Goal: Communication & Community: Connect with others

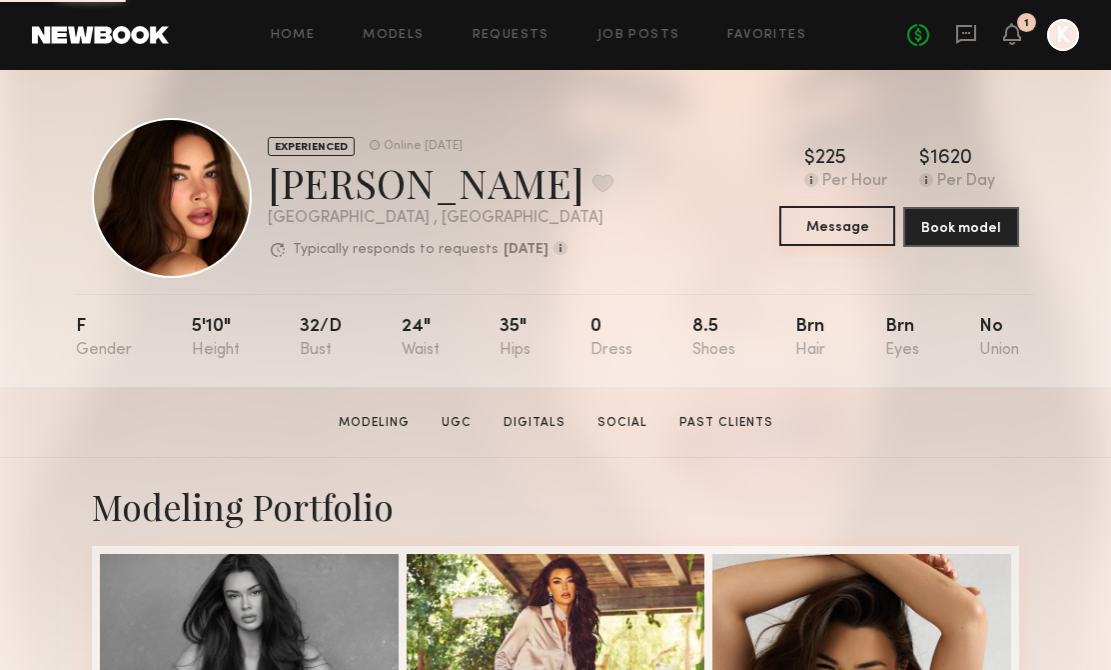
click at [824, 233] on button "Message" at bounding box center [838, 226] width 116 height 40
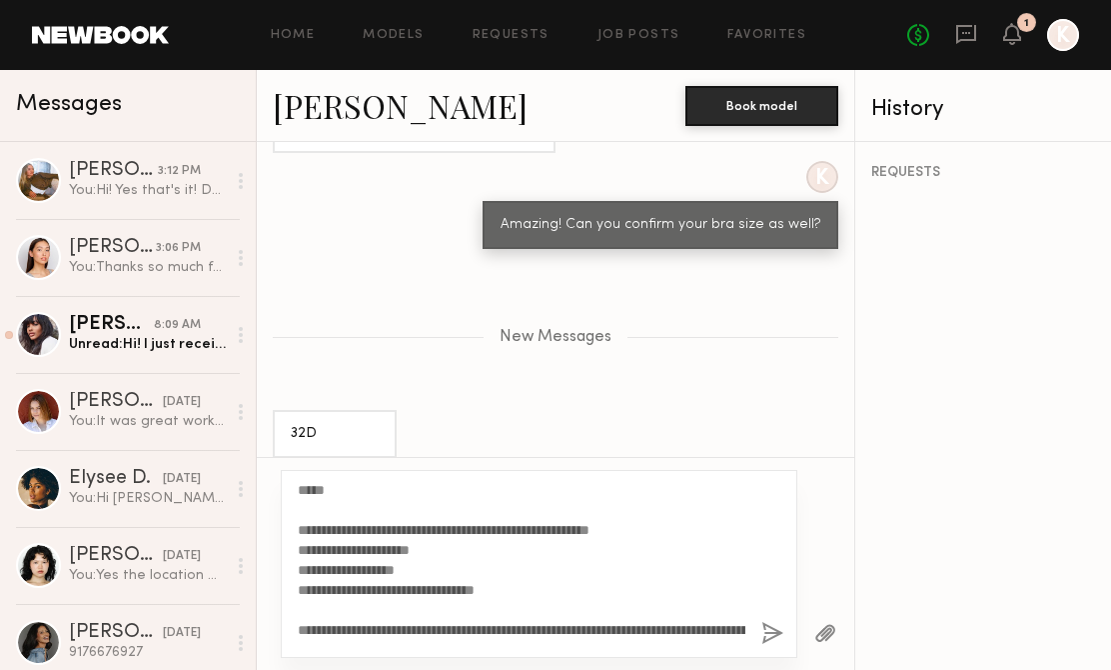
scroll to position [142, 0]
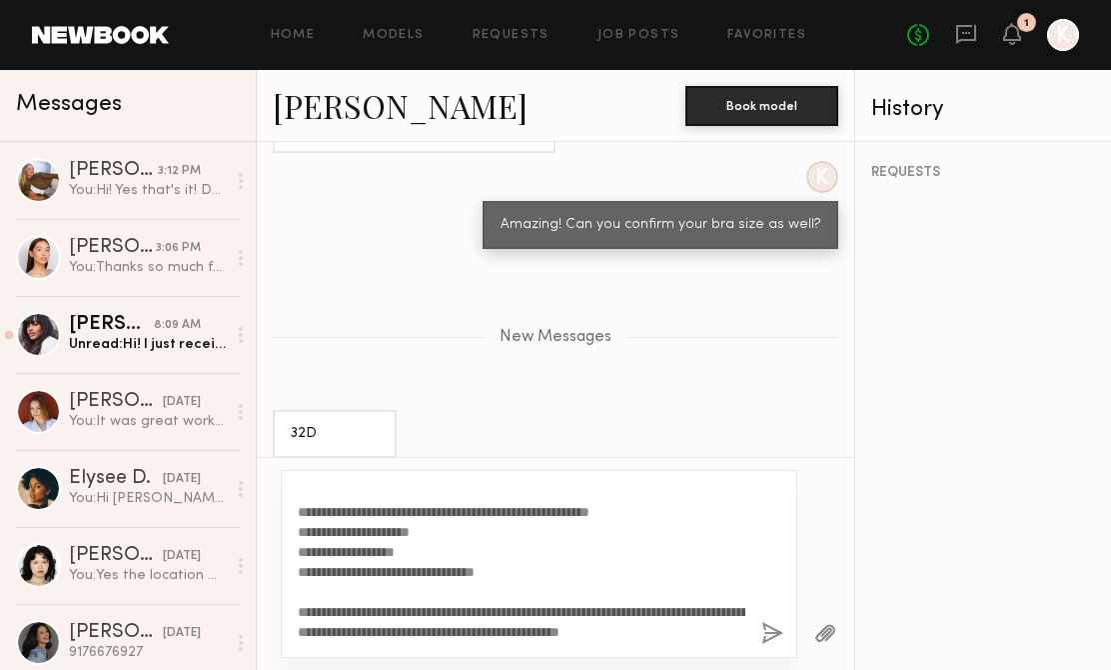
drag, startPoint x: 529, startPoint y: 572, endPoint x: 351, endPoint y: 577, distance: 178.0
click at [351, 577] on textarea "**********" at bounding box center [522, 564] width 448 height 160
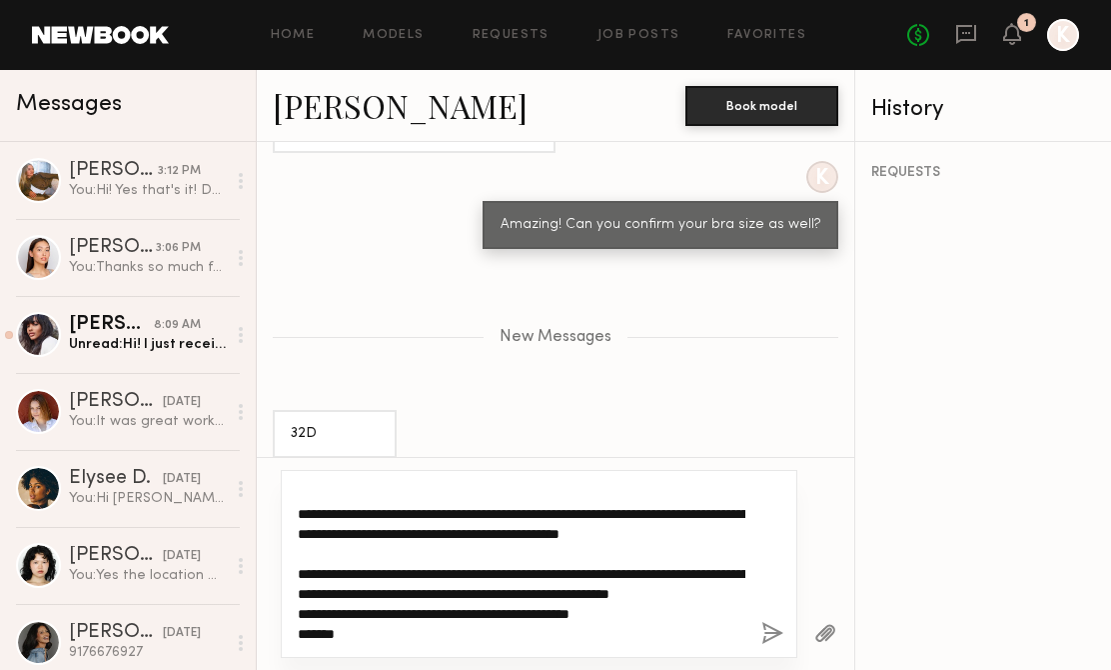
scroll to position [300, 0]
click at [509, 572] on textarea "**********" at bounding box center [522, 564] width 448 height 160
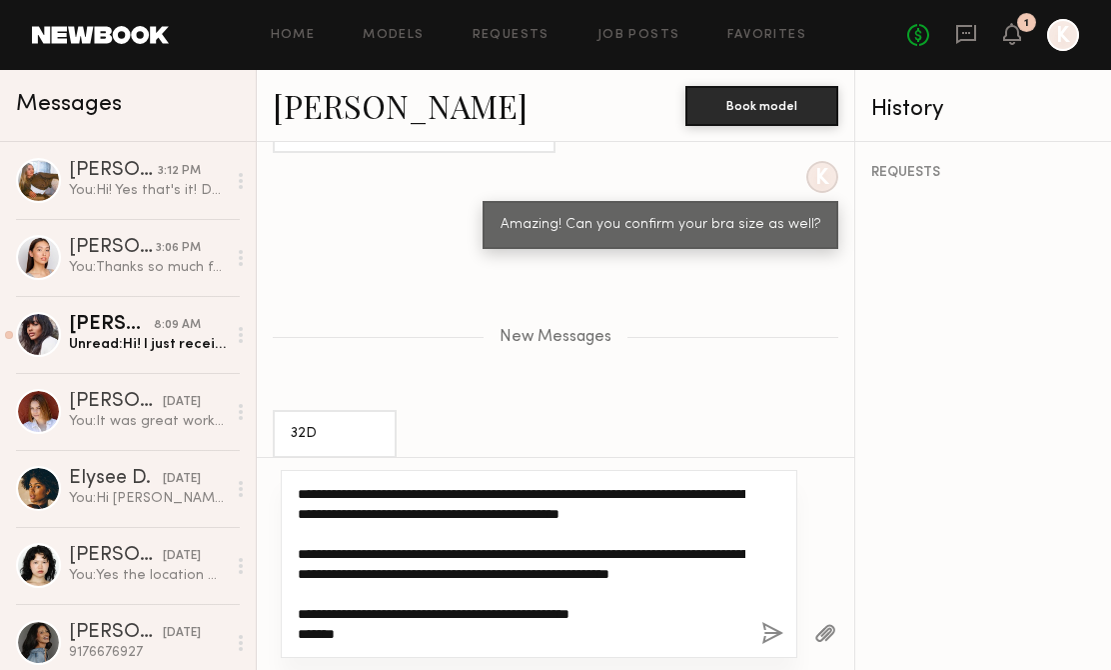
click at [669, 622] on textarea "**********" at bounding box center [522, 564] width 448 height 160
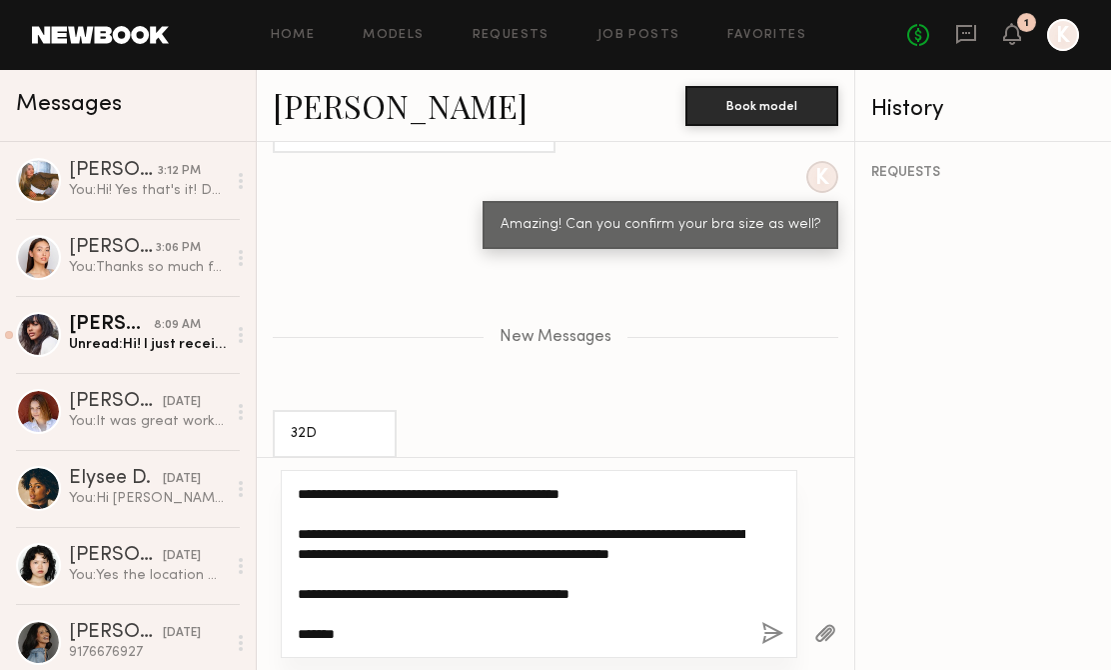
scroll to position [340, 0]
click at [303, 621] on textarea "**********" at bounding box center [522, 564] width 448 height 160
type textarea "**********"
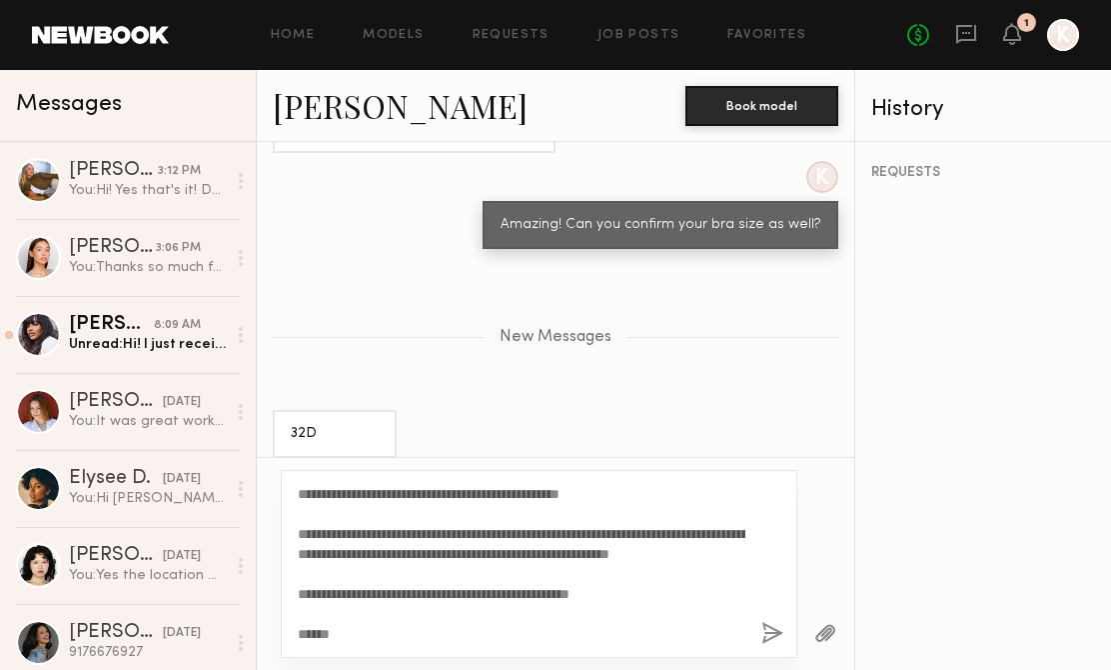
click at [828, 630] on button "button" at bounding box center [826, 634] width 22 height 25
click at [762, 631] on button "button" at bounding box center [773, 634] width 22 height 25
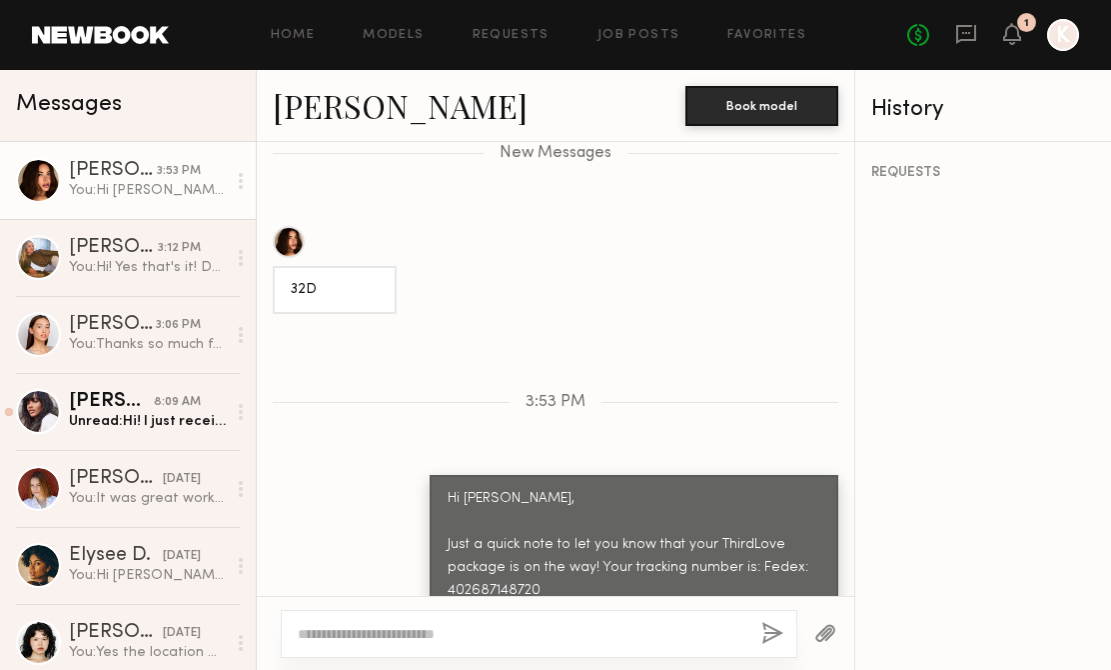
scroll to position [2242, 0]
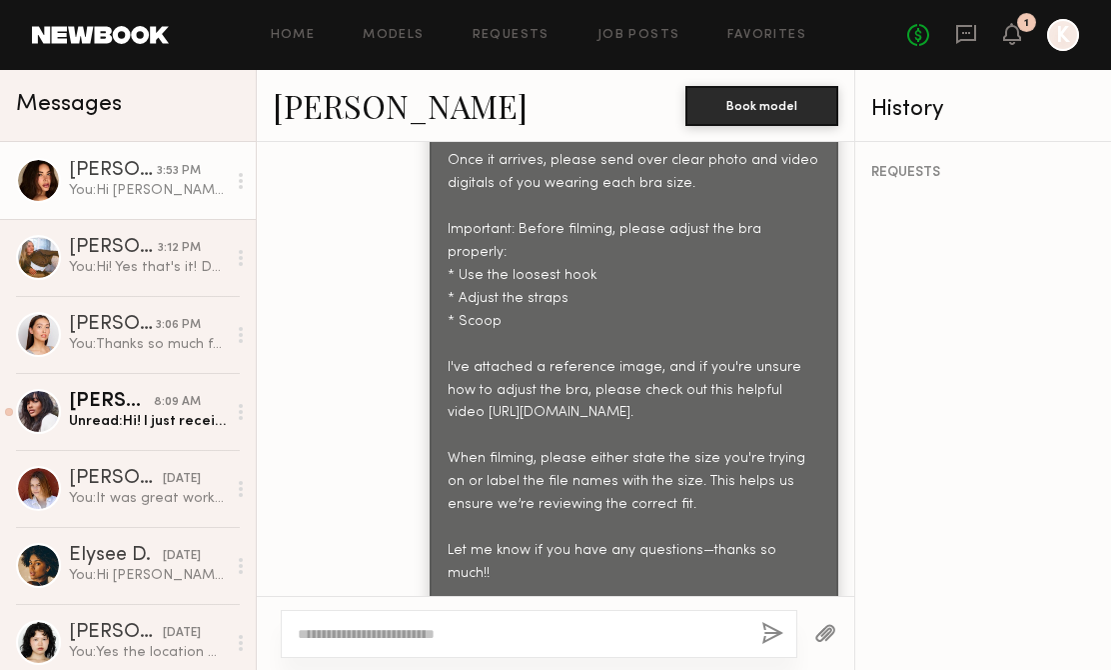
click at [826, 631] on button "button" at bounding box center [826, 634] width 22 height 25
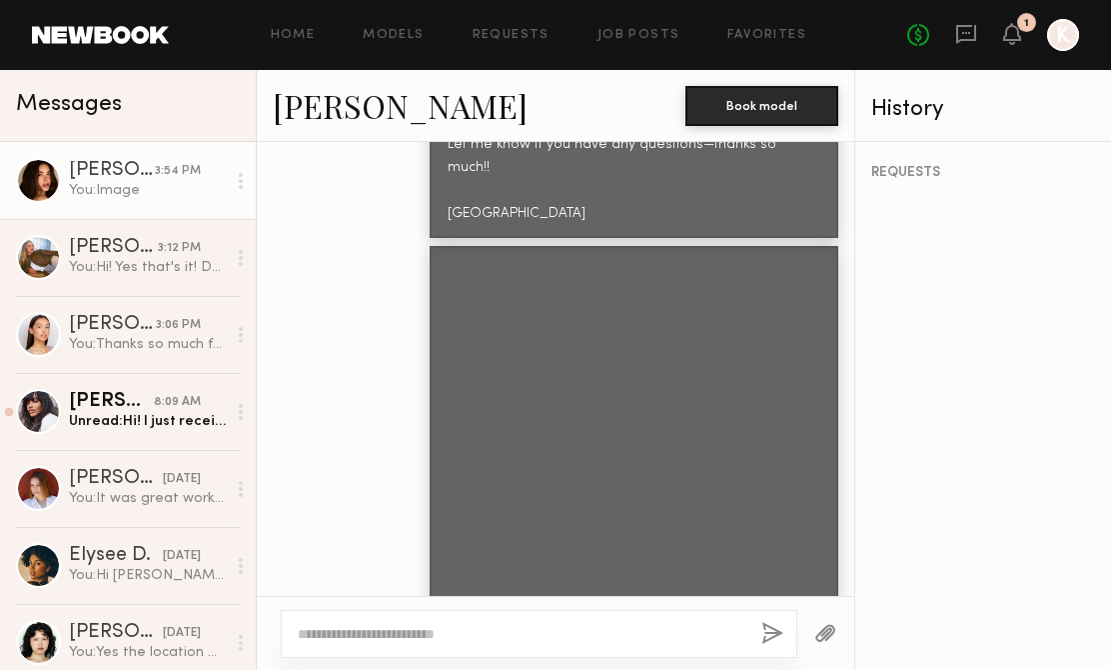
scroll to position [2662, 0]
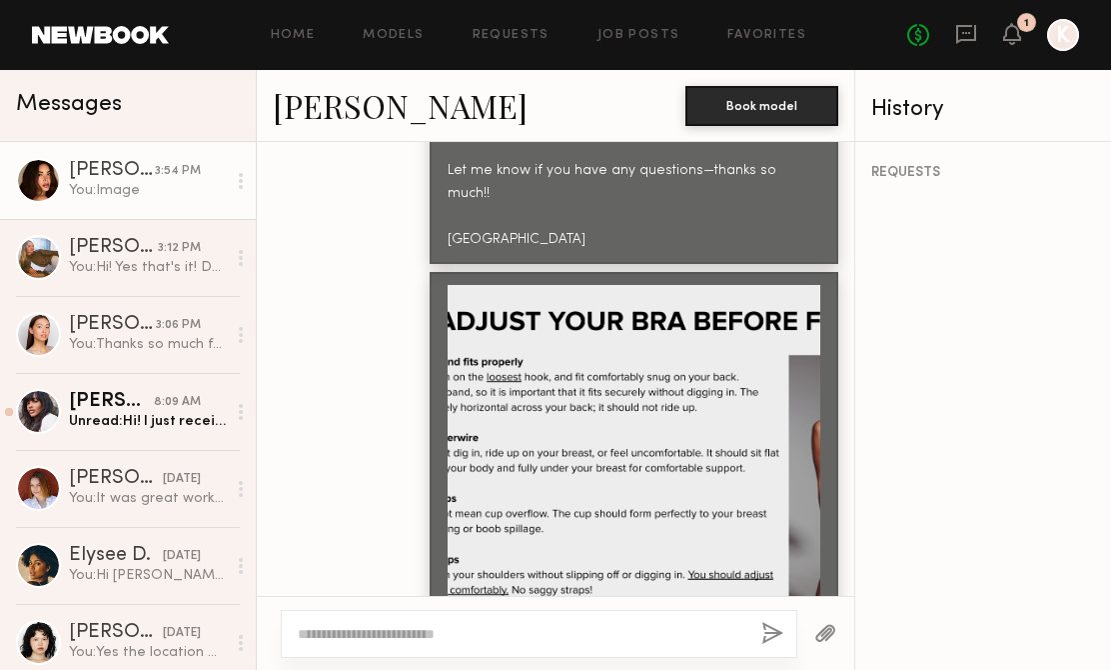
click at [503, 325] on div at bounding box center [634, 471] width 373 height 373
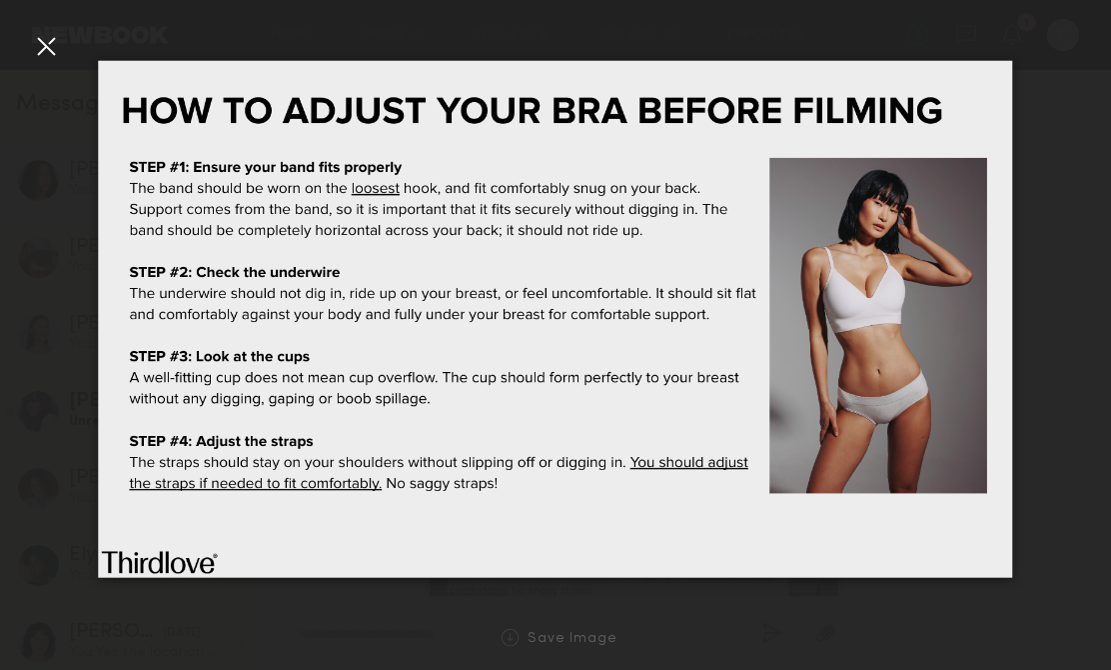
click at [995, 55] on div at bounding box center [555, 319] width 1111 height 574
click at [51, 47] on div at bounding box center [46, 46] width 32 height 32
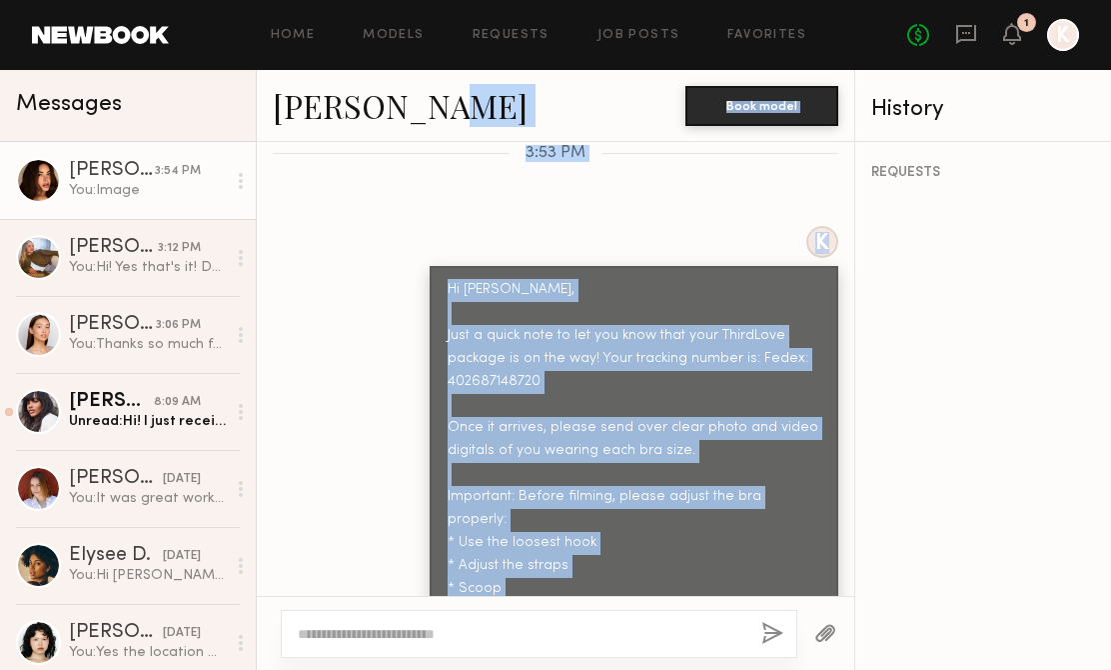
scroll to position [1695, 0]
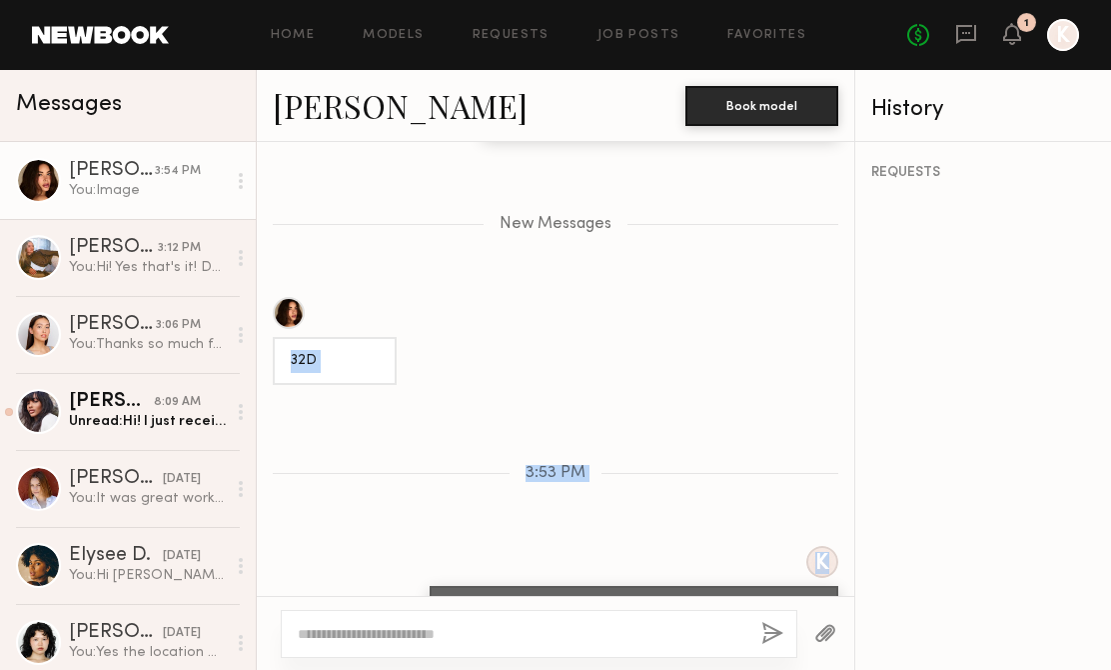
drag, startPoint x: 502, startPoint y: 404, endPoint x: 466, endPoint y: 317, distance: 94.1
click at [466, 317] on div "Keep direct messages professional and related only to paid job opportunities. M…" at bounding box center [556, 369] width 598 height 454
click at [472, 401] on div "Keep direct messages professional and related only to paid job opportunities. M…" at bounding box center [556, 369] width 598 height 454
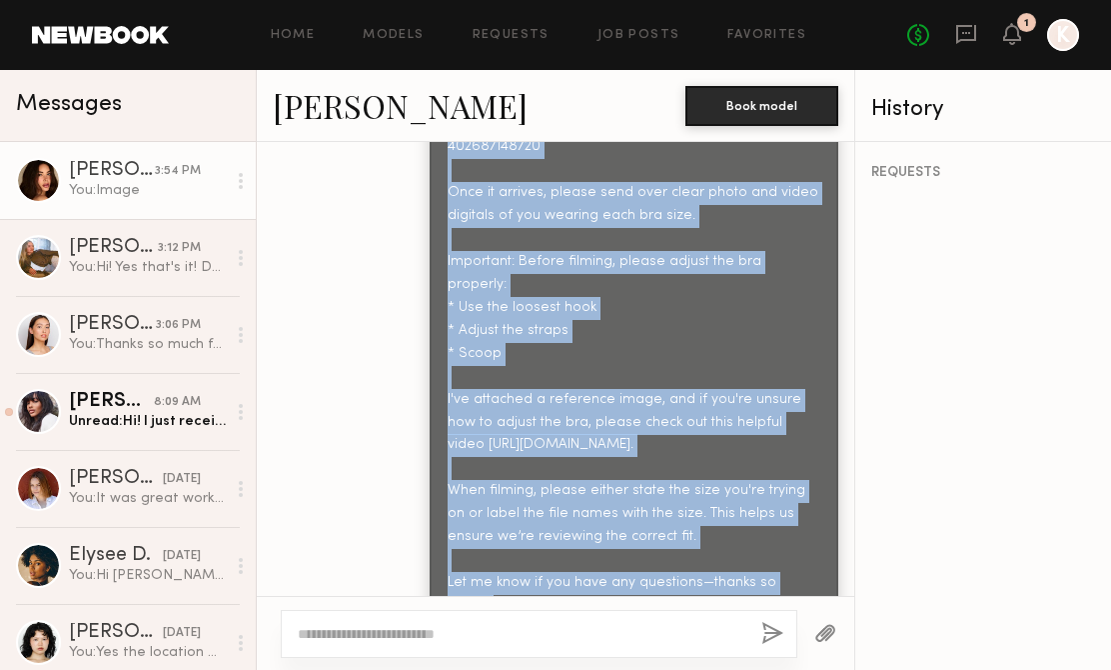
scroll to position [2688, 0]
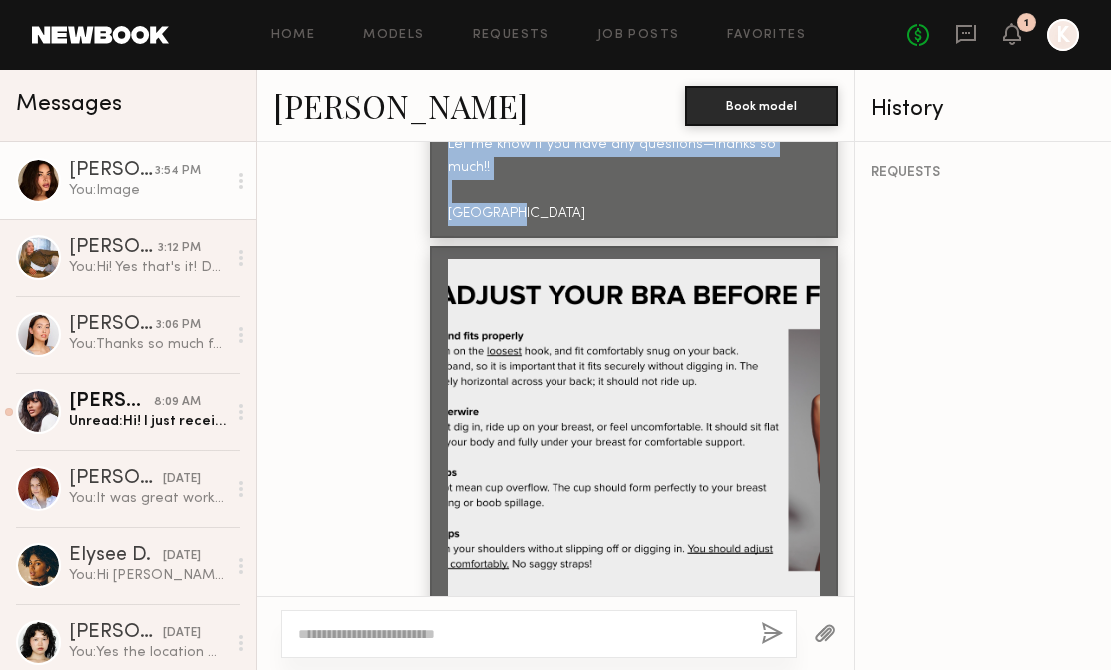
drag, startPoint x: 448, startPoint y: 233, endPoint x: 539, endPoint y: 158, distance: 117.9
copy div "Hi Jessica, Just a quick note to let you know that your ThirdLove package is on…"
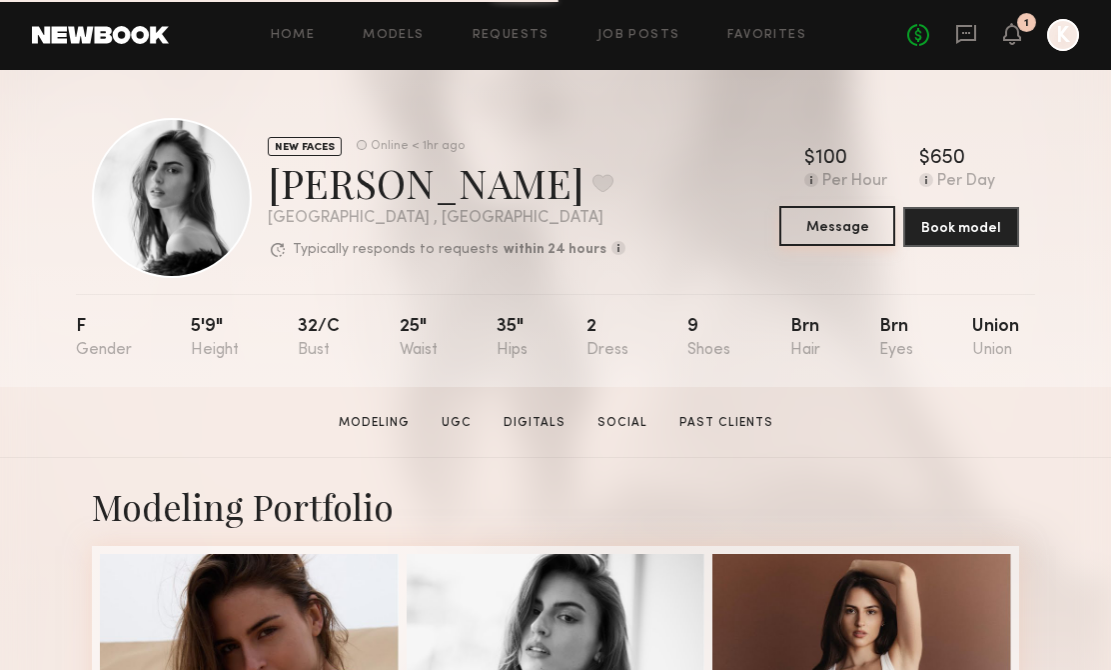
click at [827, 213] on button "Message" at bounding box center [838, 226] width 116 height 40
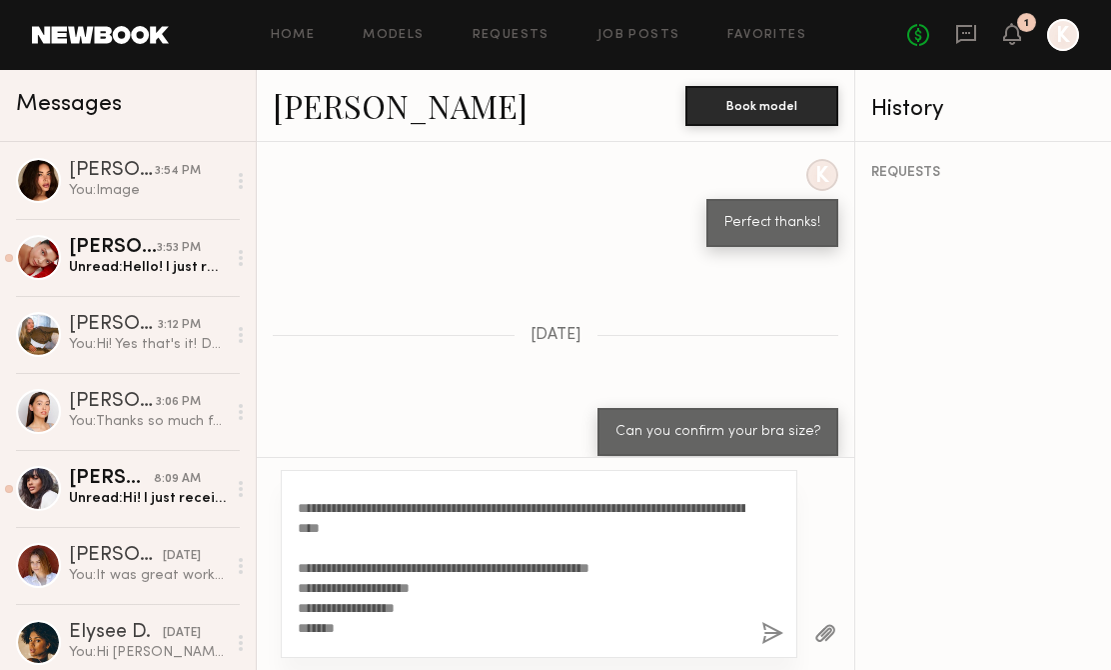
scroll to position [90, 0]
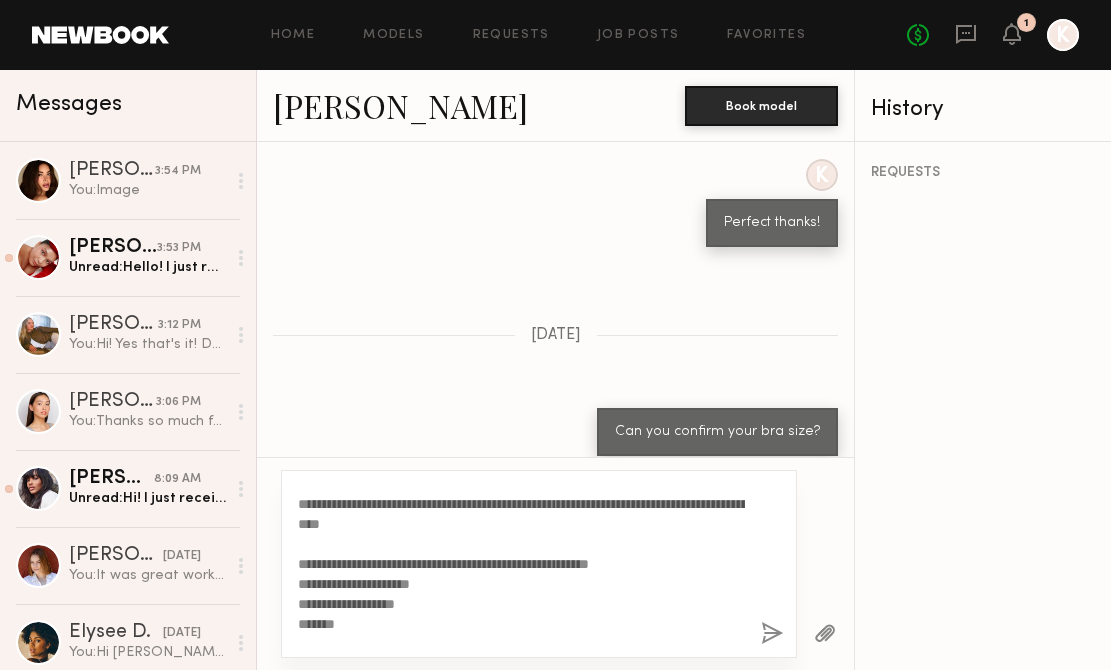
type textarea "**********"
click at [776, 630] on button "button" at bounding box center [773, 634] width 22 height 25
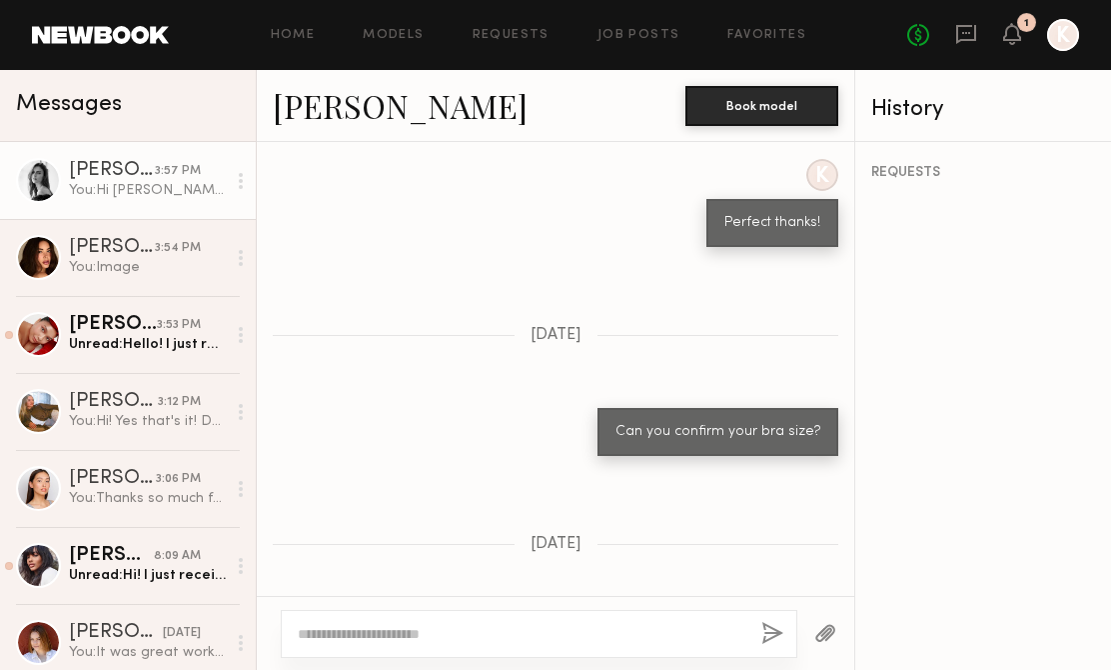
scroll to position [0, 0]
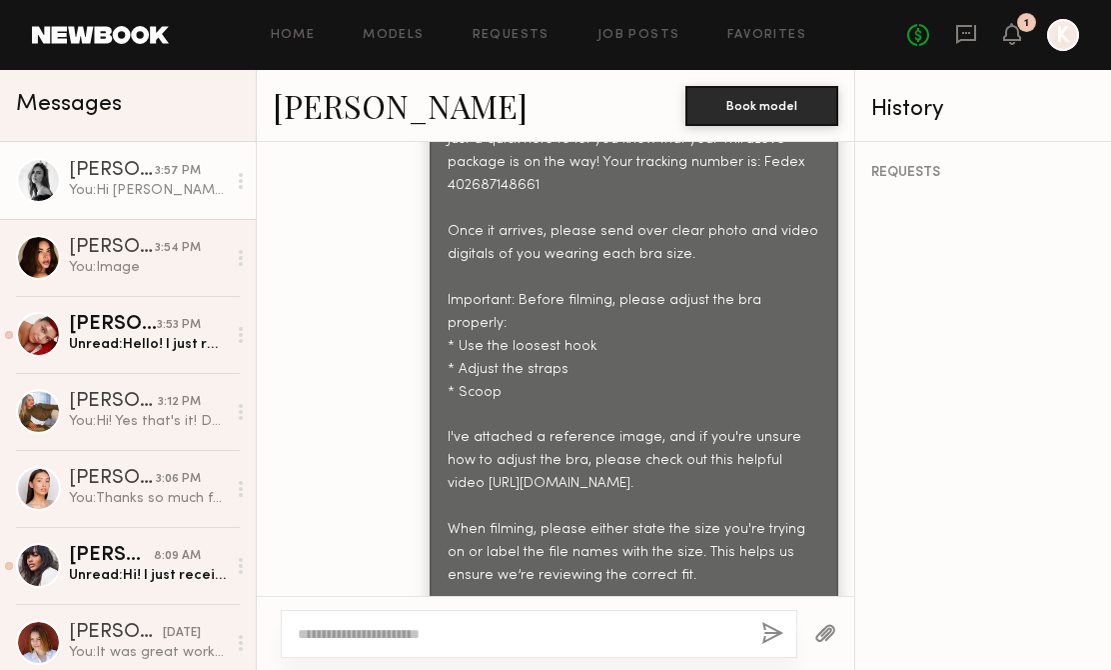
click at [824, 633] on button "button" at bounding box center [826, 634] width 22 height 25
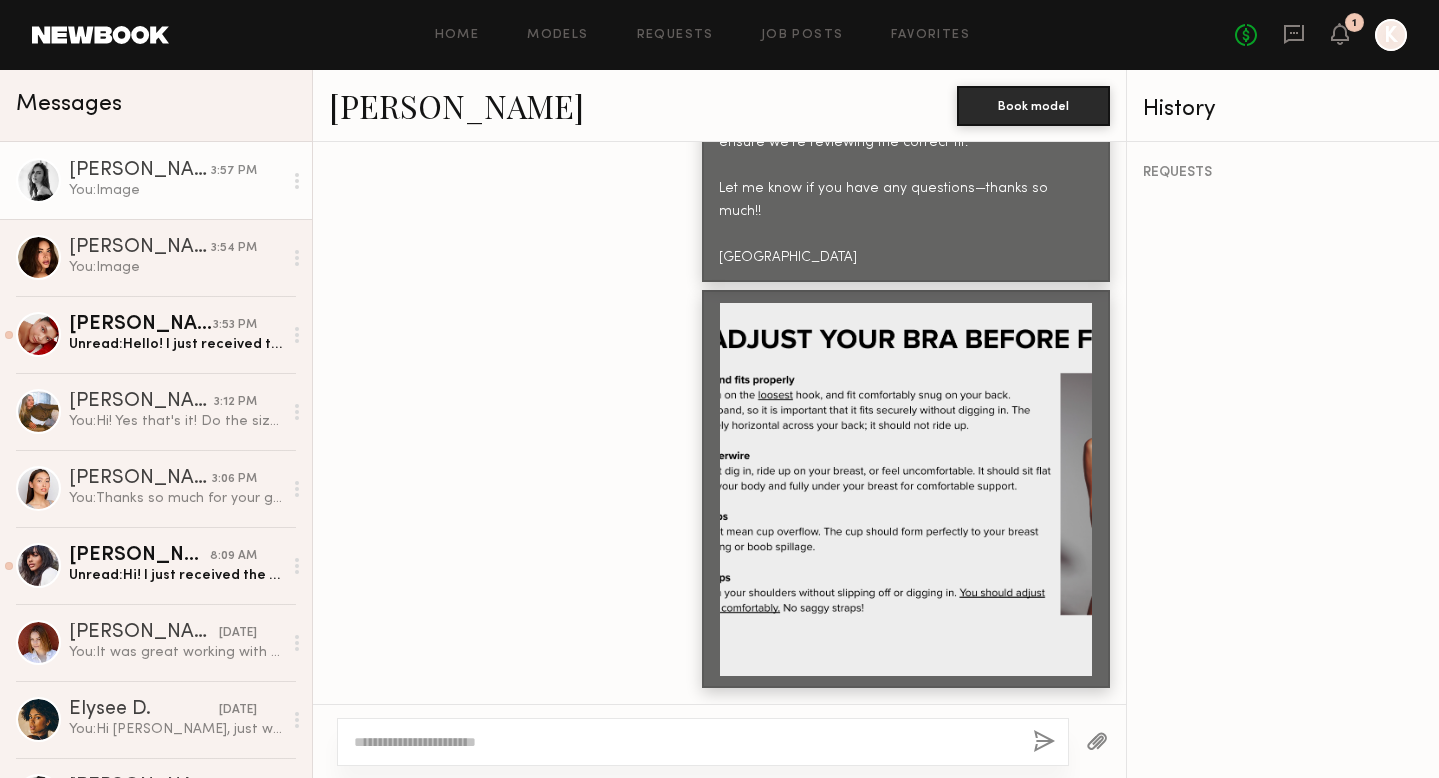
scroll to position [2687, 0]
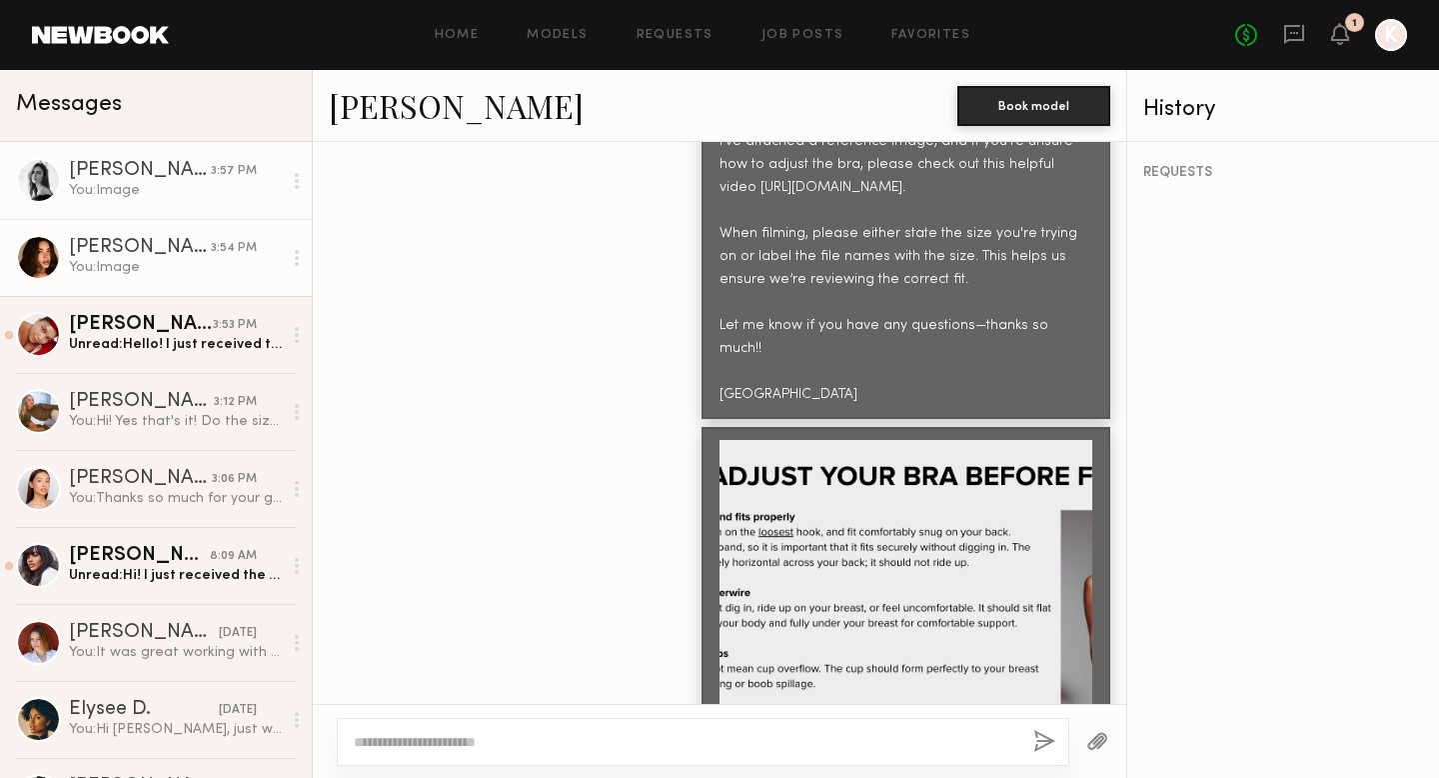
click at [163, 276] on div "You: Image" at bounding box center [175, 267] width 213 height 19
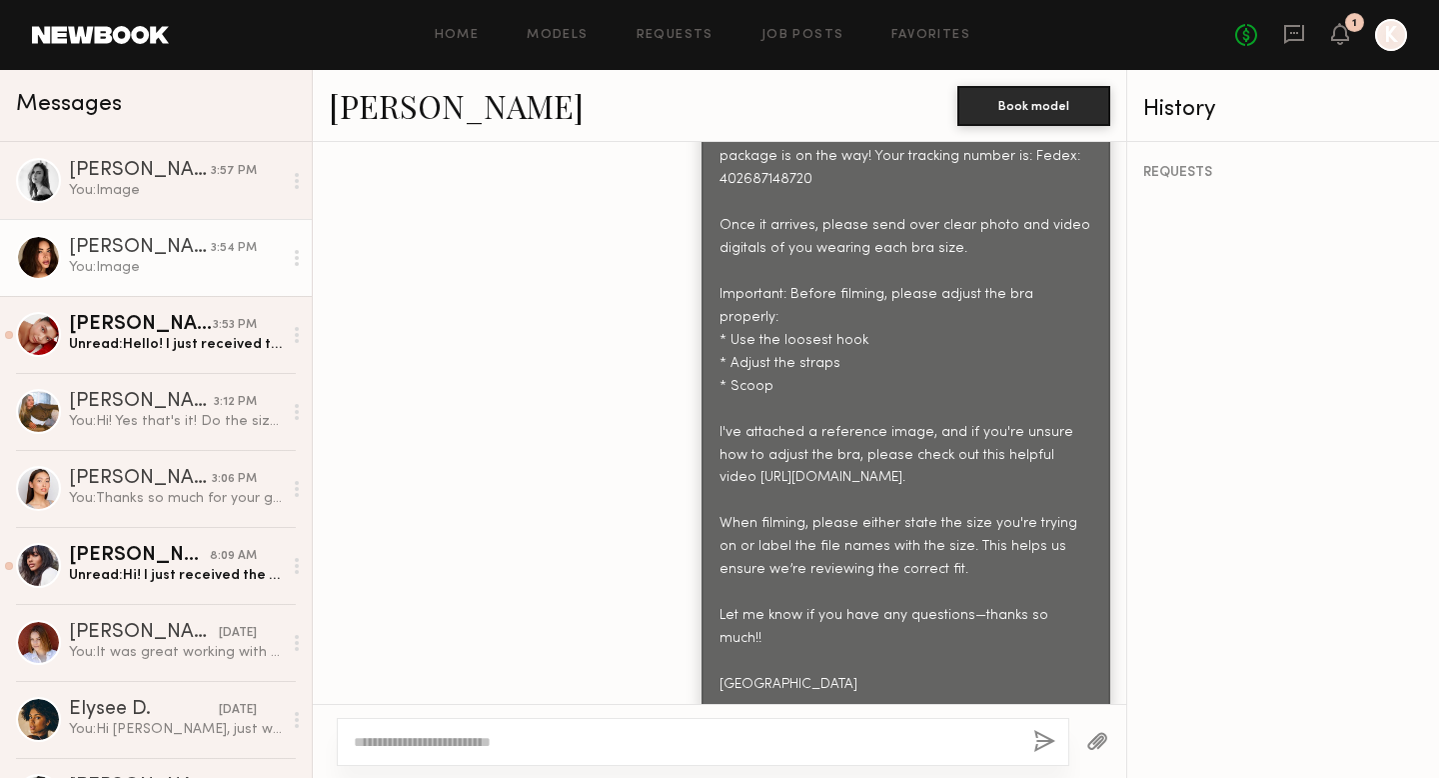
scroll to position [1870, 0]
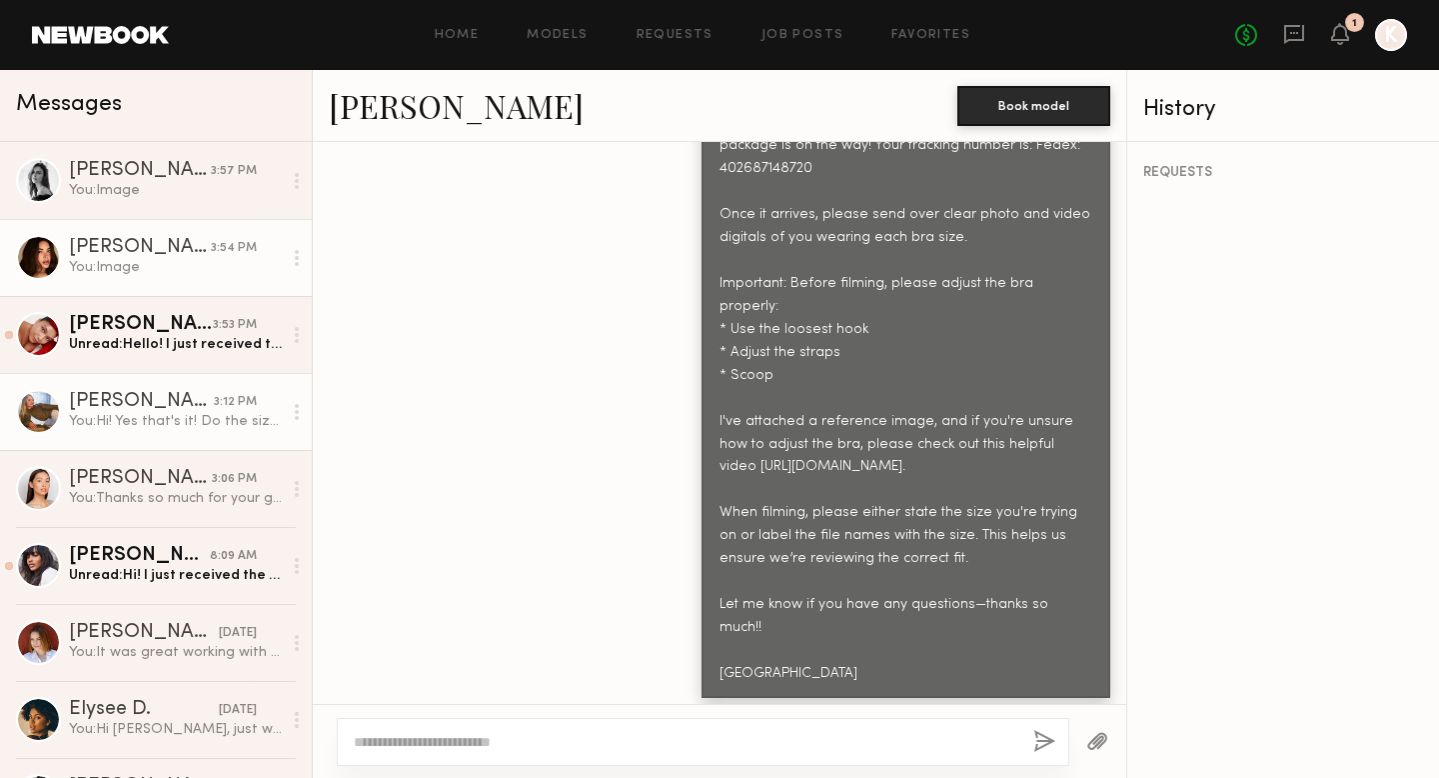
click at [173, 417] on div "You: Hi! Yes that's it! Do the sizes work at all or should I have them resend?" at bounding box center [175, 421] width 213 height 19
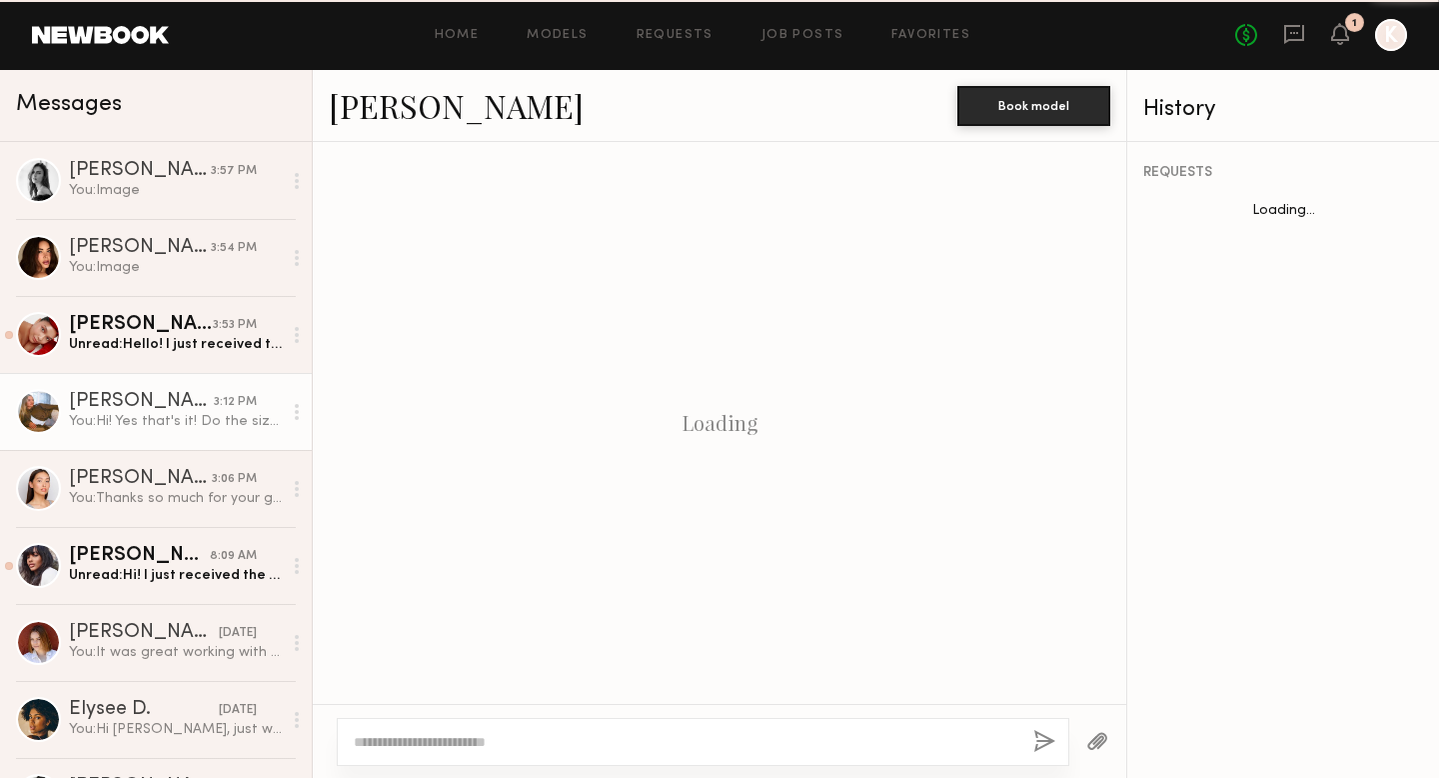
scroll to position [1372, 0]
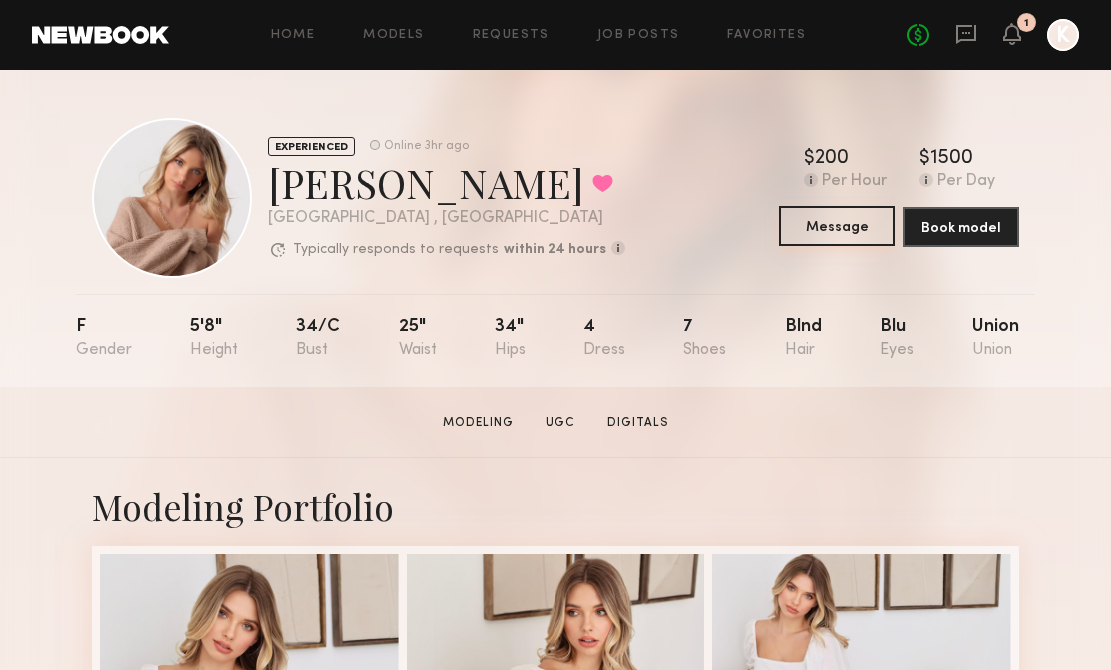
click at [809, 219] on button "Message" at bounding box center [838, 226] width 116 height 40
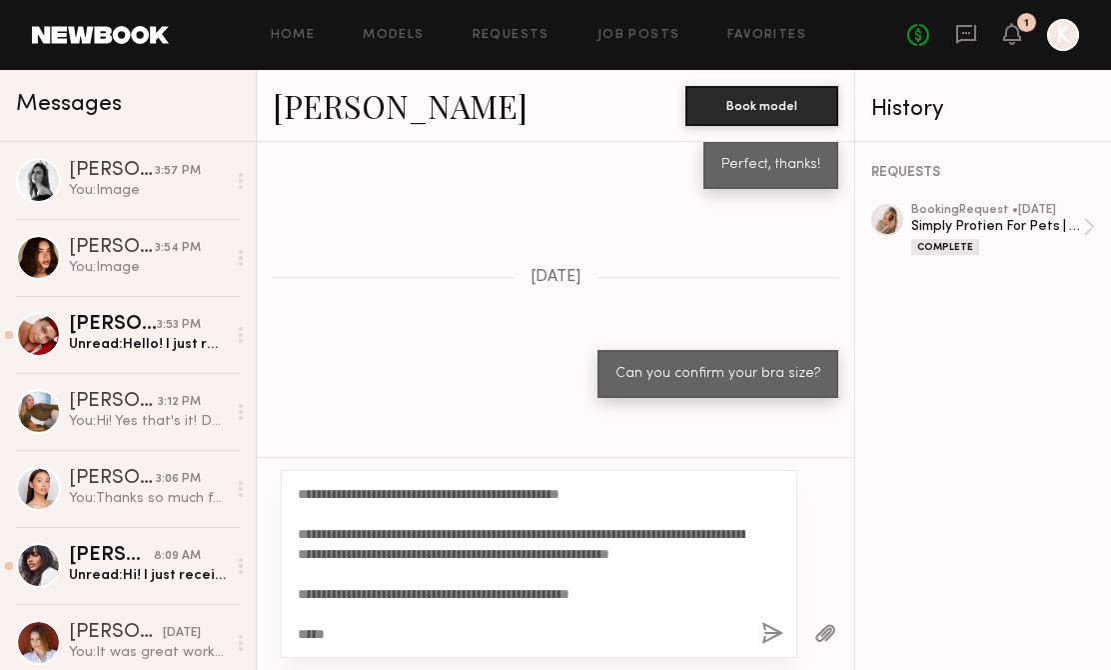
scroll to position [320, 0]
type textarea "**********"
click at [770, 634] on button "button" at bounding box center [773, 634] width 22 height 25
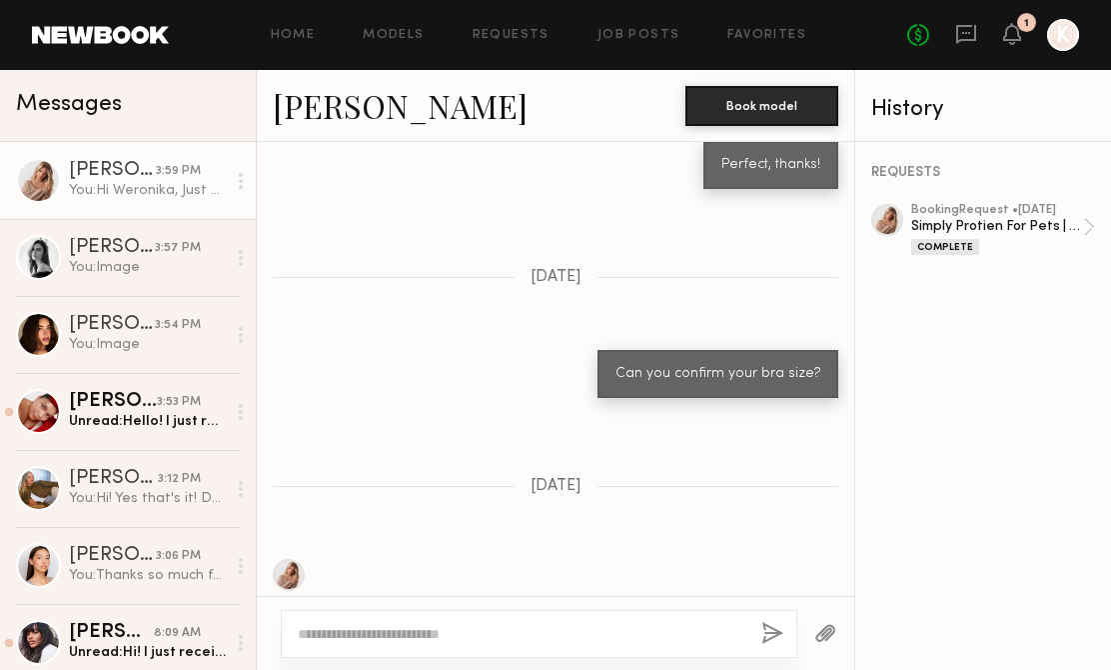
scroll to position [0, 0]
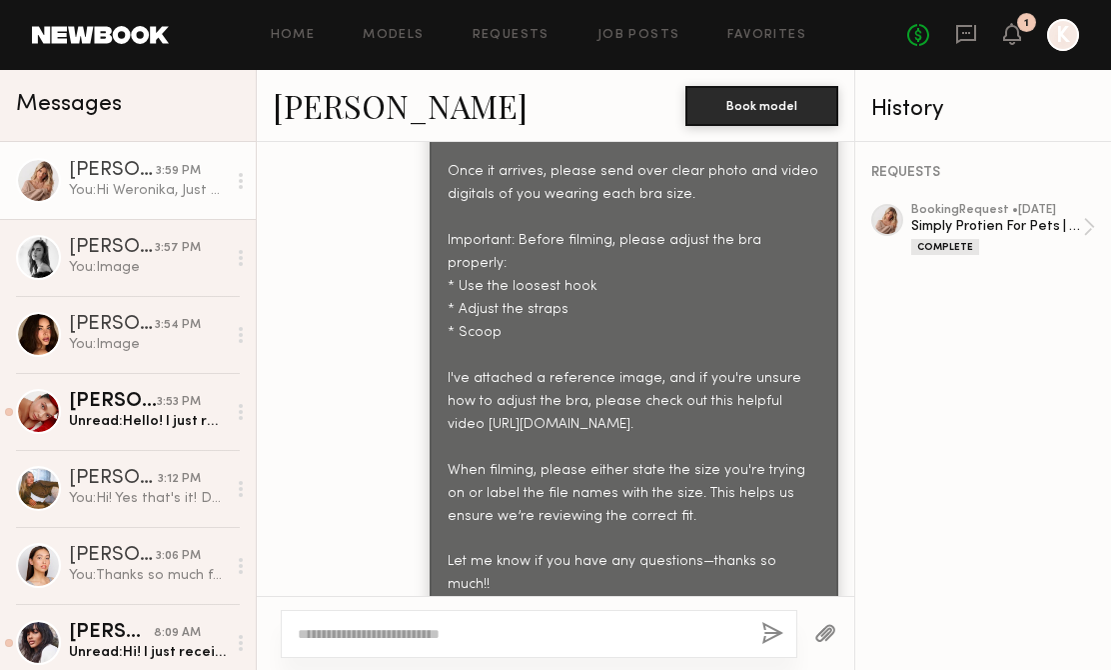
click at [815, 632] on button "button" at bounding box center [826, 634] width 22 height 25
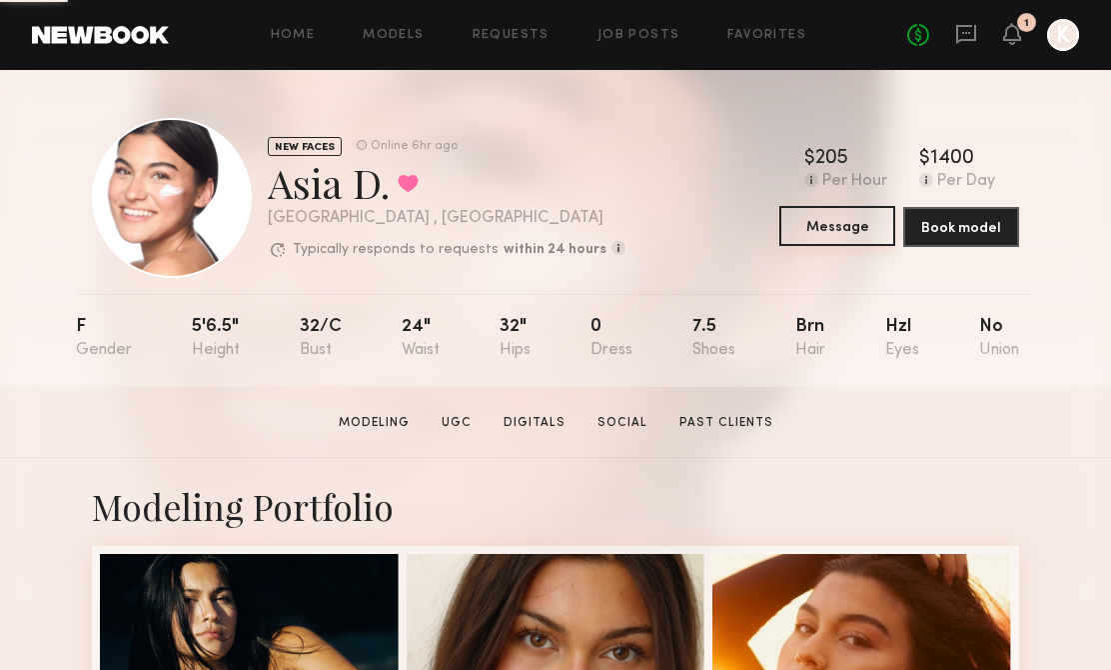
click at [824, 238] on button "Message" at bounding box center [838, 226] width 116 height 40
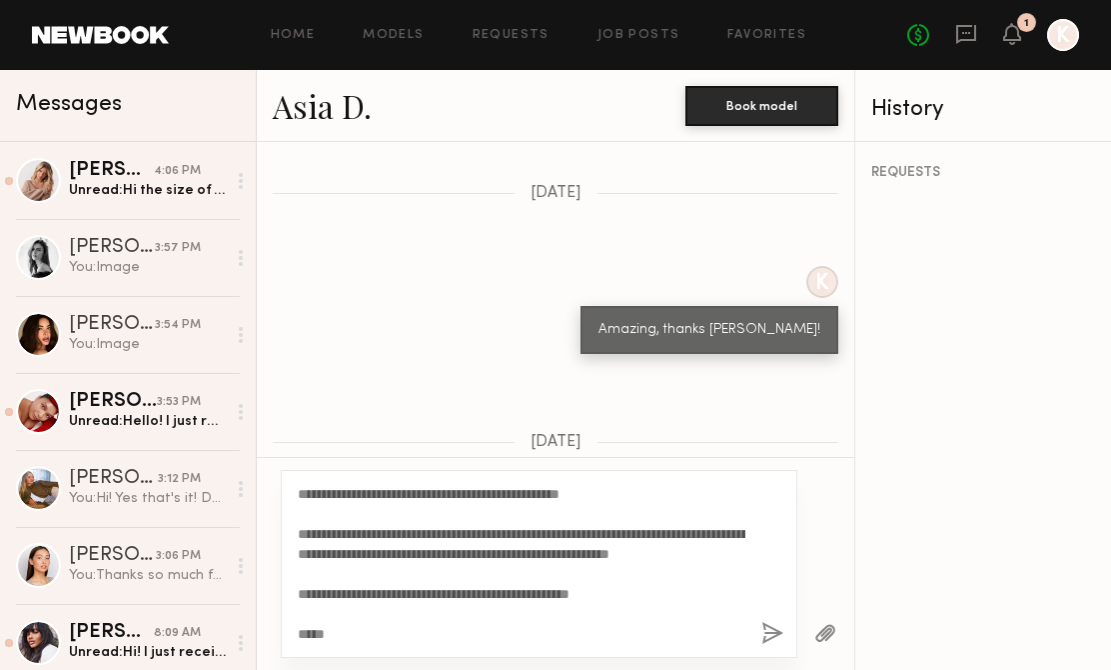
scroll to position [320, 0]
type textarea "**********"
click at [771, 632] on button "button" at bounding box center [773, 634] width 22 height 25
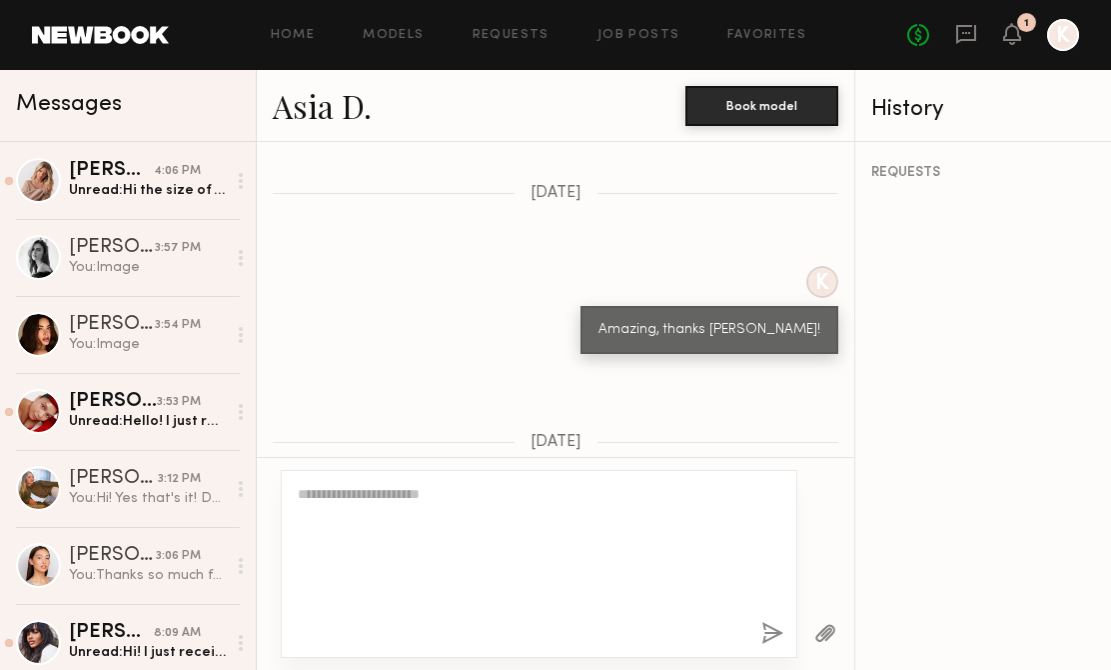
scroll to position [0, 0]
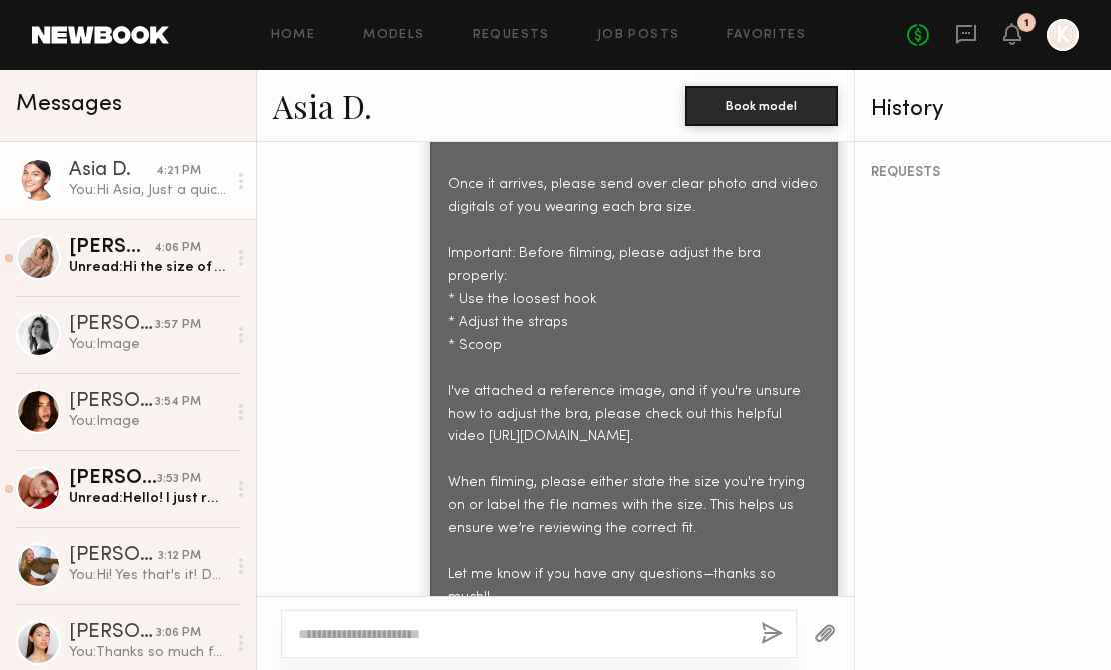
click at [834, 643] on button "button" at bounding box center [826, 634] width 22 height 25
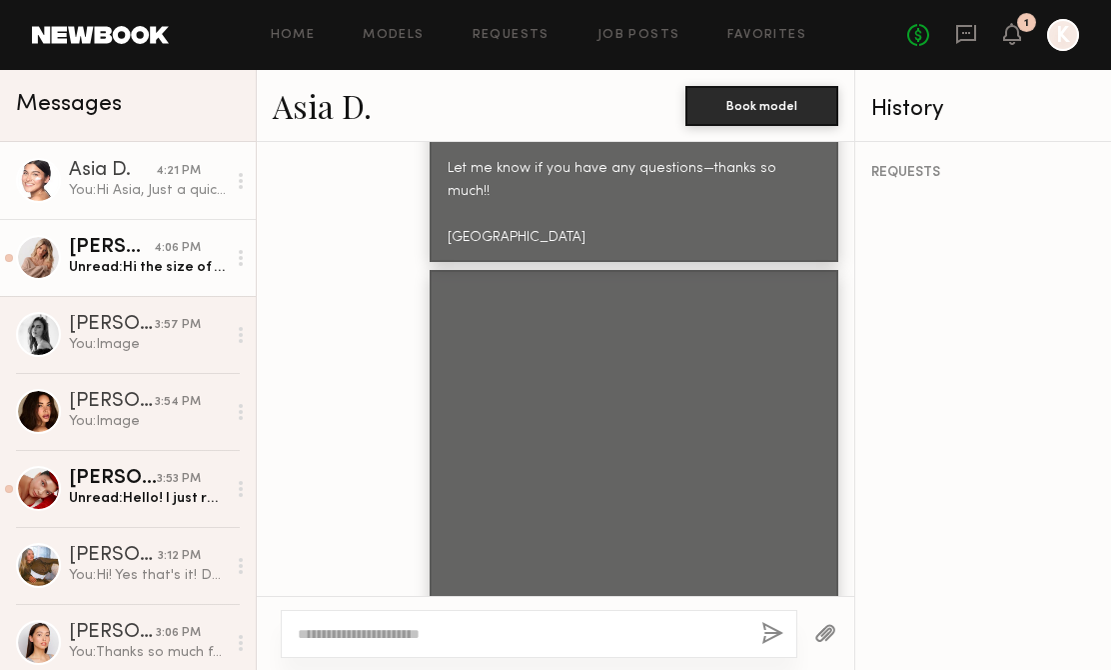
click at [145, 251] on div "[PERSON_NAME]" at bounding box center [111, 248] width 85 height 20
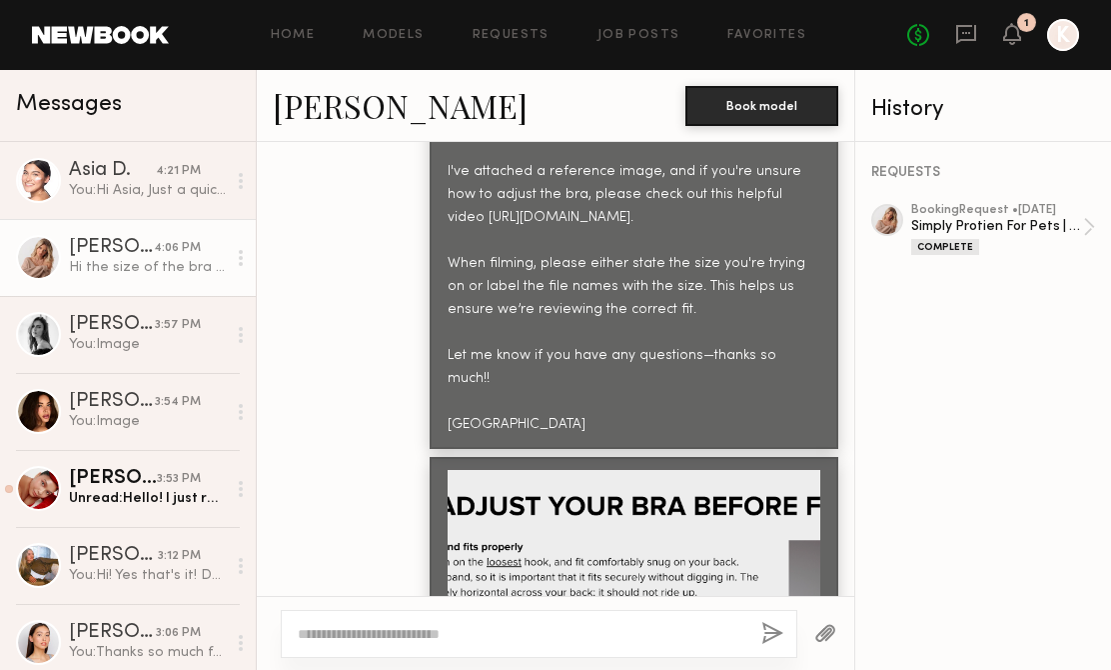
scroll to position [2779, 0]
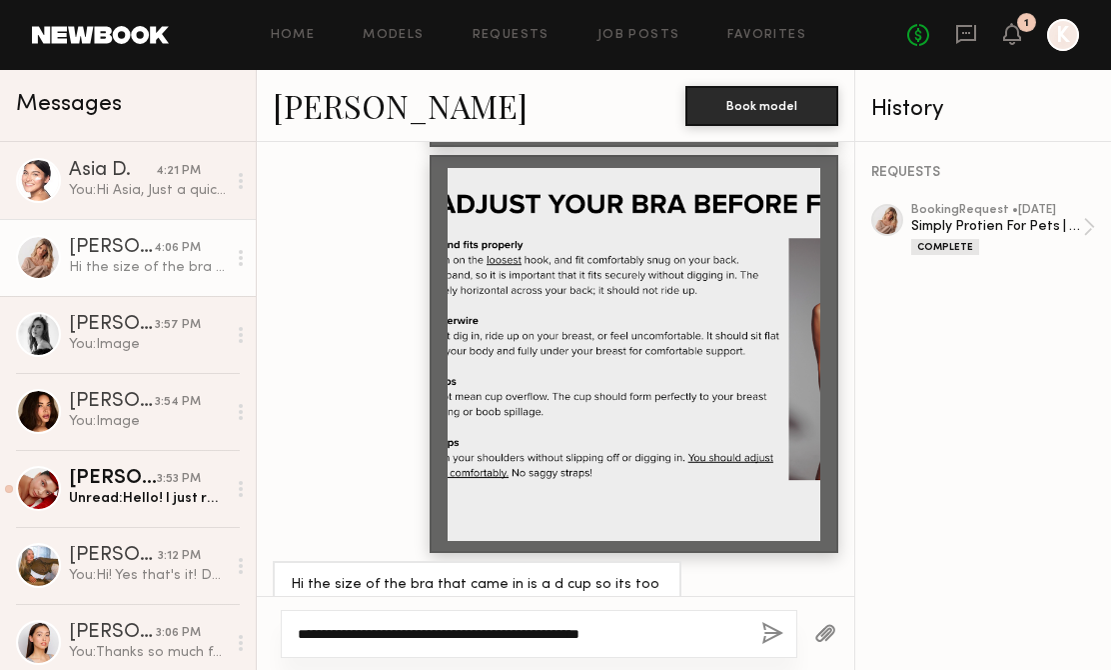
click at [316, 634] on textarea "**********" at bounding box center [522, 634] width 448 height 20
click at [332, 637] on textarea "**********" at bounding box center [522, 634] width 448 height 20
click at [565, 641] on textarea "**********" at bounding box center [522, 634] width 448 height 20
type textarea "**********"
click at [773, 634] on button "button" at bounding box center [773, 634] width 22 height 25
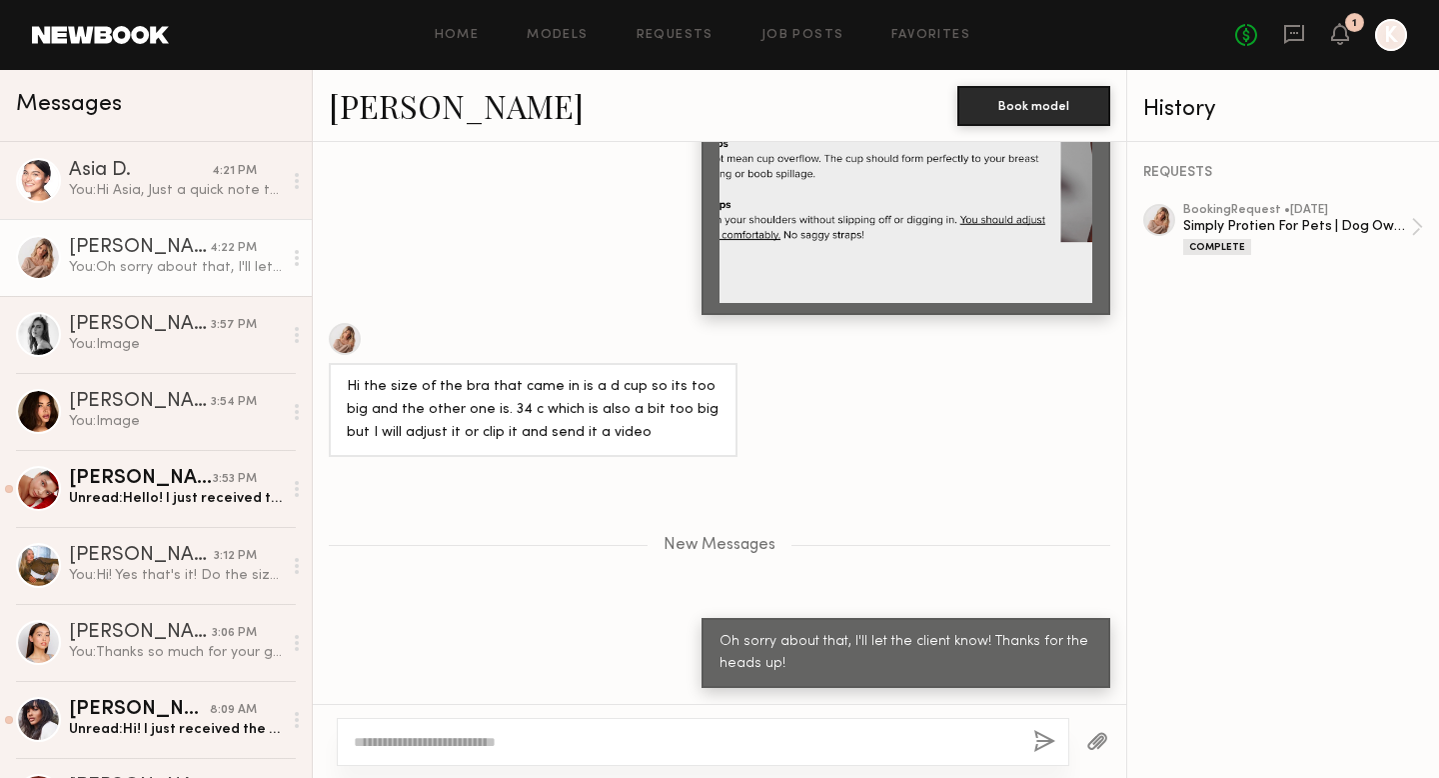
scroll to position [2942, 0]
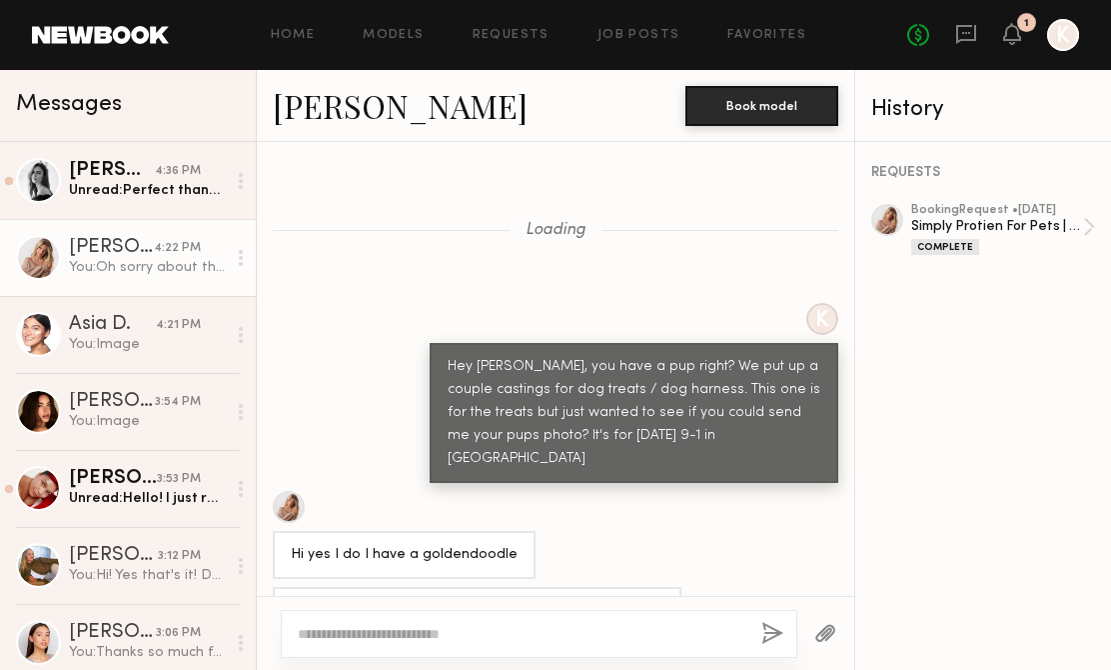
scroll to position [5309, 0]
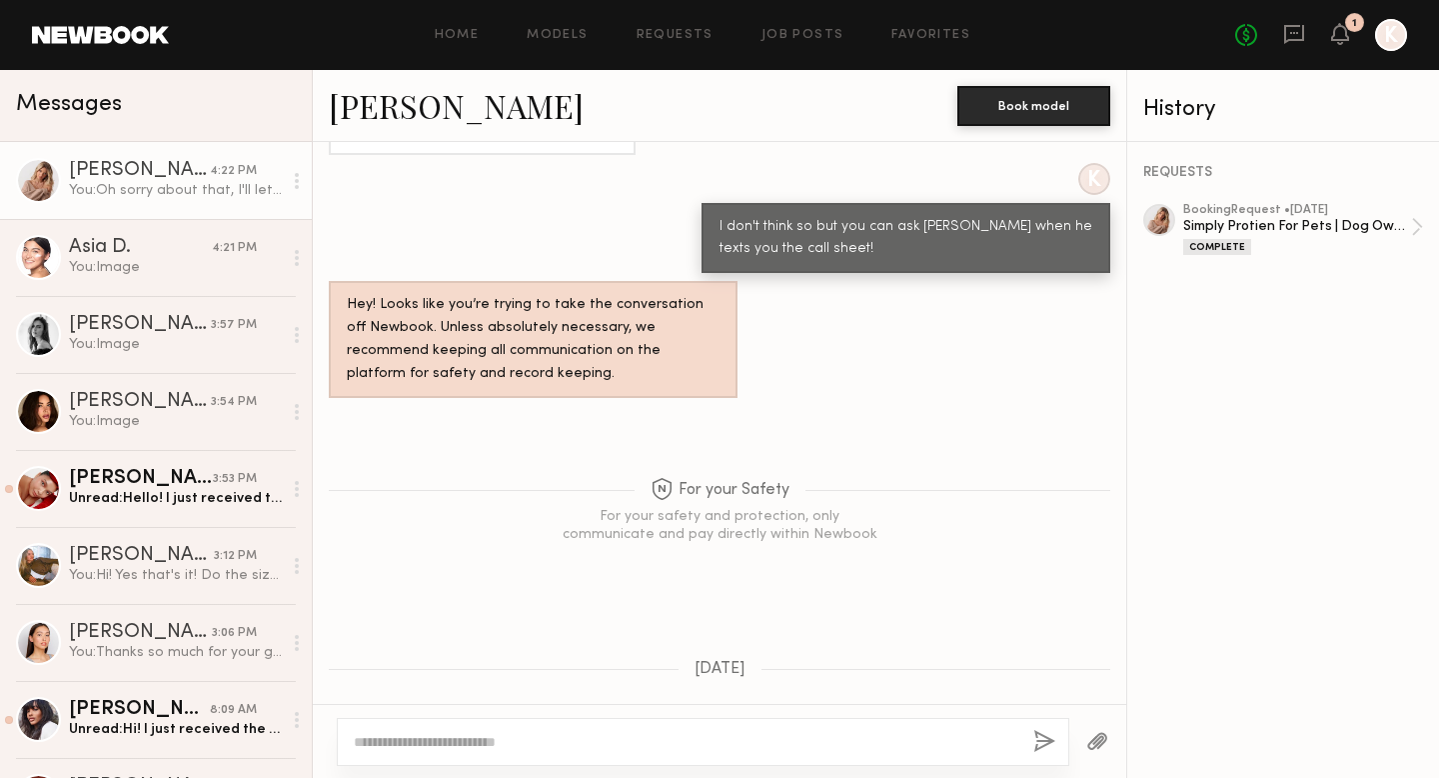
scroll to position [5201, 0]
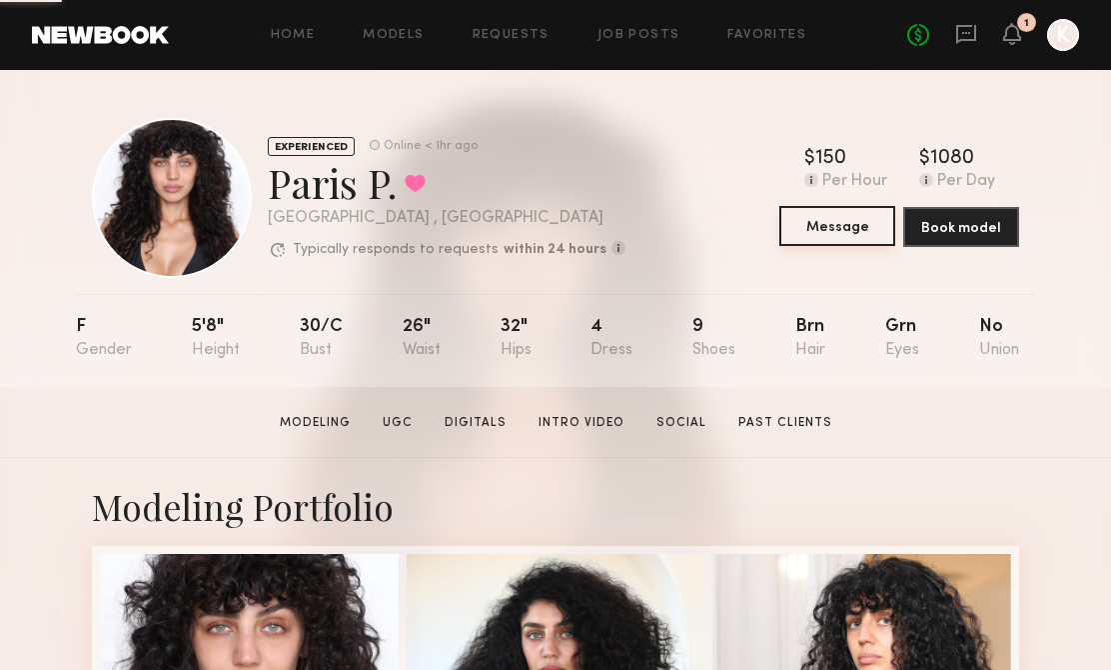
click at [822, 232] on button "Message" at bounding box center [838, 226] width 116 height 40
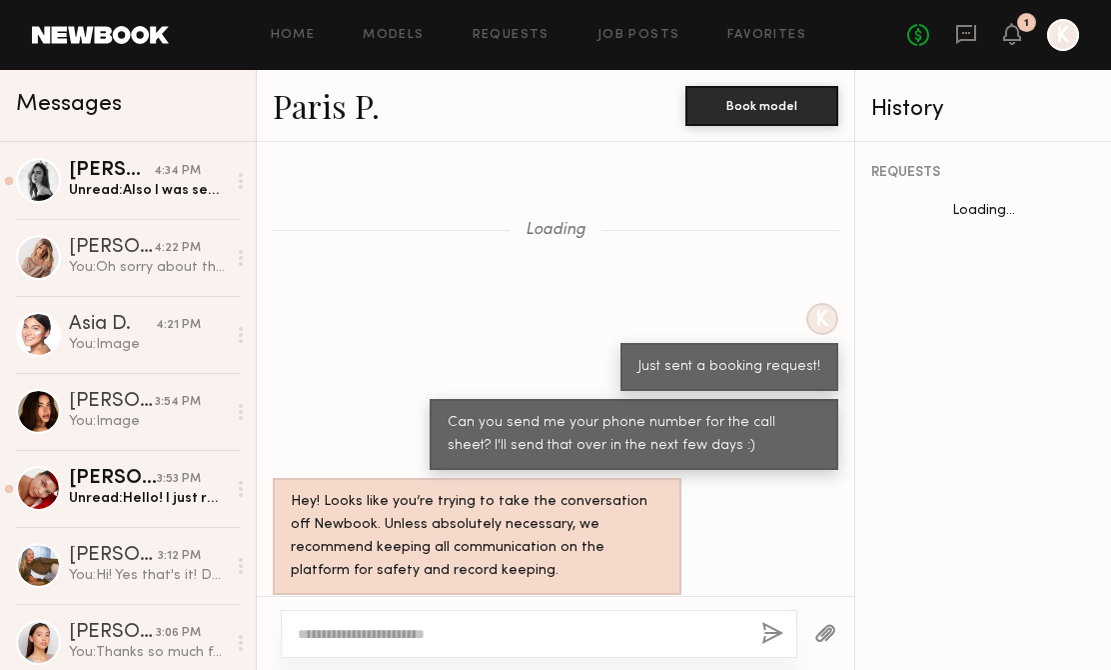
scroll to position [1604, 0]
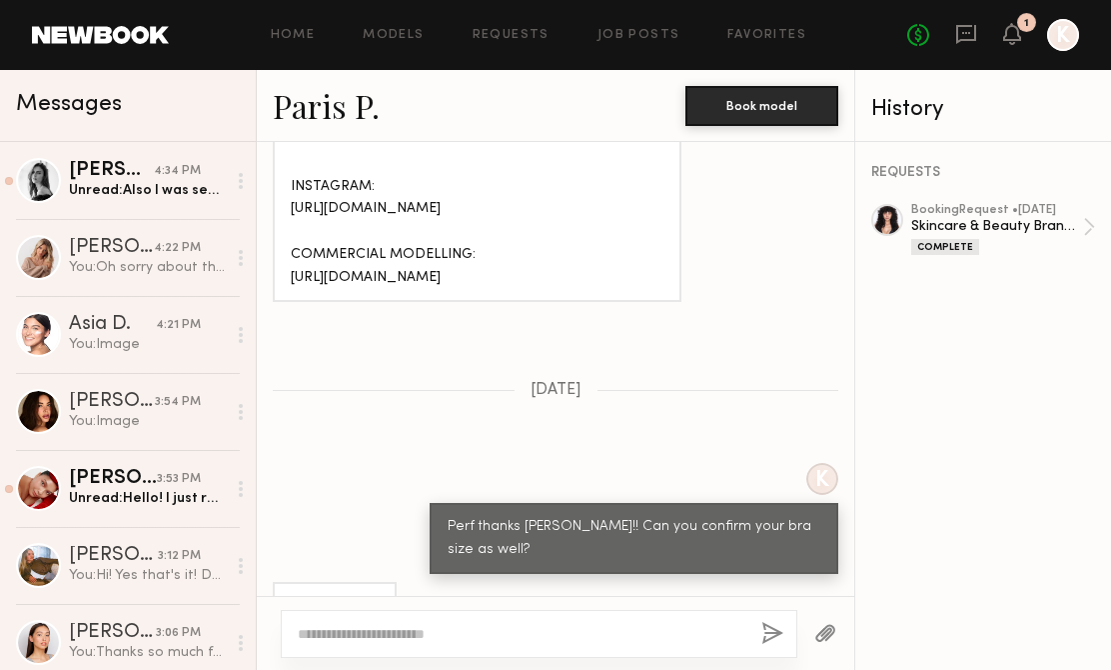
click at [470, 643] on textarea at bounding box center [522, 634] width 448 height 20
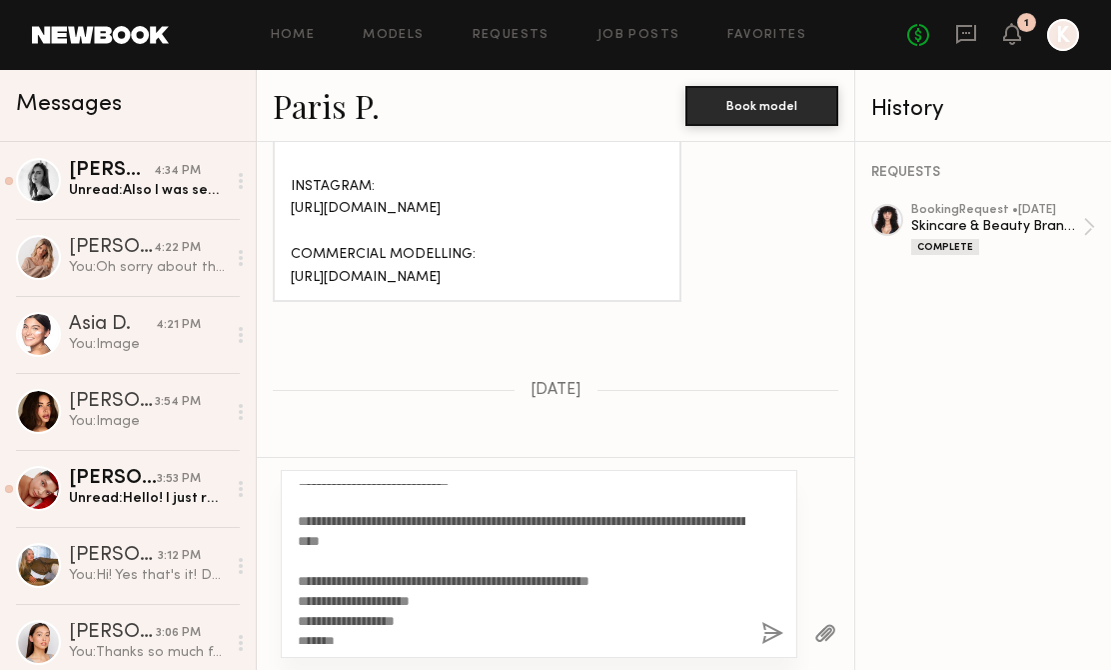
scroll to position [0, 0]
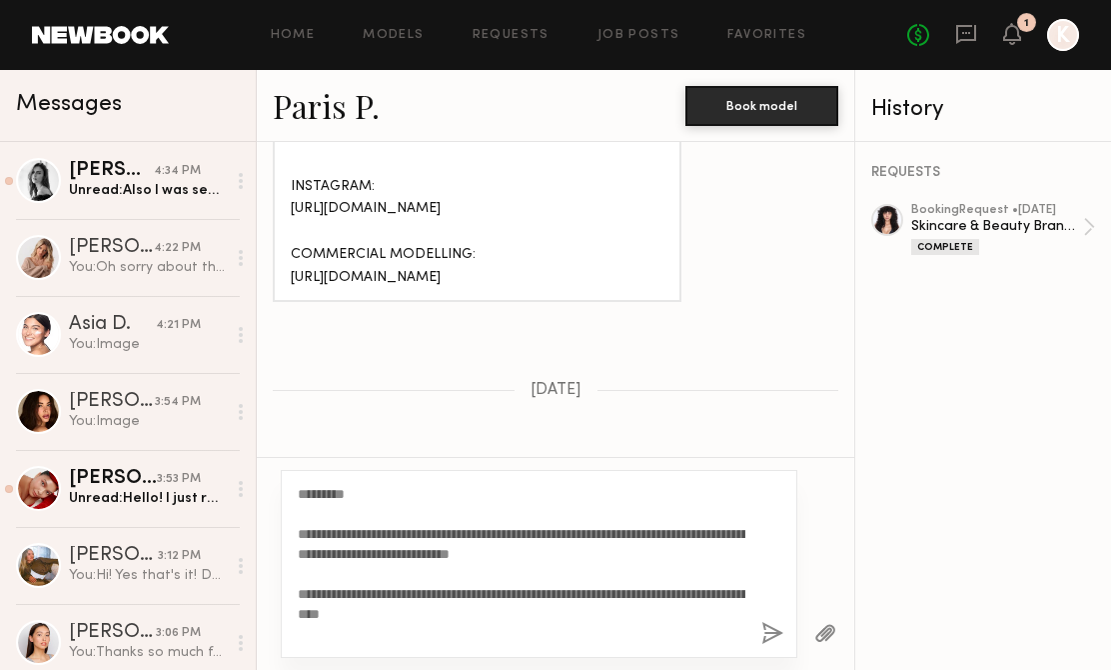
type textarea "**********"
click at [773, 641] on button "button" at bounding box center [773, 634] width 22 height 25
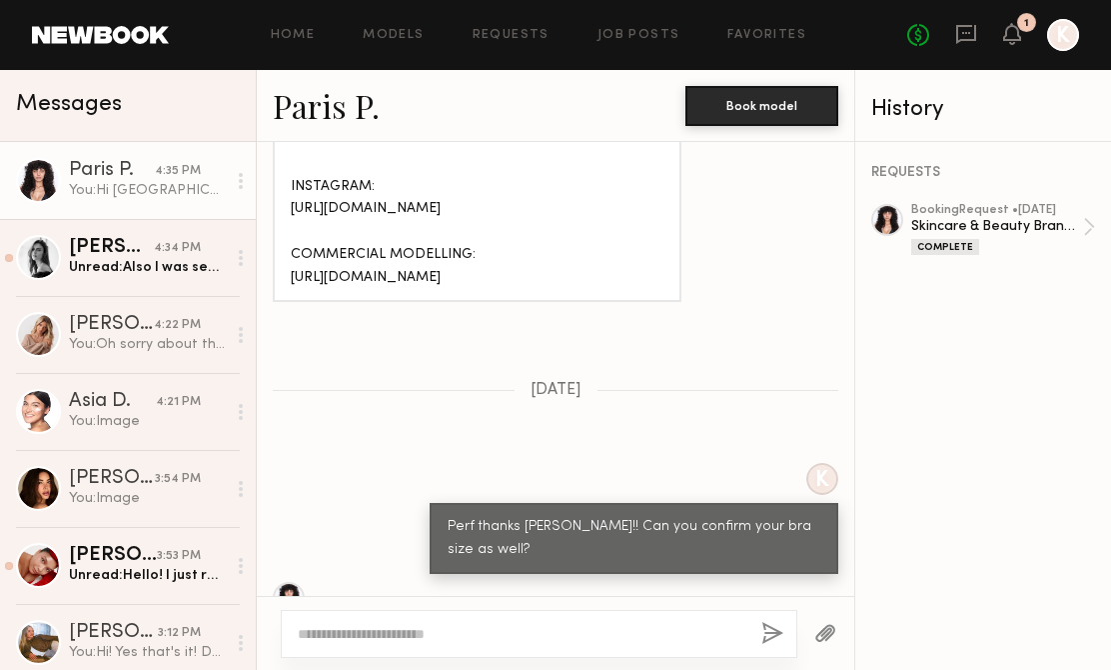
scroll to position [2509, 0]
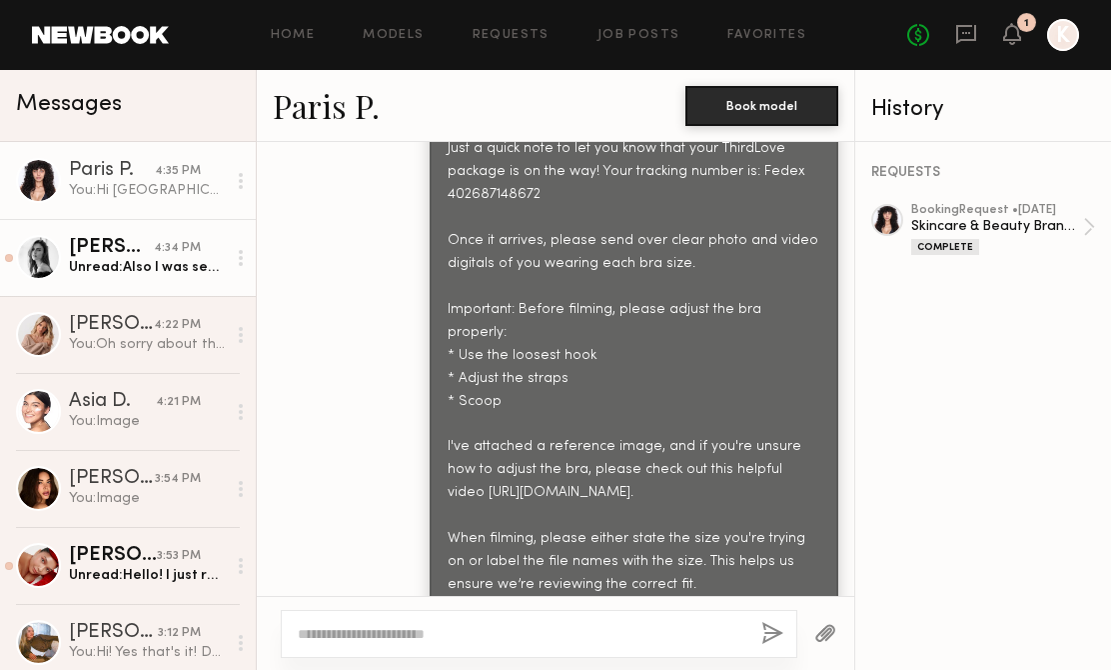
click at [179, 287] on link "Leah M. 4:34 PM Unread: Also I was sent the 32D and 32C, instead of the 32D and…" at bounding box center [128, 257] width 256 height 77
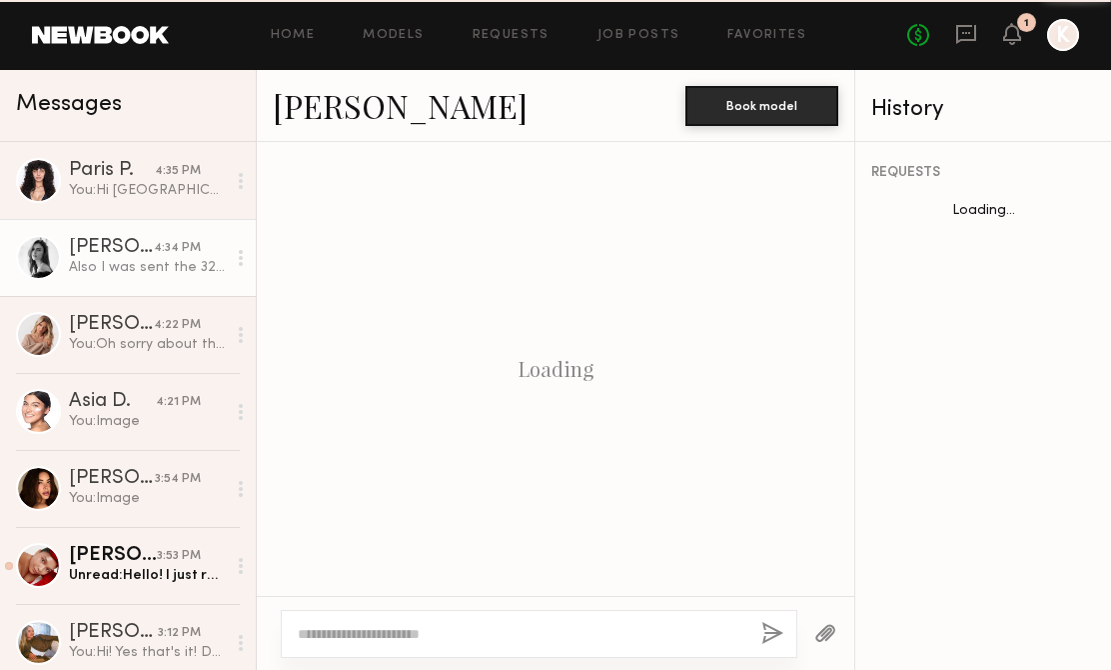
scroll to position [3241, 0]
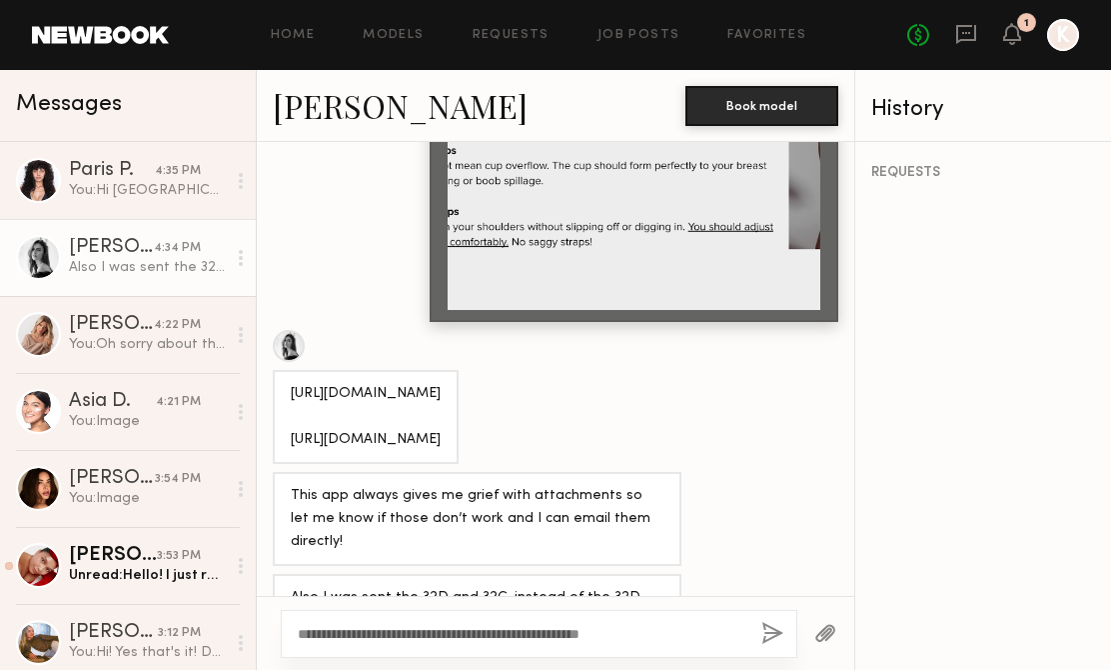
type textarea "**********"
click at [765, 630] on button "button" at bounding box center [773, 634] width 22 height 25
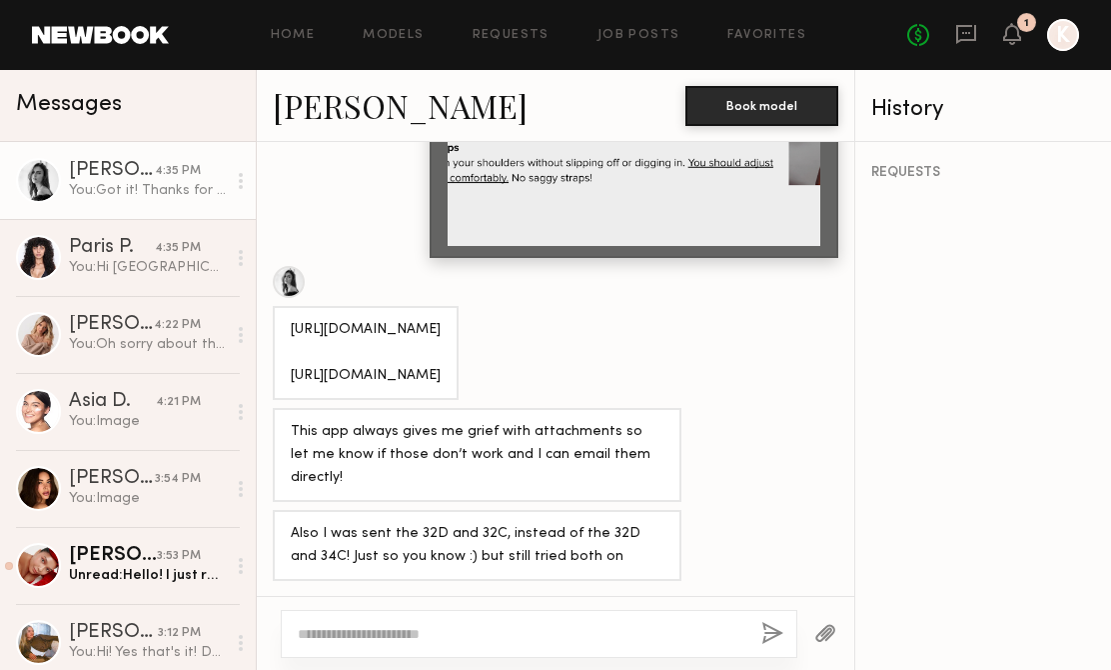
scroll to position [3281, 0]
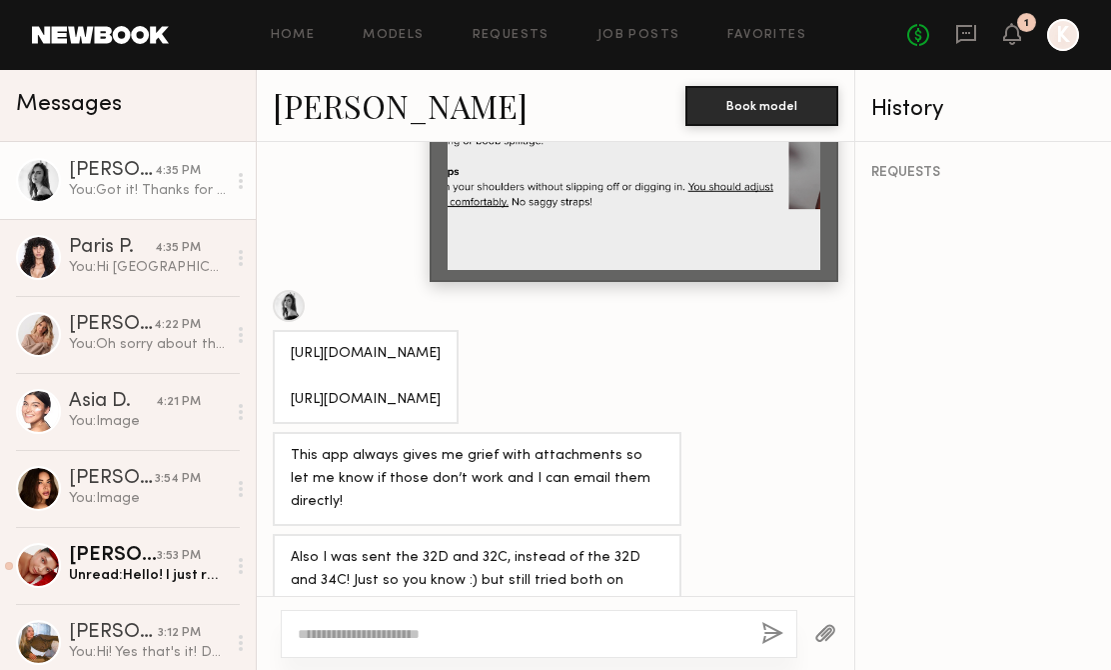
drag, startPoint x: 644, startPoint y: 359, endPoint x: 288, endPoint y: 301, distance: 360.5
click at [288, 330] on div "https://www.dropbox.com/scl/fo/6tn3mlxex4butpbclmkrk/AOZDrbyy8fZmseeiP0Uj2gI?rl…" at bounding box center [366, 377] width 186 height 94
copy div "https://www.dropbox.com/scl/fo/9po78aql6mdawgzhzgpff/ANYYT8MfcFFMRJZGmO_T-38?rl…"
click at [544, 445] on div "This app always gives me grief with attachments so let me know if those don’t w…" at bounding box center [477, 479] width 373 height 69
drag, startPoint x: 627, startPoint y: 267, endPoint x: 281, endPoint y: 217, distance: 349.4
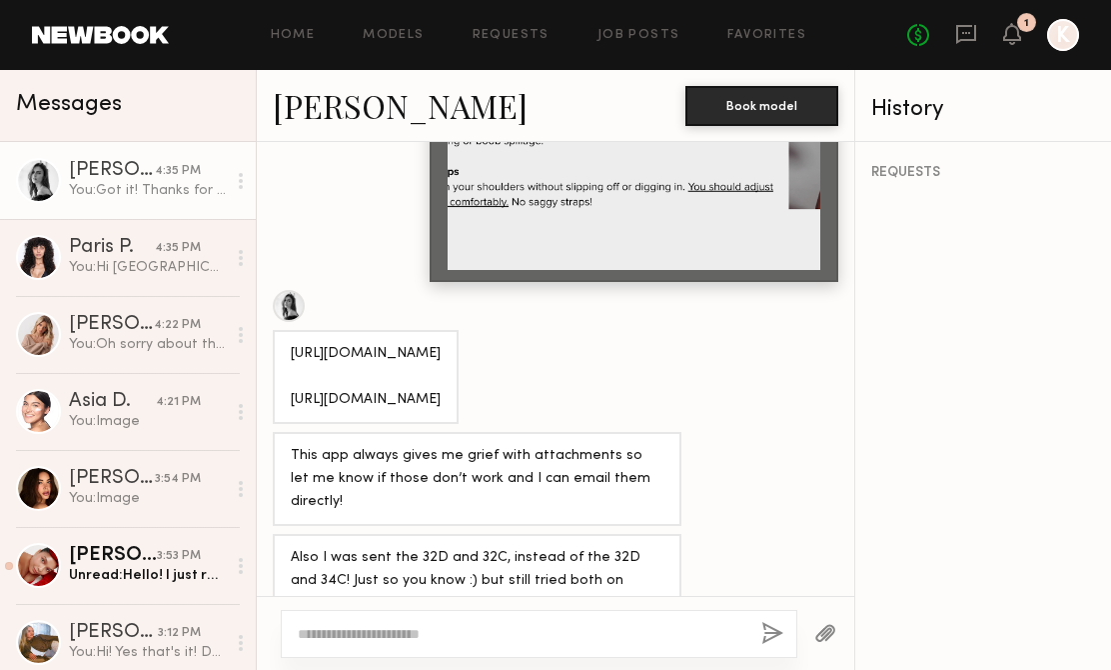
click at [281, 330] on div "https://www.dropbox.com/scl/fo/6tn3mlxex4butpbclmkrk/AOZDrbyy8fZmseeiP0Uj2gI?rl…" at bounding box center [366, 377] width 186 height 94
copy div "https://www.dropbox.com/scl/fo/6tn3mlxex4butpbclmkrk/AOZDrbyy8fZmseeiP0Uj2gI?rl…"
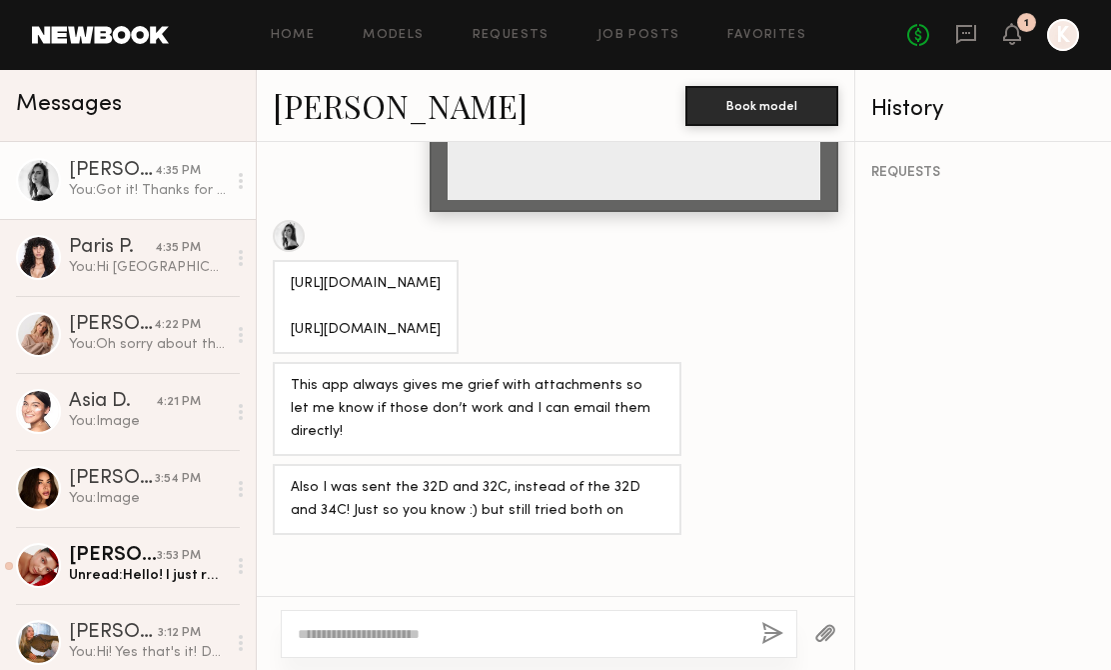
scroll to position [3545, 0]
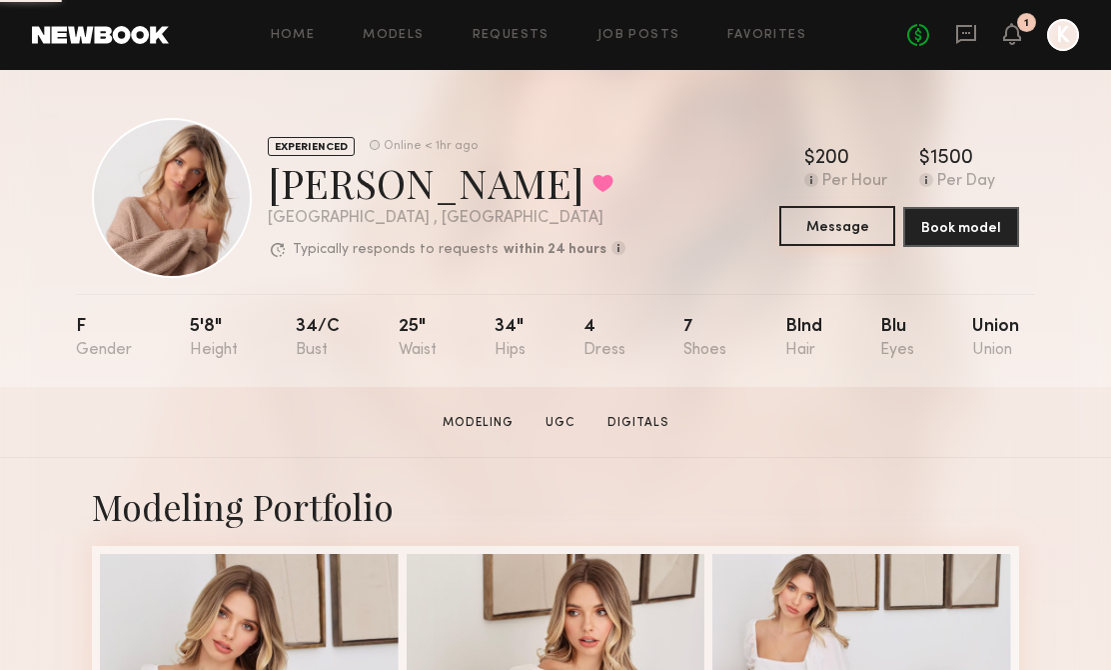
click at [804, 235] on button "Message" at bounding box center [838, 226] width 116 height 40
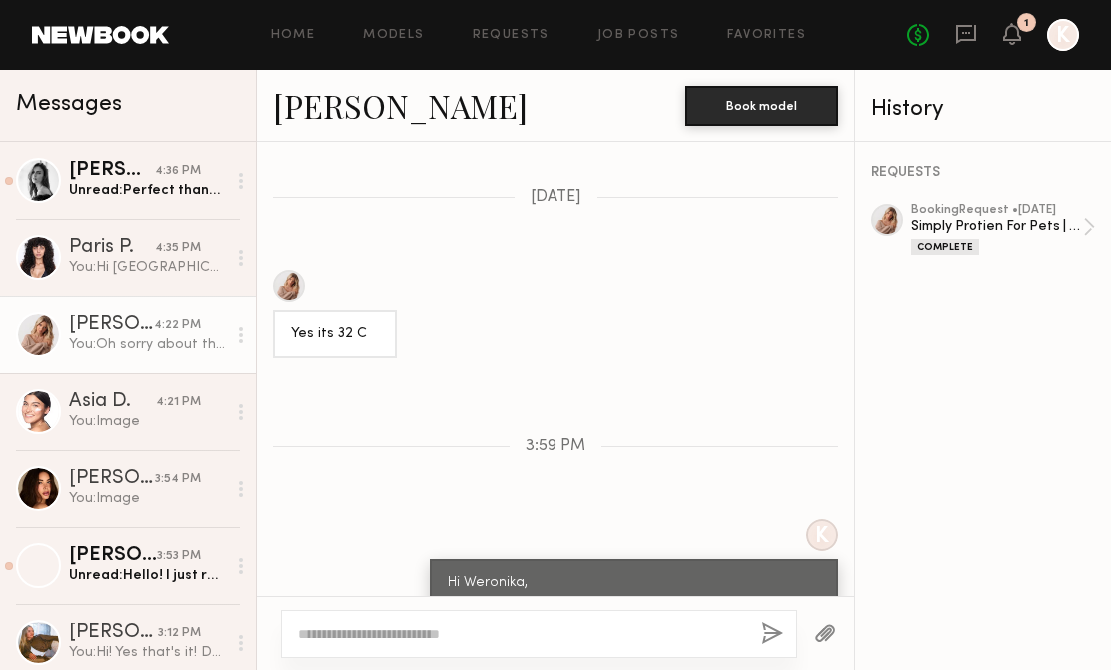
scroll to position [1549, 0]
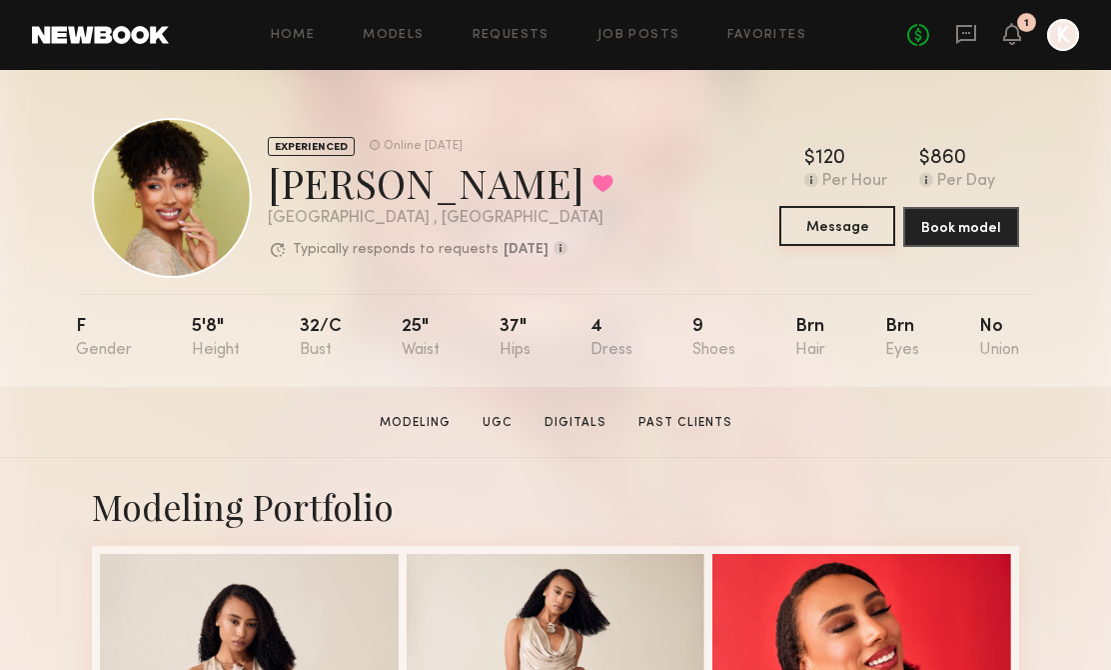
click at [847, 218] on button "Message" at bounding box center [838, 226] width 116 height 40
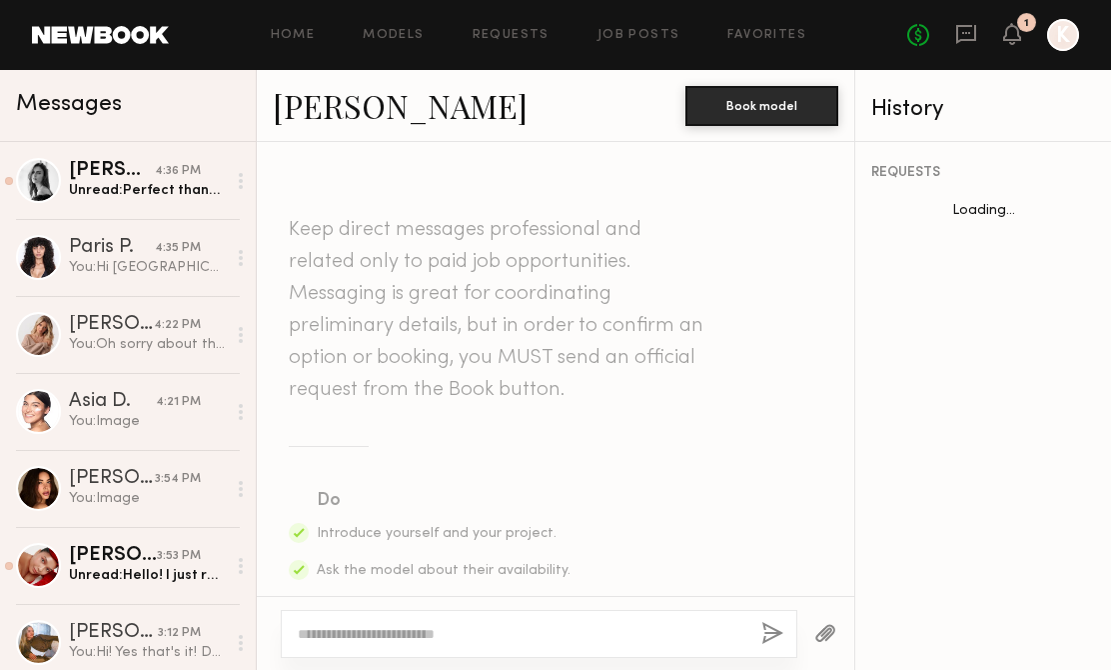
scroll to position [2109, 0]
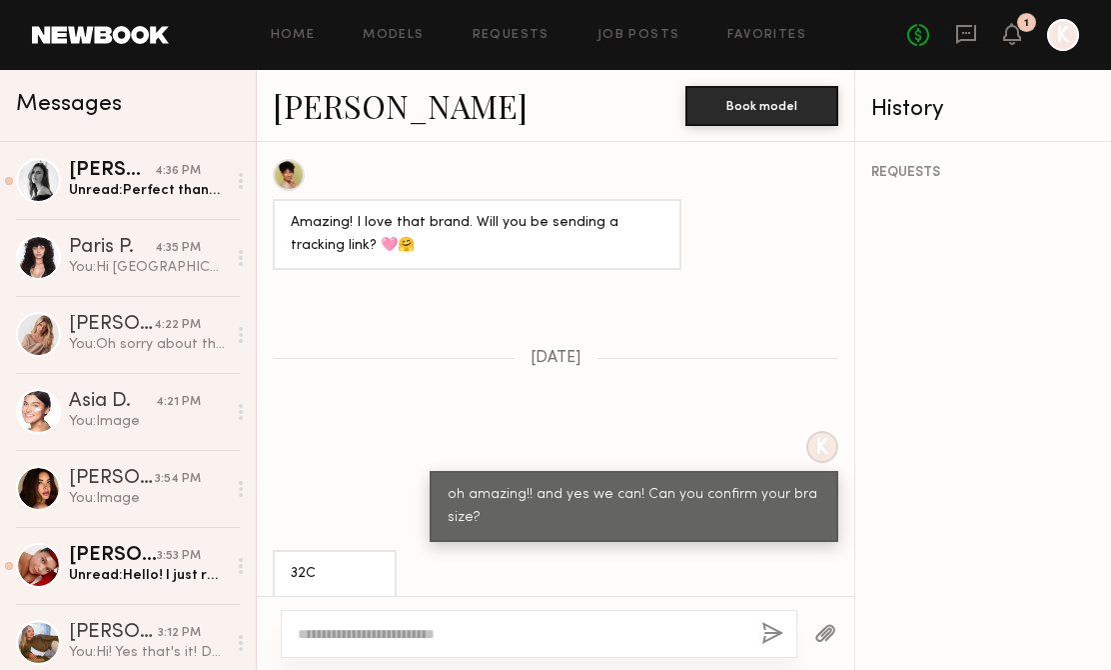
paste textarea "**********"
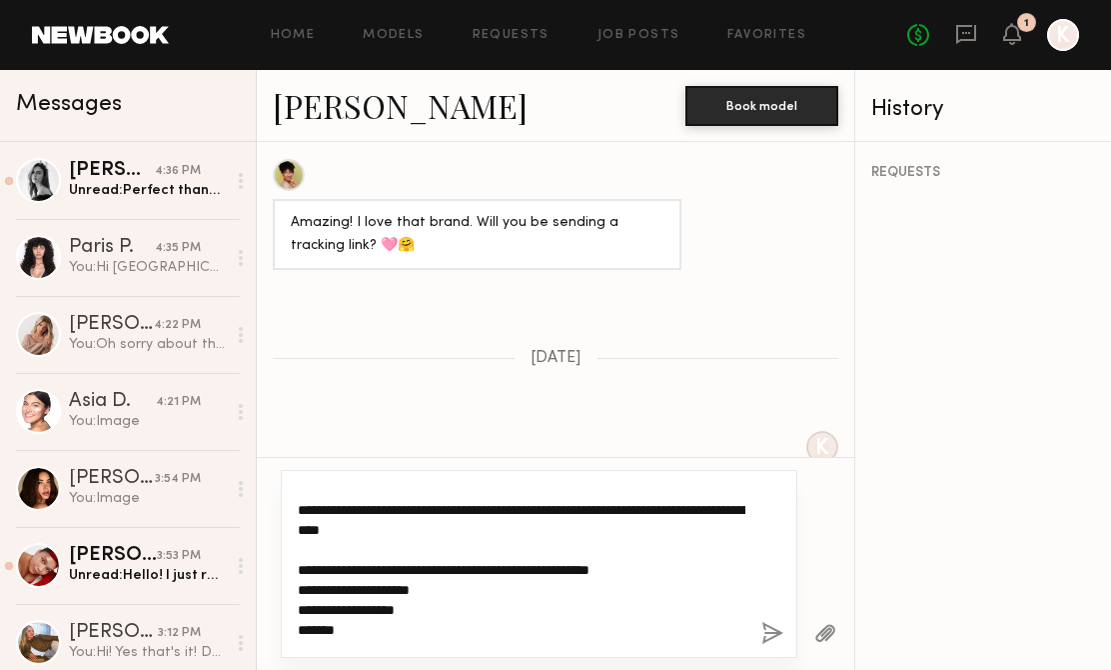
scroll to position [91, 0]
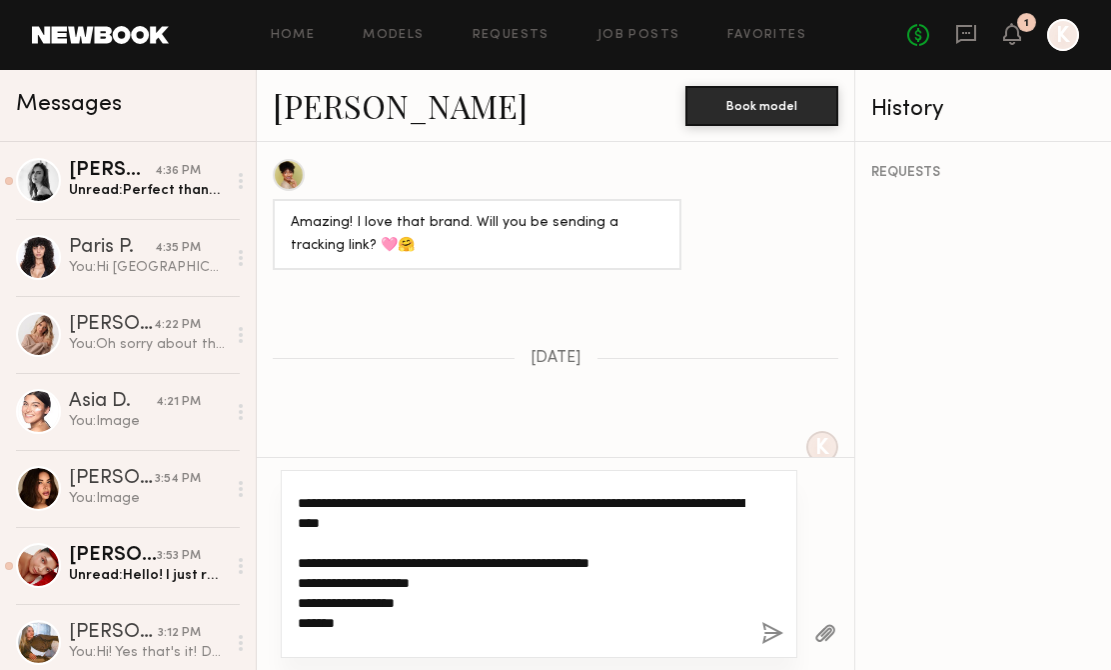
type textarea "**********"
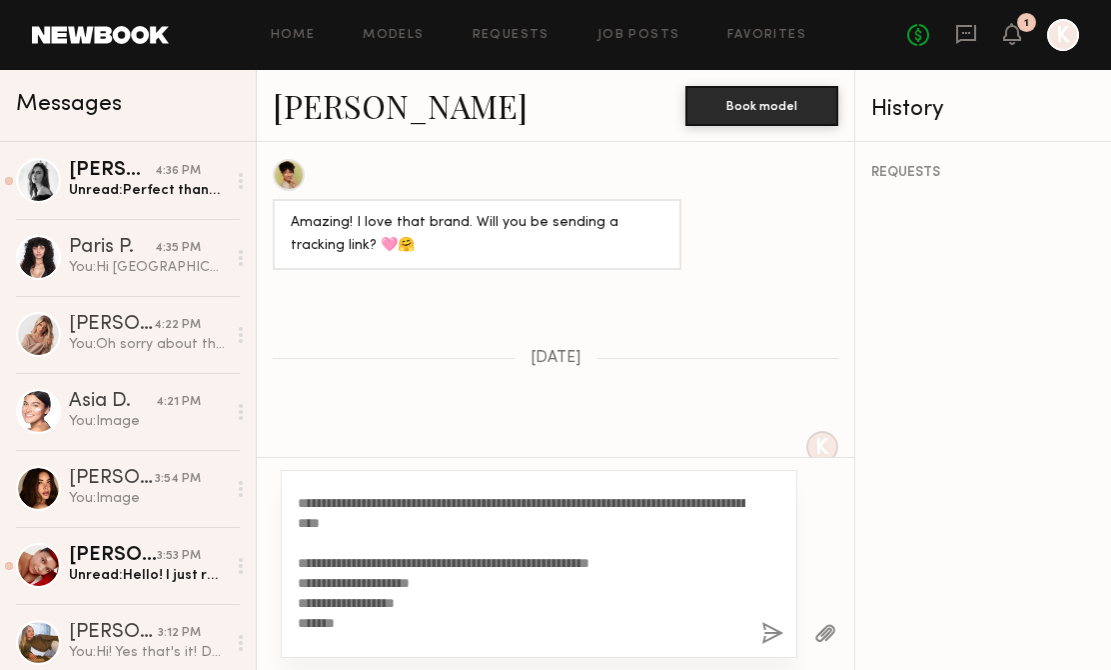
click at [774, 623] on button "button" at bounding box center [773, 634] width 22 height 25
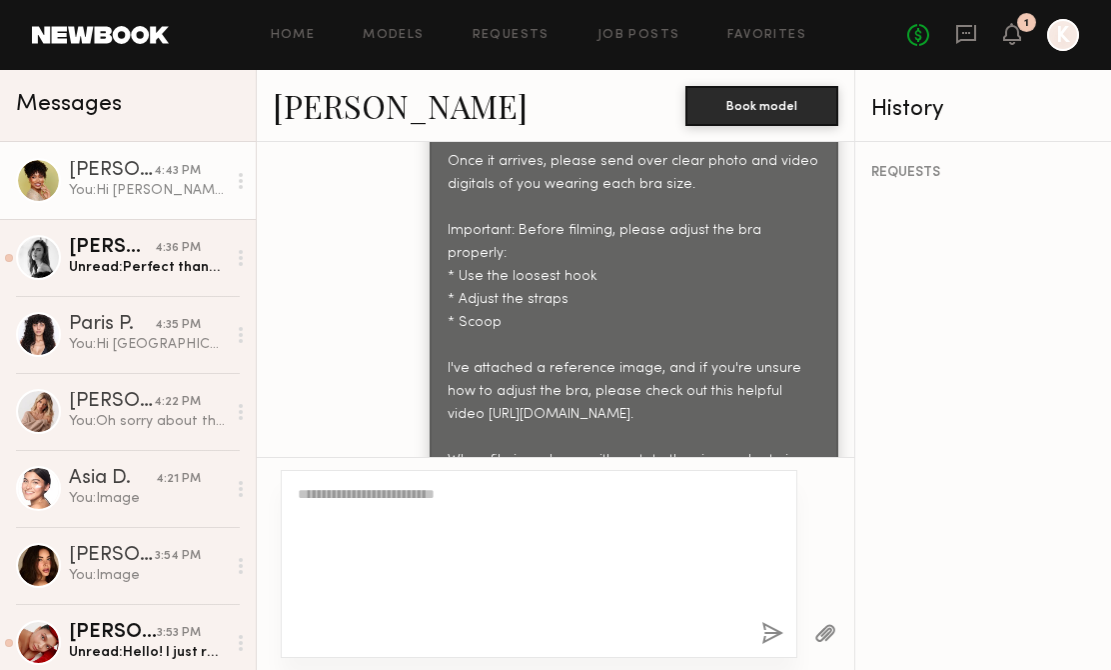
scroll to position [0, 0]
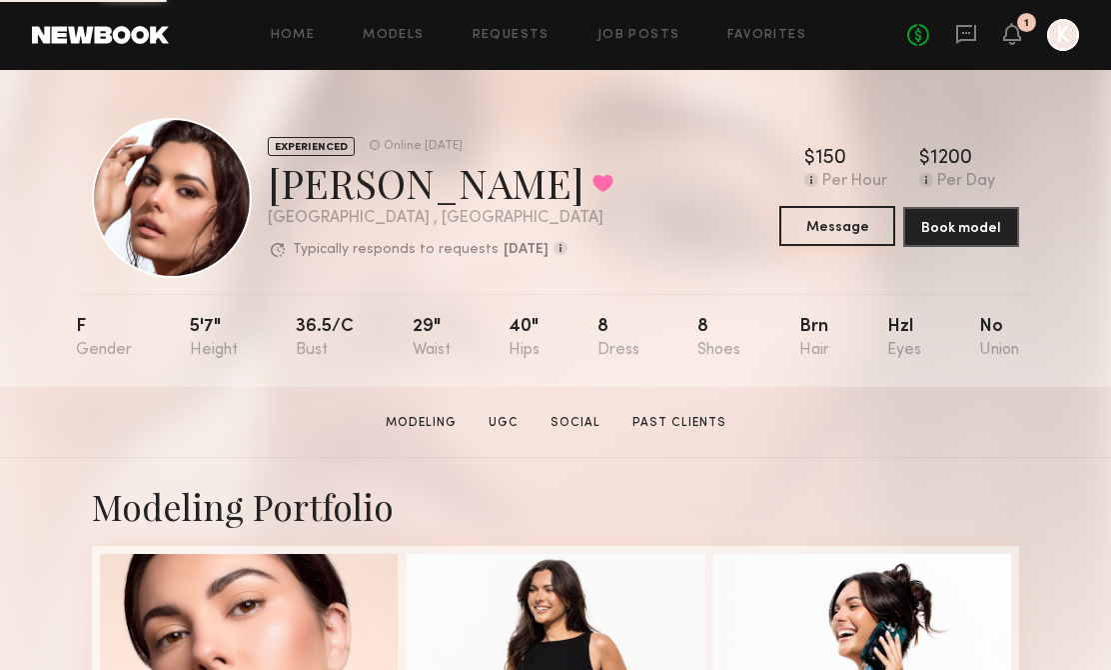
click at [799, 233] on button "Message" at bounding box center [838, 226] width 116 height 40
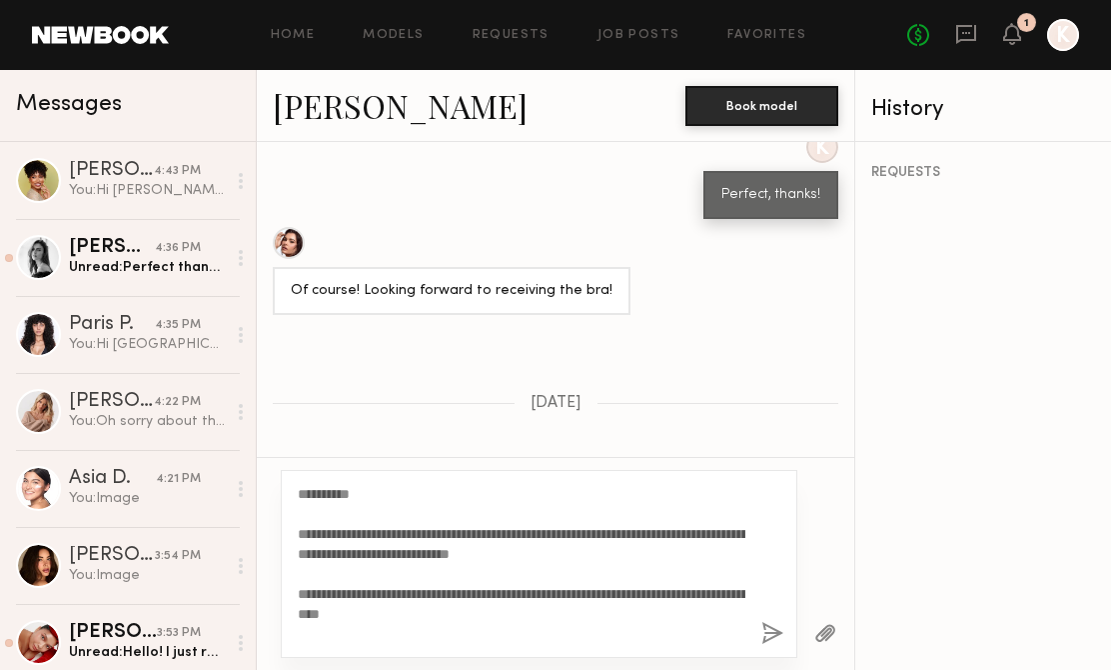
type textarea "**********"
click at [765, 635] on button "button" at bounding box center [773, 634] width 22 height 25
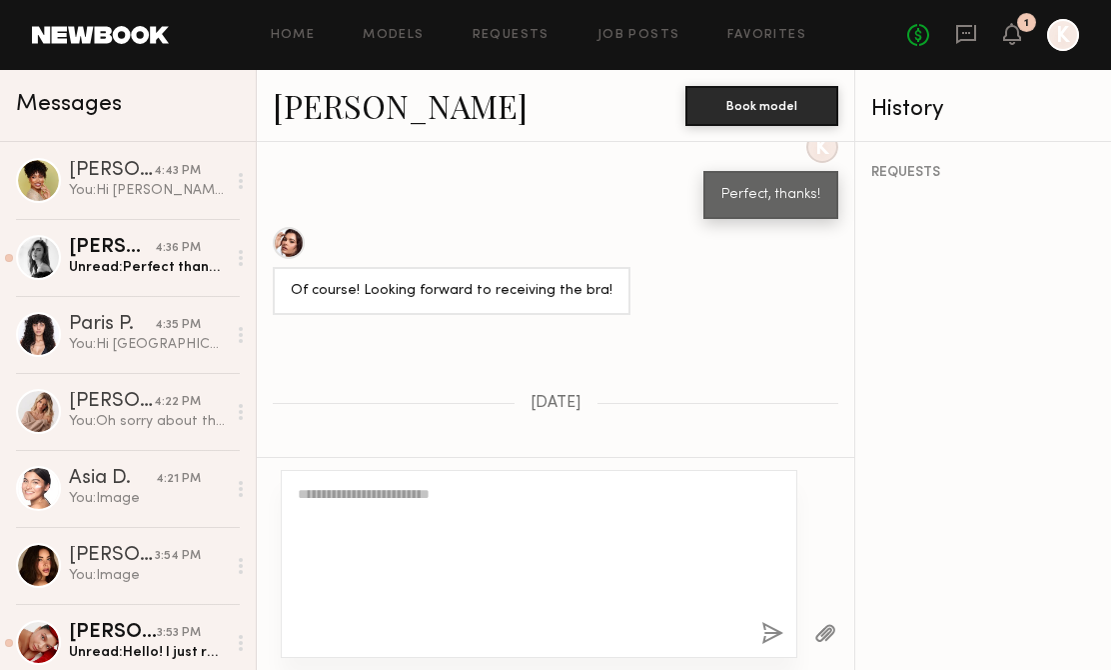
scroll to position [2586, 0]
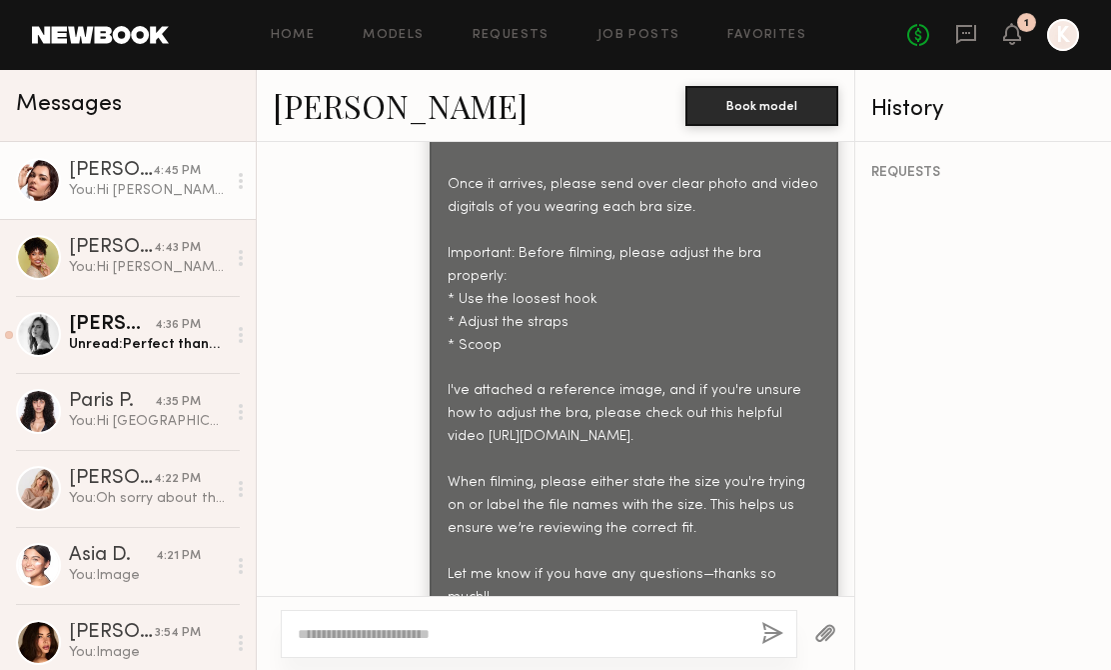
click at [827, 629] on button "button" at bounding box center [826, 634] width 22 height 25
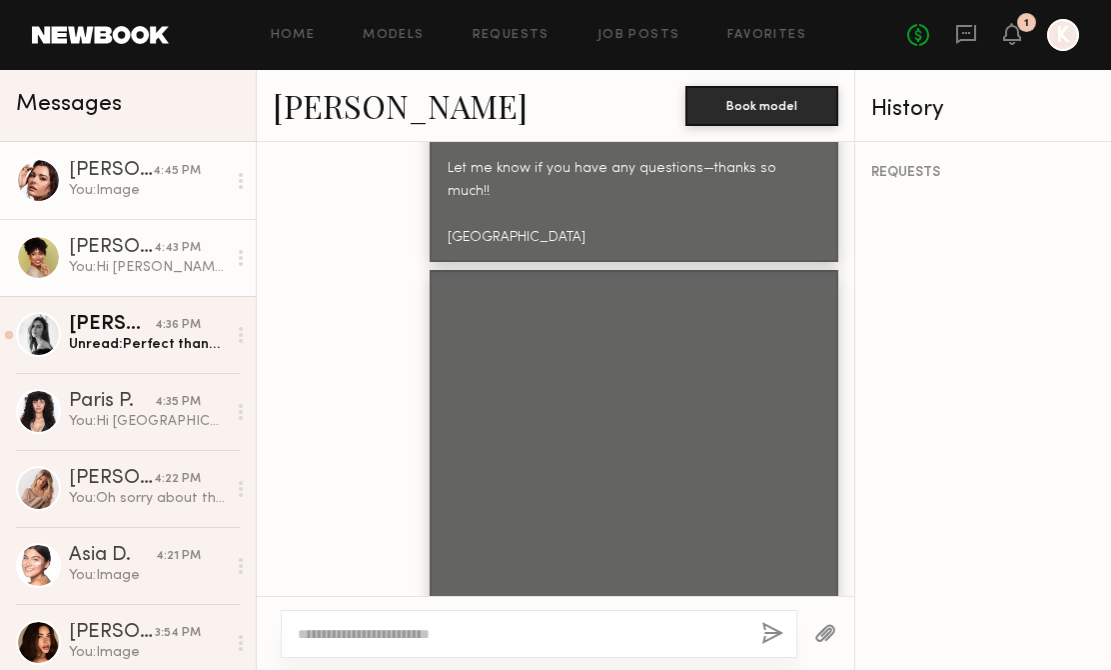
click at [145, 269] on div "You: Hi Jasmine, Just a quick note to let you know that your ThirdLove package …" at bounding box center [147, 267] width 157 height 19
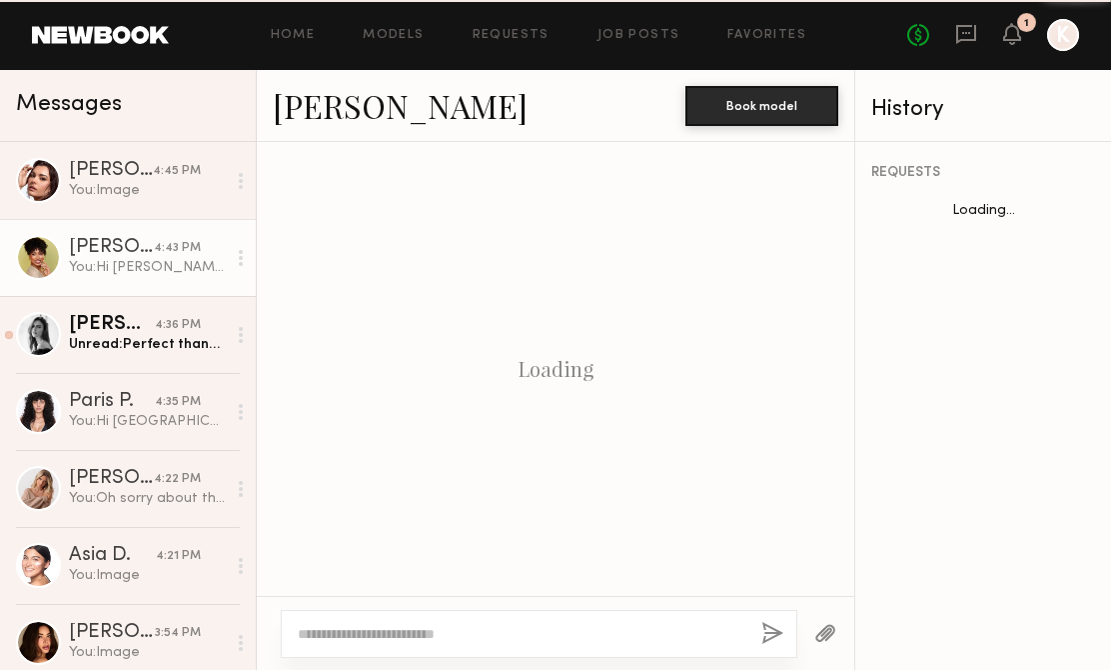
scroll to position [2907, 0]
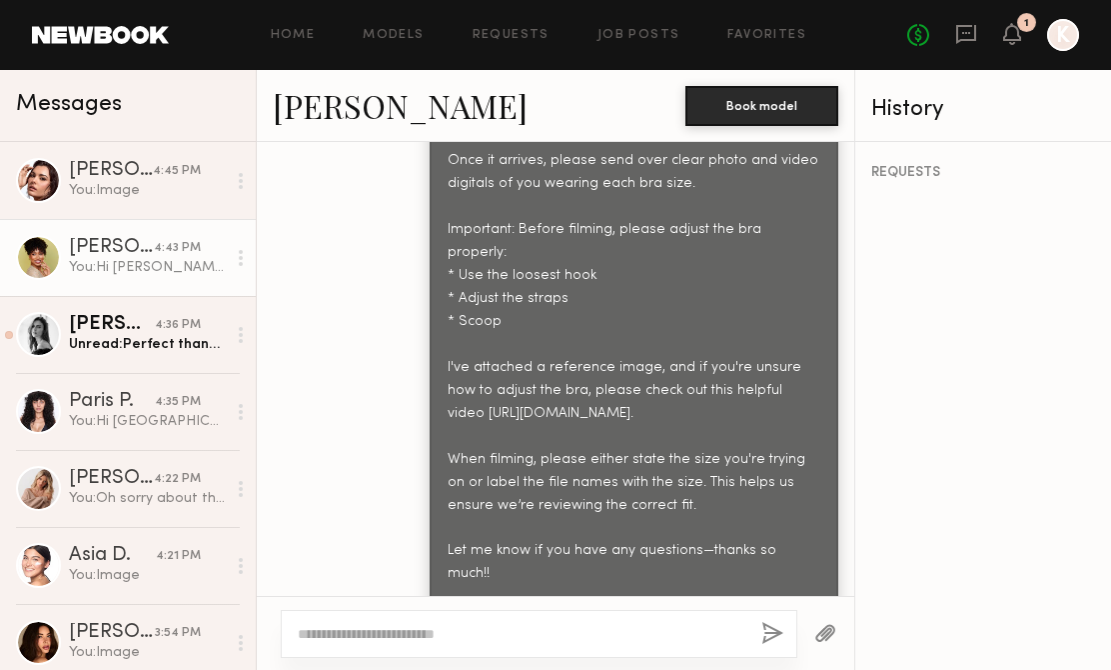
click at [824, 634] on button "button" at bounding box center [826, 634] width 22 height 25
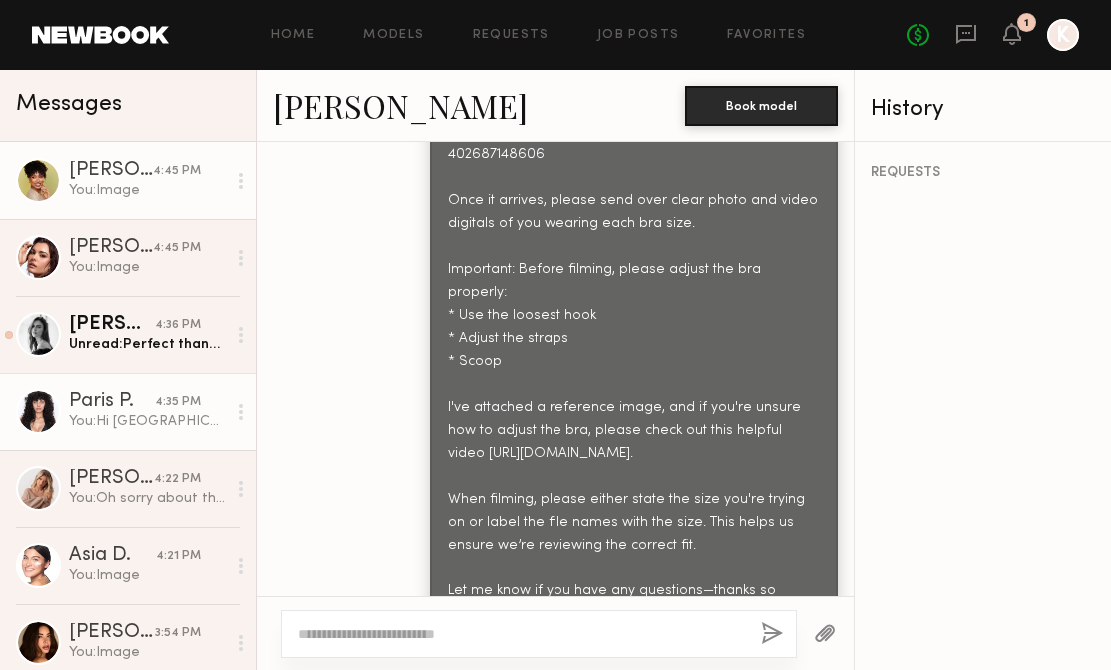
scroll to position [3505, 0]
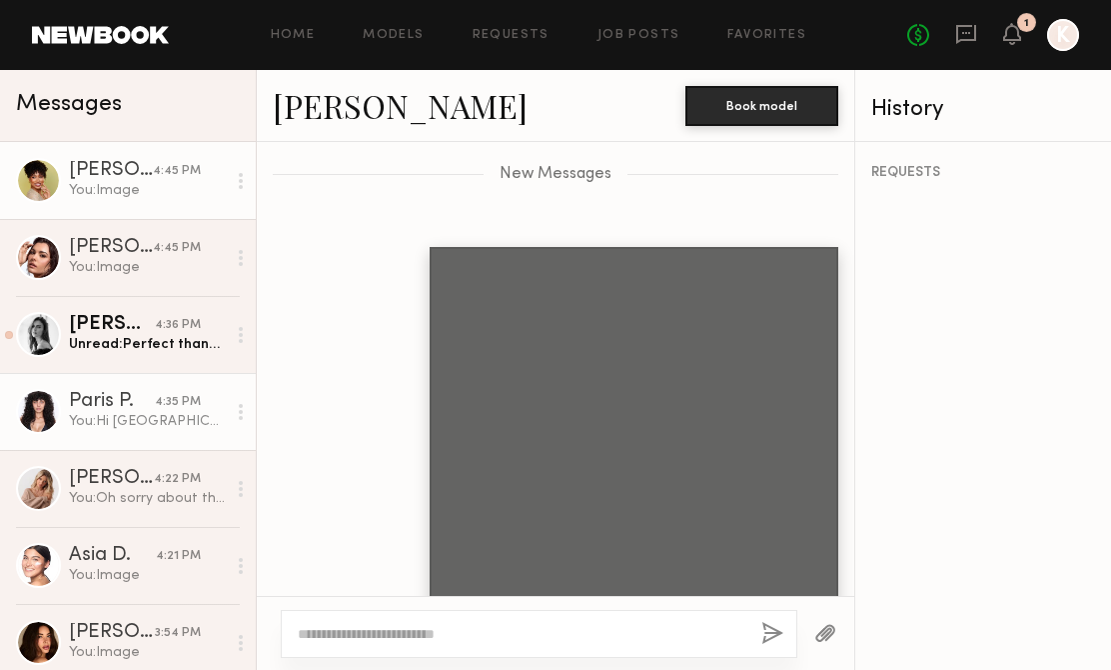
click at [123, 409] on div "Paris P." at bounding box center [112, 402] width 86 height 20
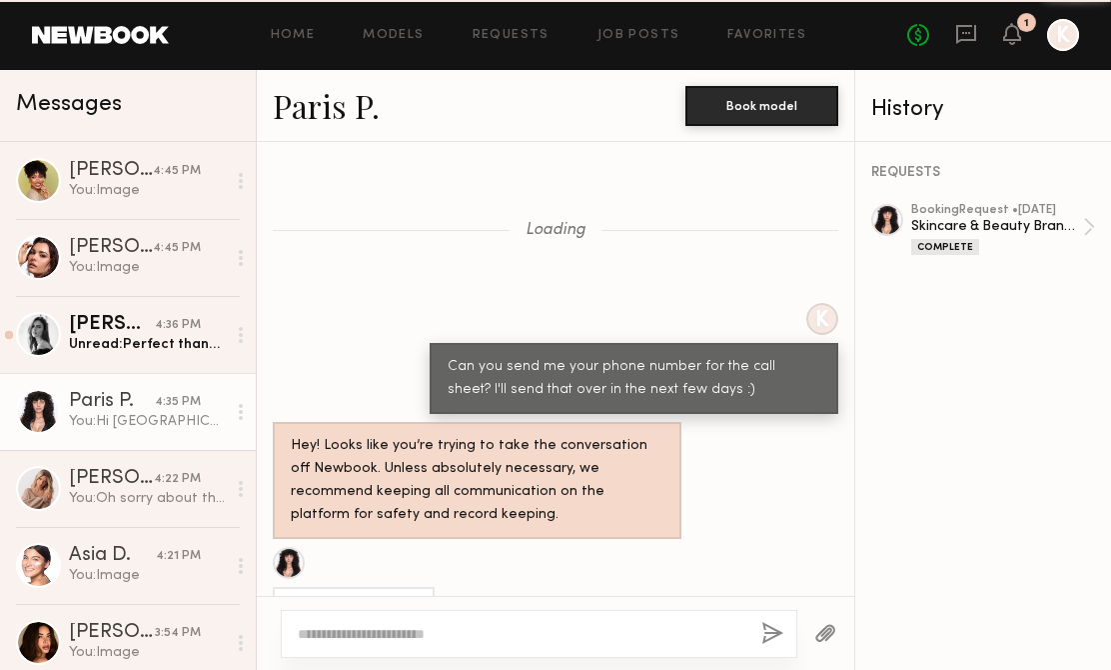
scroll to position [2301, 0]
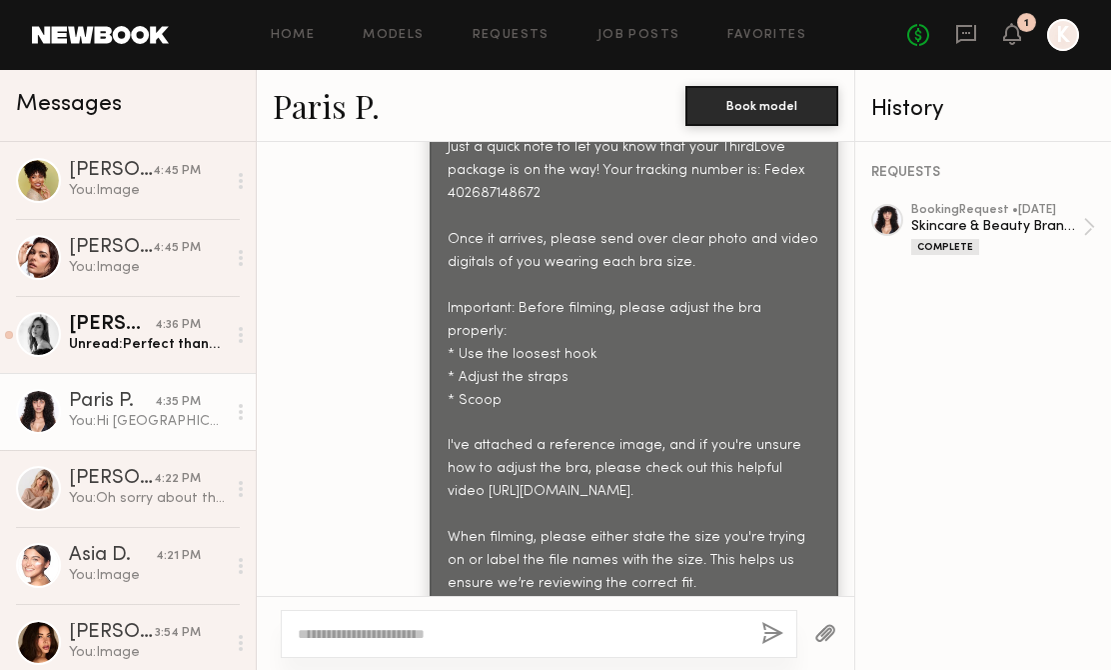
click at [838, 623] on div at bounding box center [826, 633] width 57 height 49
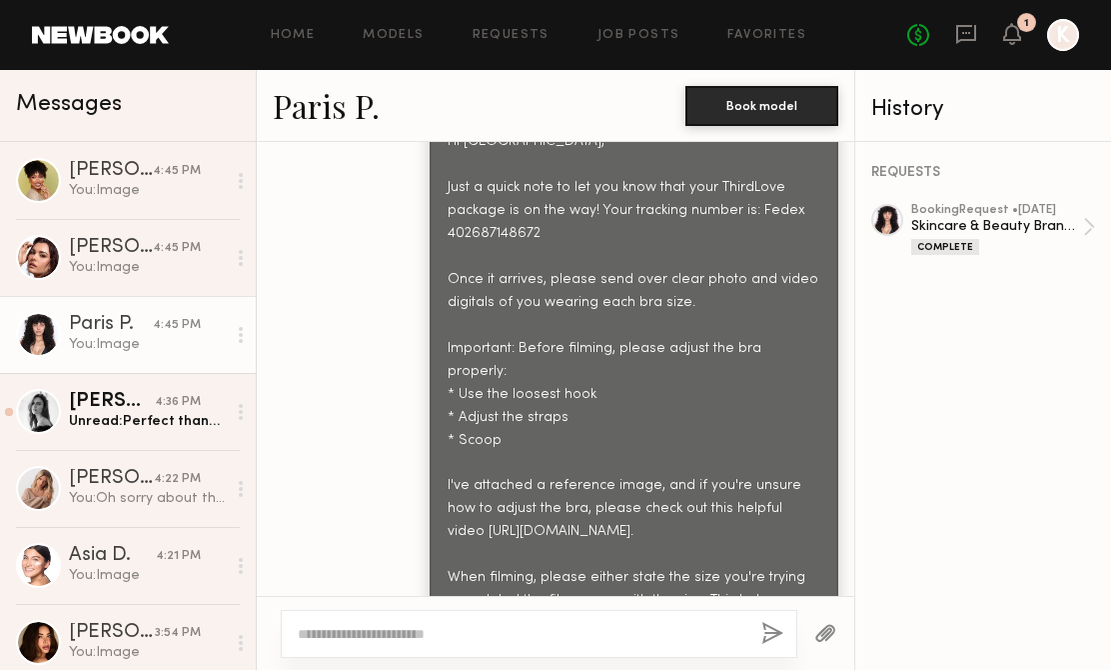
scroll to position [2898, 0]
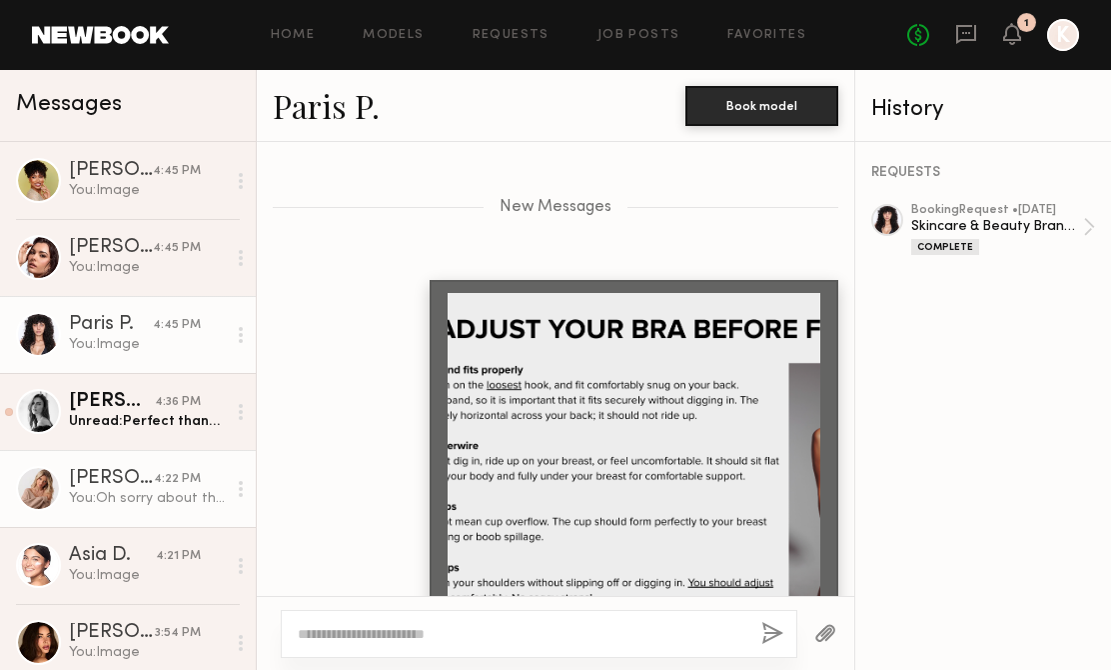
click at [157, 494] on div "You: Oh sorry about that, I'll let the client know! Thanks for the heads up!" at bounding box center [147, 498] width 157 height 19
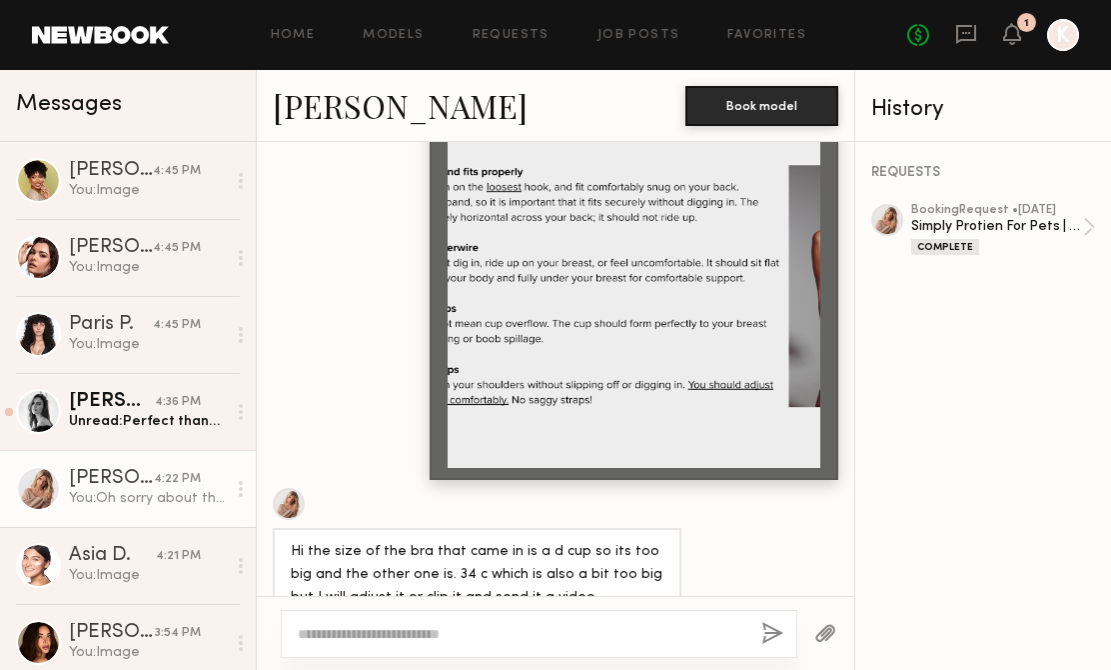
scroll to position [2744, 0]
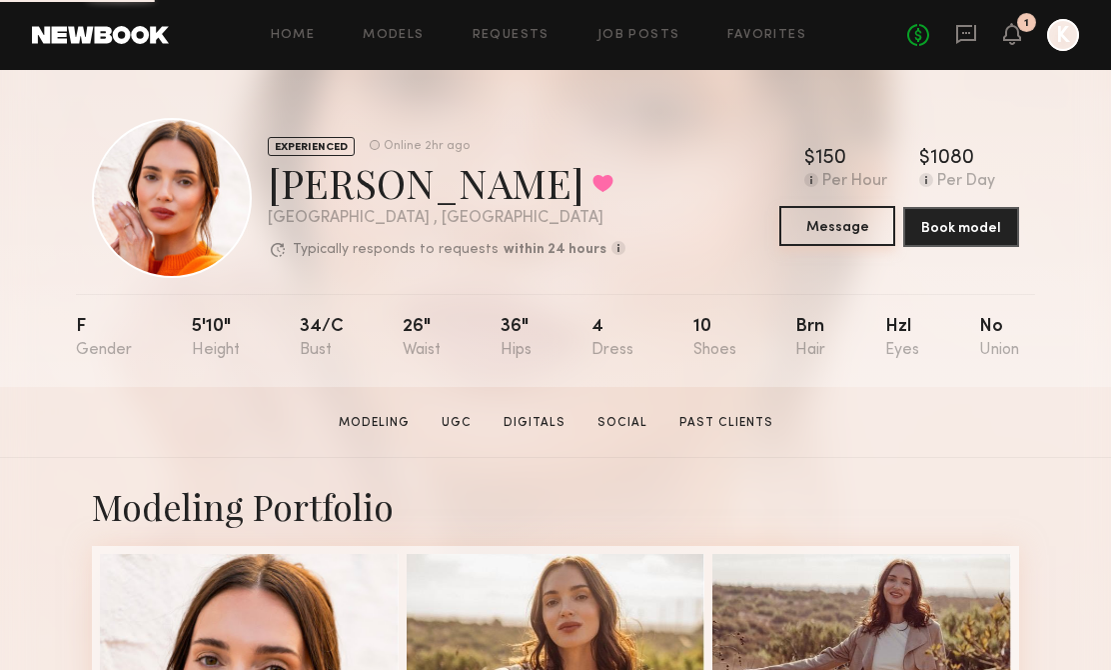
click at [857, 215] on button "Message" at bounding box center [838, 226] width 116 height 40
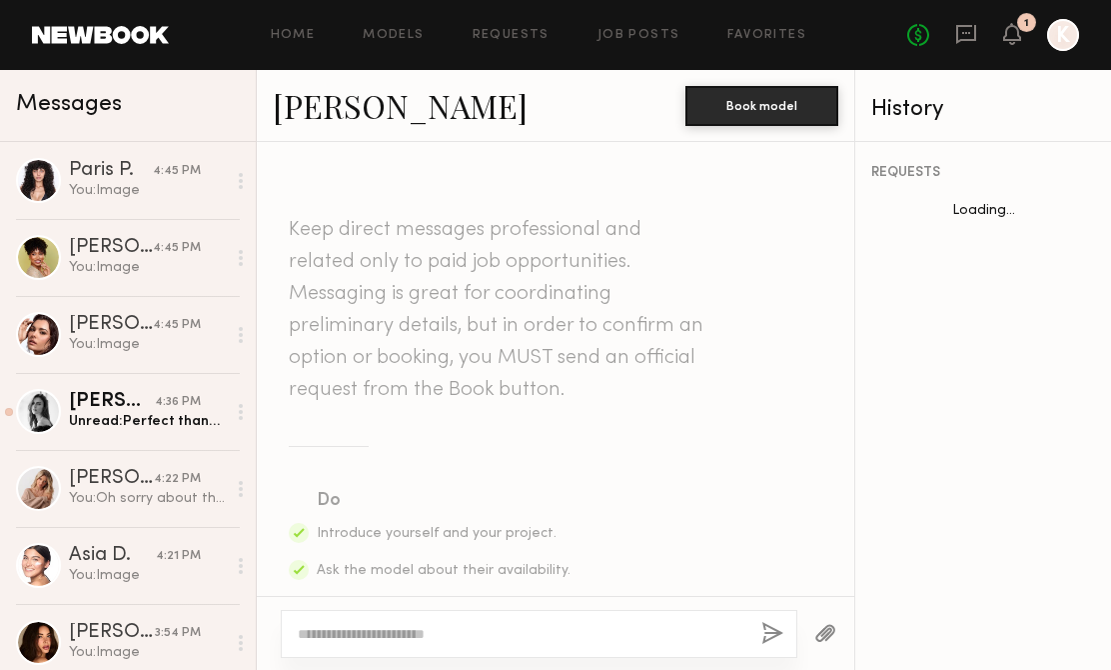
scroll to position [1737, 0]
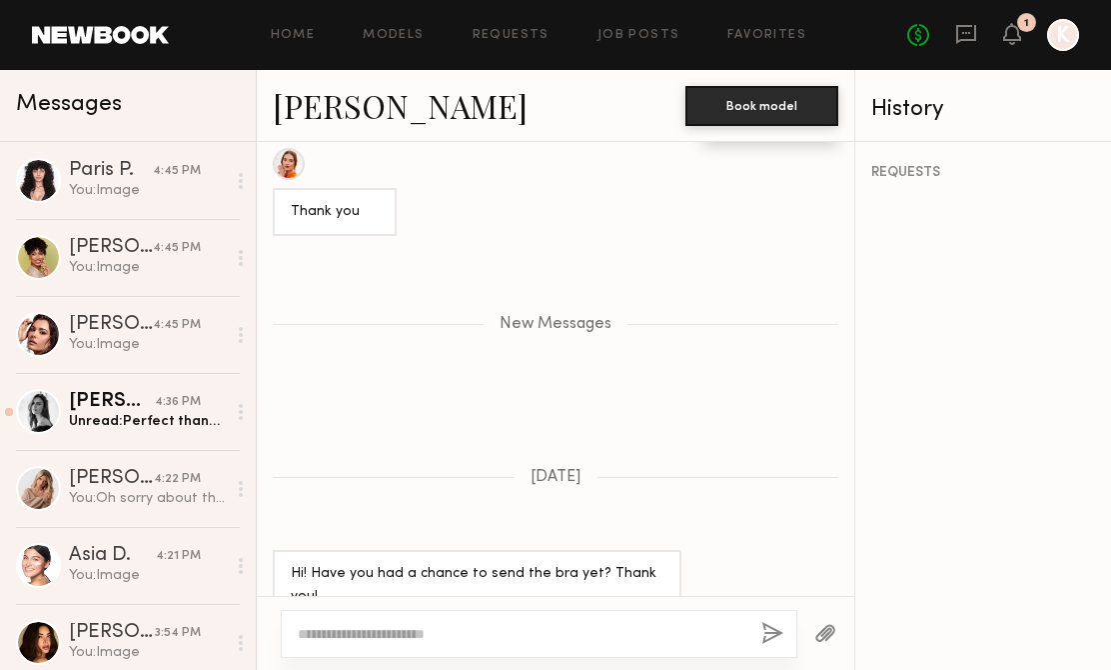
click at [484, 637] on textarea at bounding box center [522, 634] width 448 height 20
paste textarea "**********"
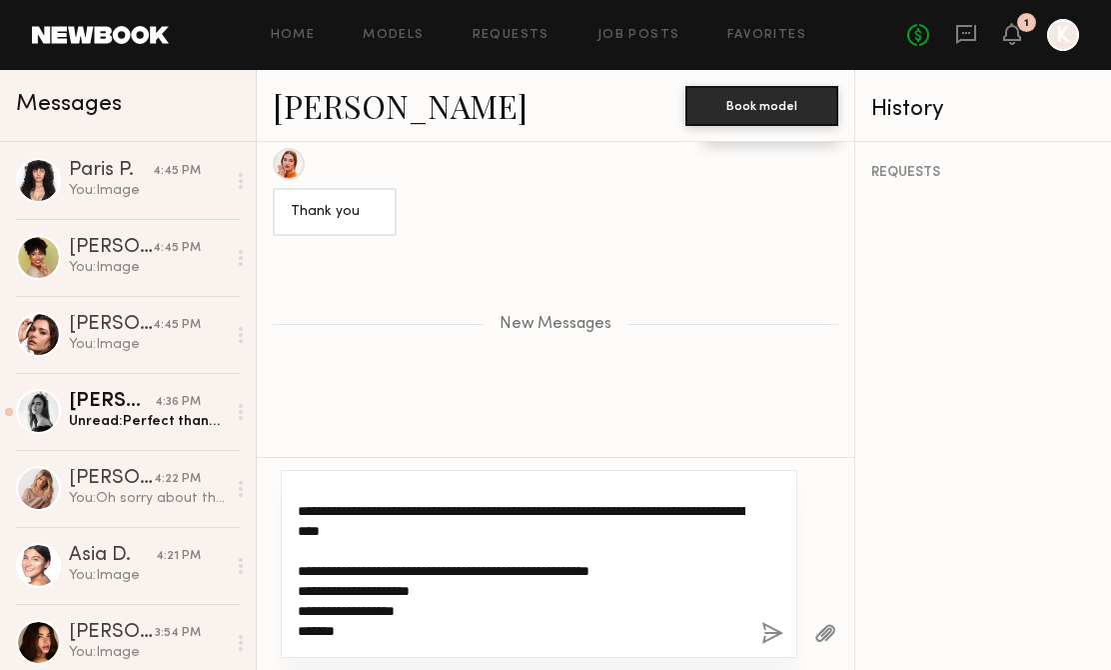
scroll to position [0, 0]
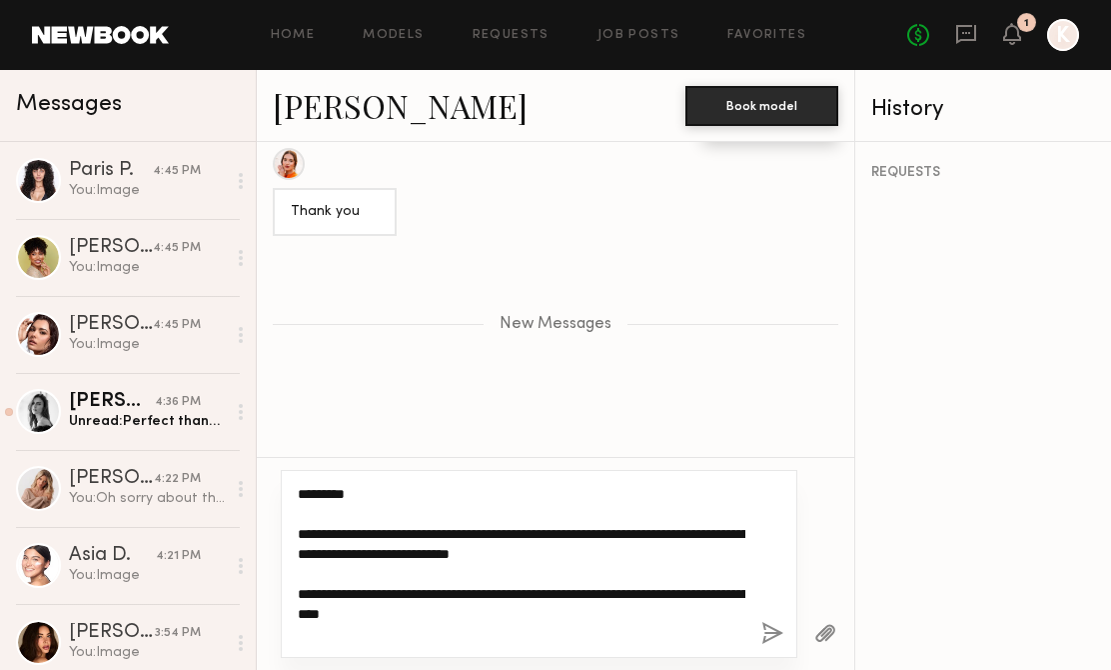
type textarea "**********"
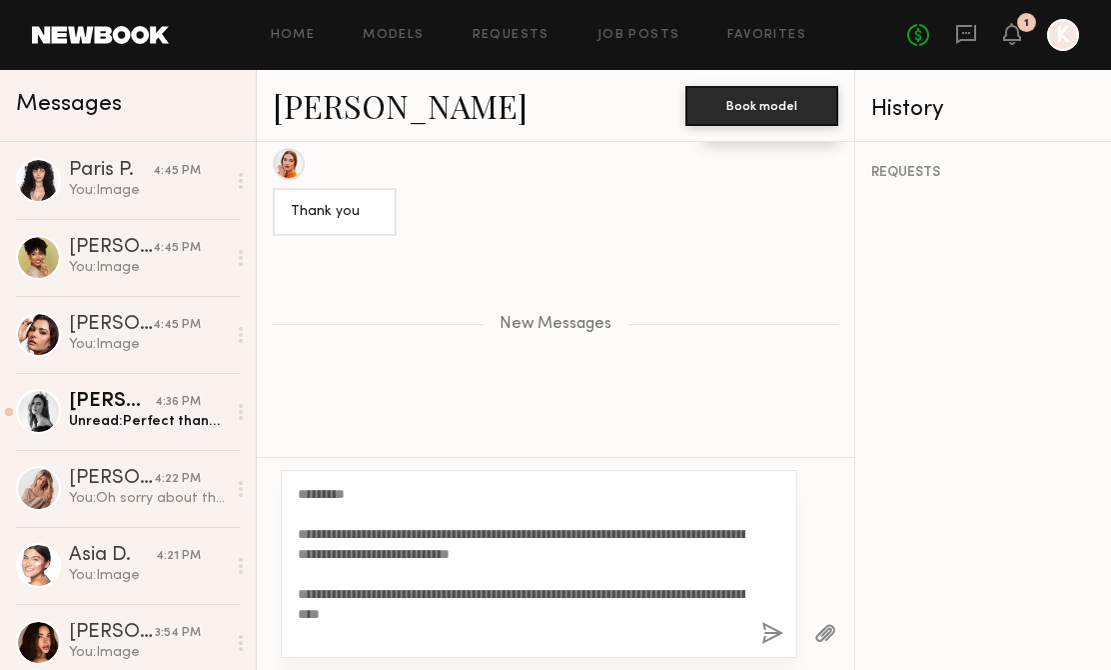
click at [771, 629] on button "button" at bounding box center [773, 634] width 22 height 25
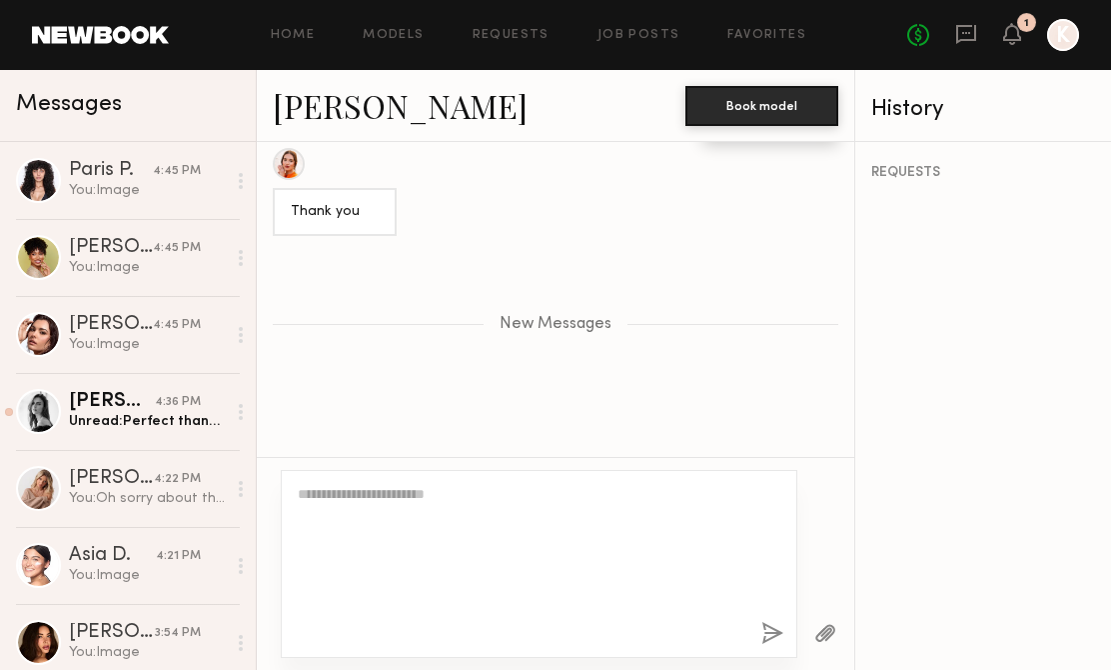
scroll to position [2496, 0]
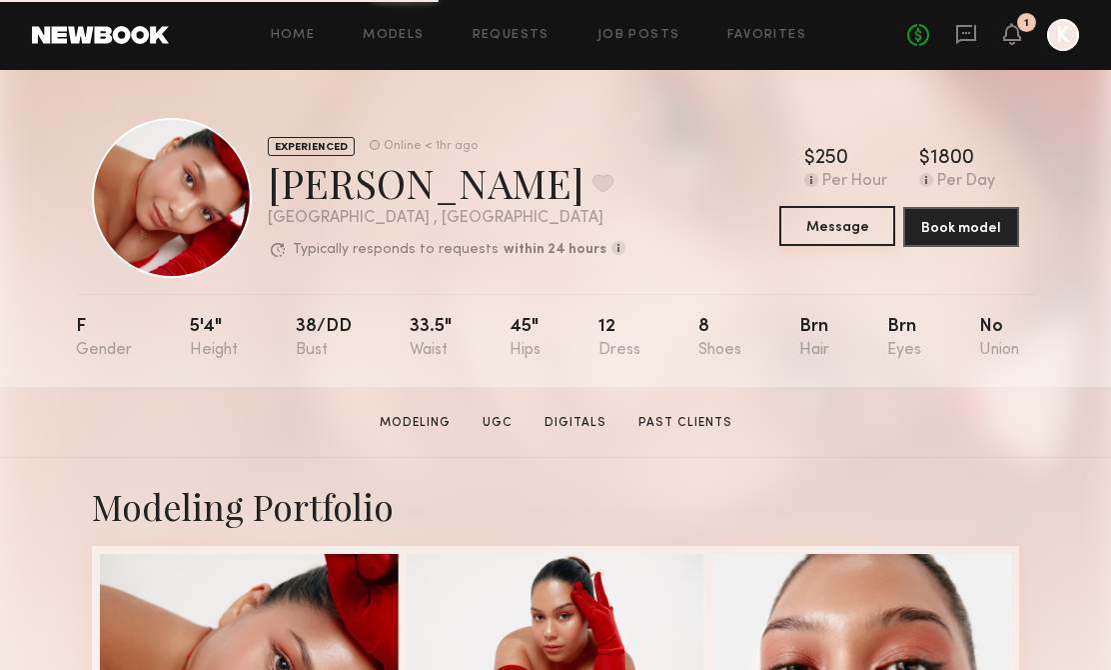
click at [832, 218] on button "Message" at bounding box center [838, 226] width 116 height 40
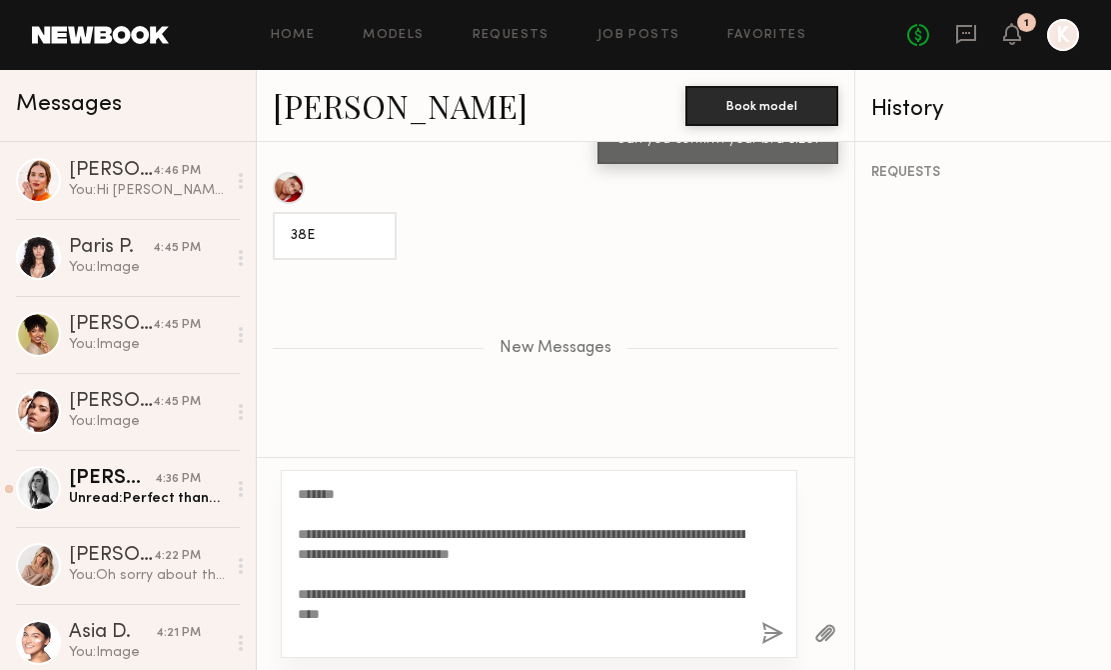
drag, startPoint x: 659, startPoint y: 555, endPoint x: 290, endPoint y: 528, distance: 369.8
click at [290, 528] on div "**********" at bounding box center [539, 564] width 517 height 188
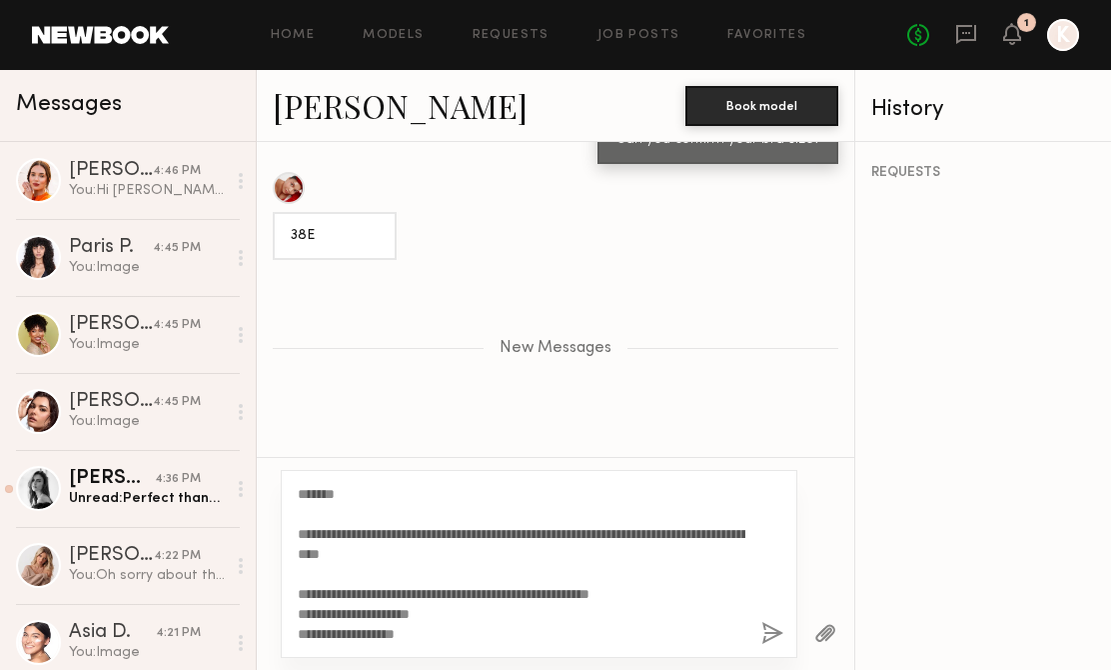
drag, startPoint x: 397, startPoint y: 535, endPoint x: 294, endPoint y: 532, distance: 103.0
click at [294, 532] on div "**********" at bounding box center [539, 564] width 517 height 188
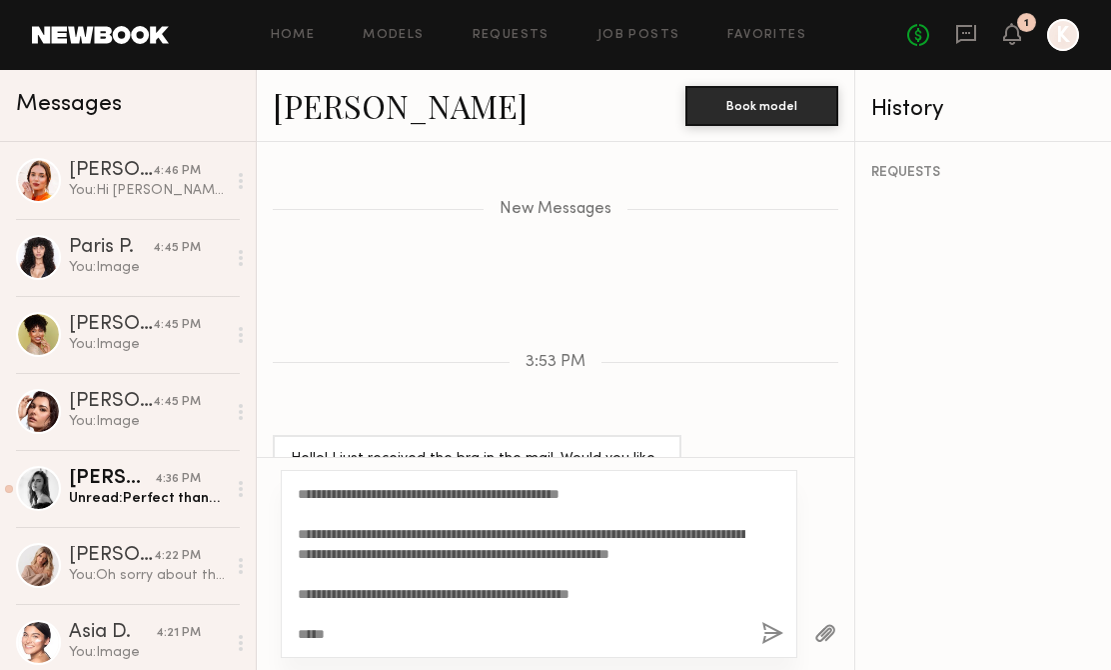
scroll to position [260, 0]
type textarea "**********"
click at [776, 631] on button "button" at bounding box center [773, 634] width 22 height 25
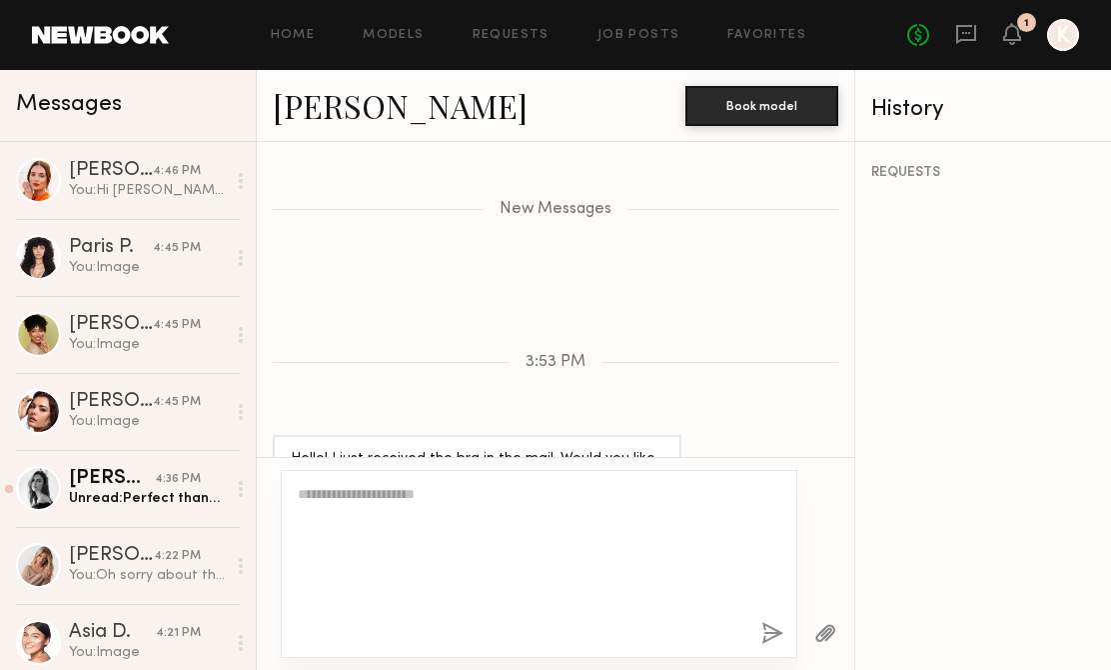
scroll to position [0, 0]
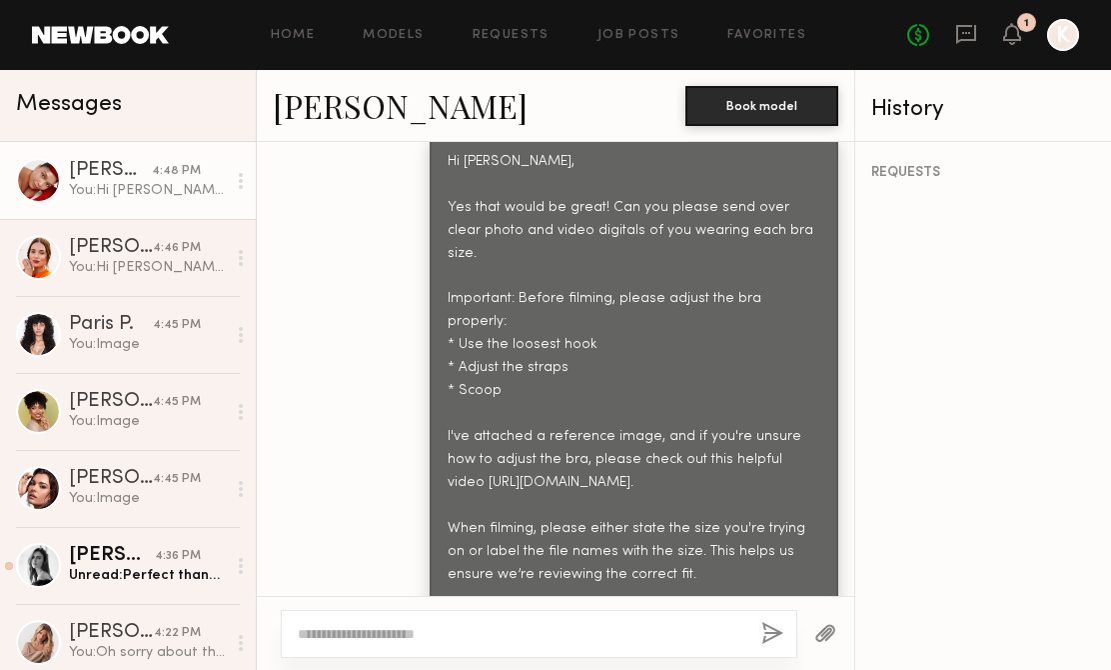
click at [832, 623] on button "button" at bounding box center [826, 634] width 22 height 25
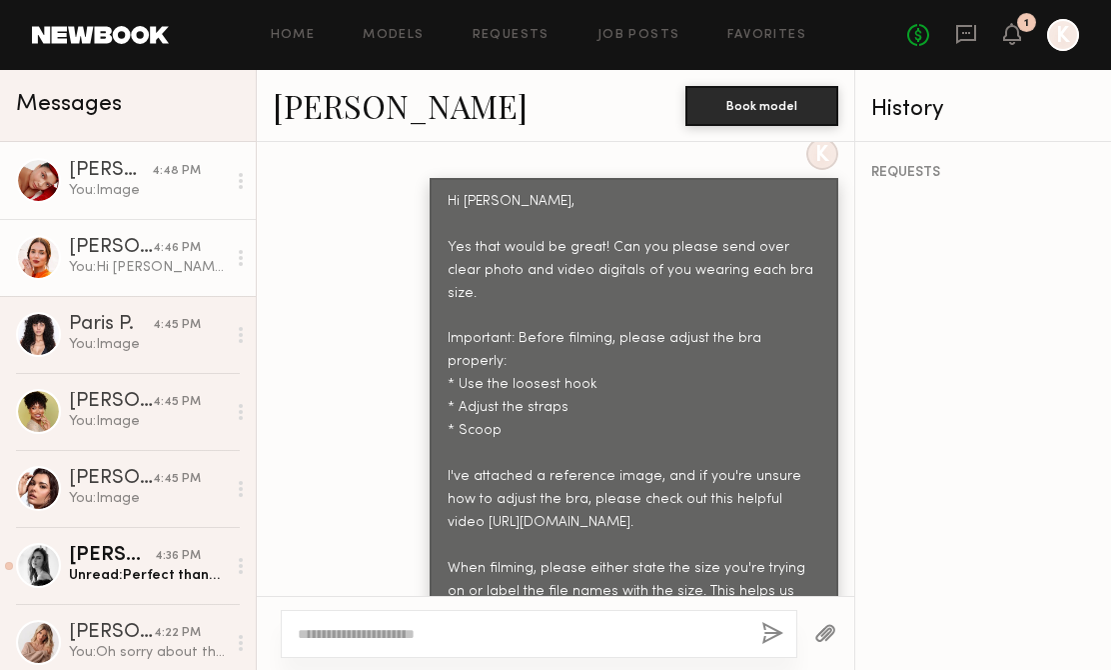
scroll to position [3020, 0]
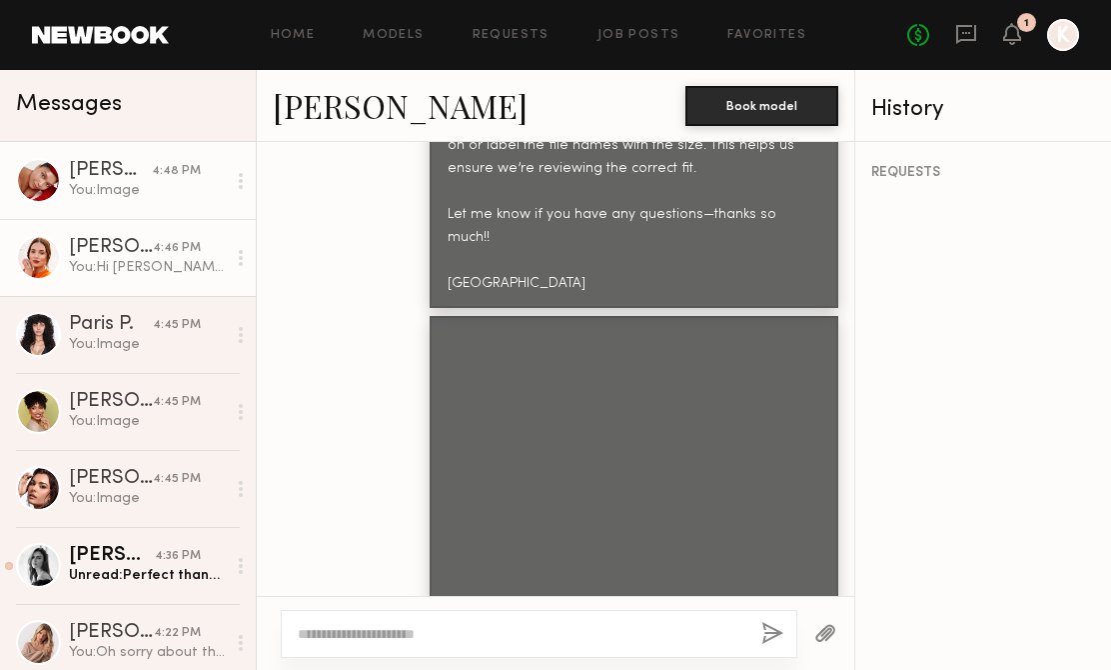
click at [133, 280] on link "Jules H. 4:46 PM You: Hi Jules, Just a quick note to let you know that your Thi…" at bounding box center [128, 257] width 256 height 77
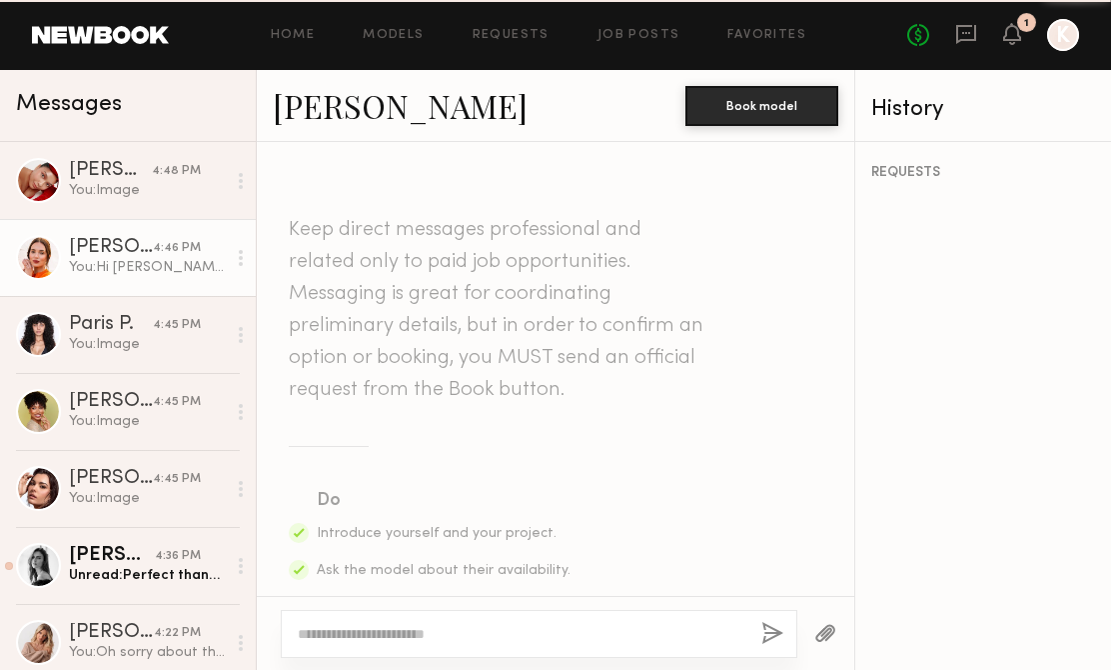
scroll to position [2344, 0]
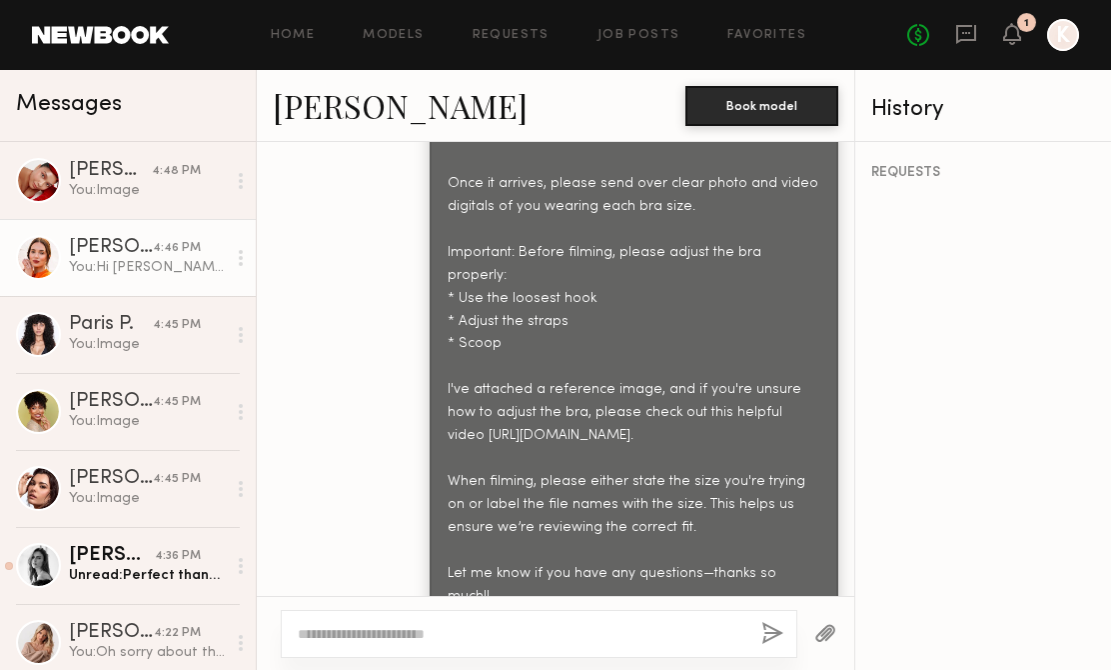
click at [837, 636] on div at bounding box center [826, 633] width 57 height 49
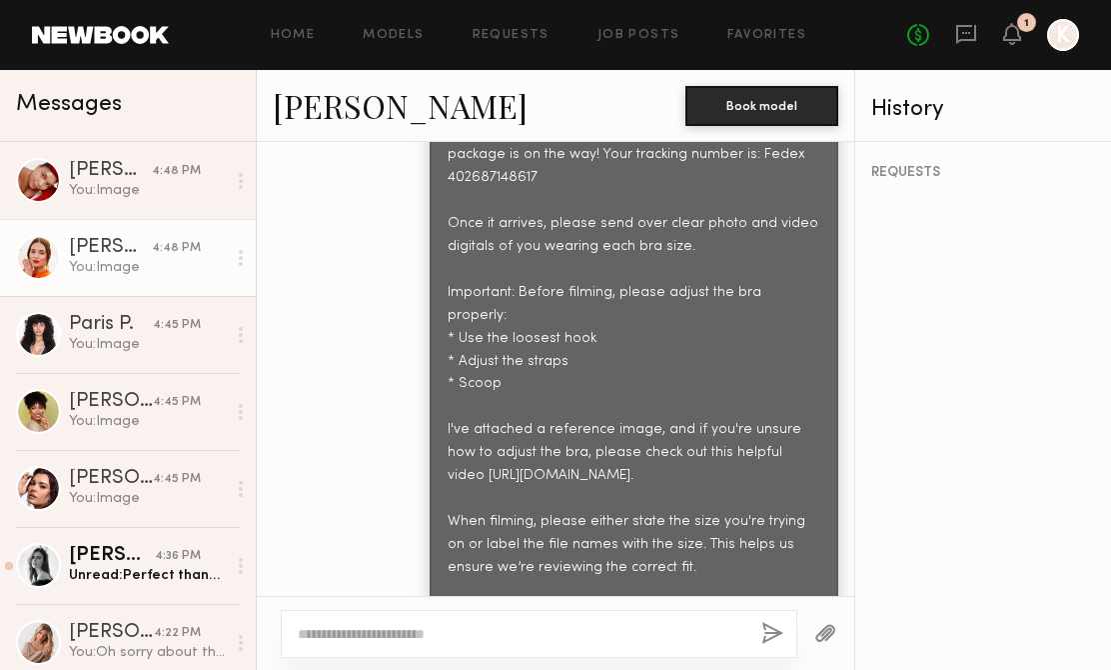
scroll to position [2941, 0]
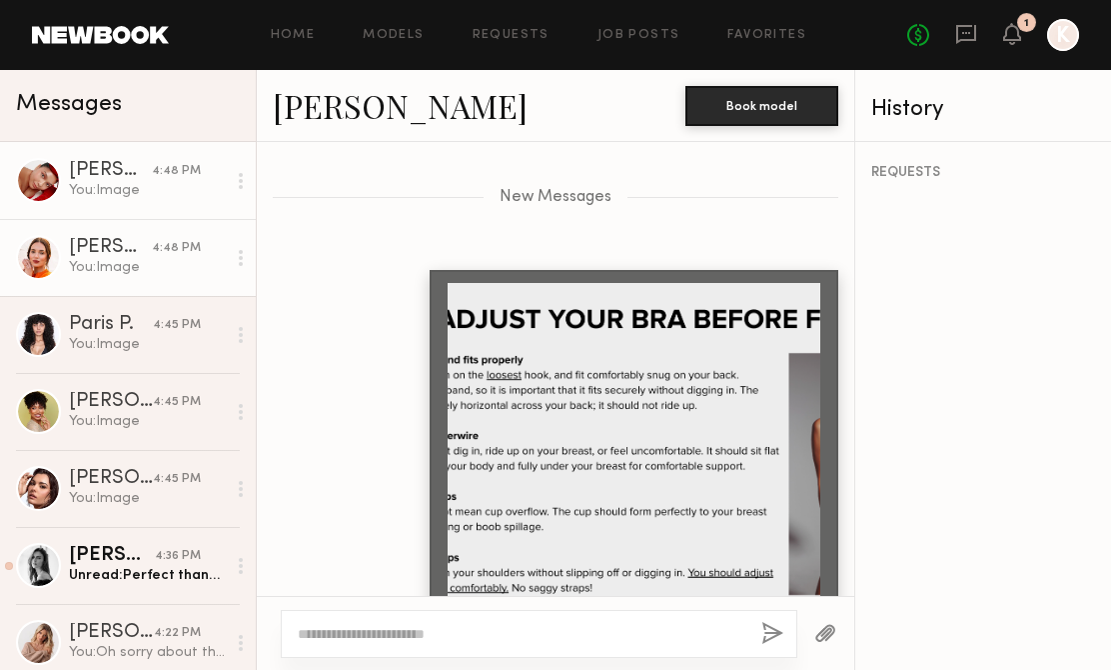
click at [153, 201] on link "Ann B. 4:48 PM You: Image" at bounding box center [128, 180] width 256 height 77
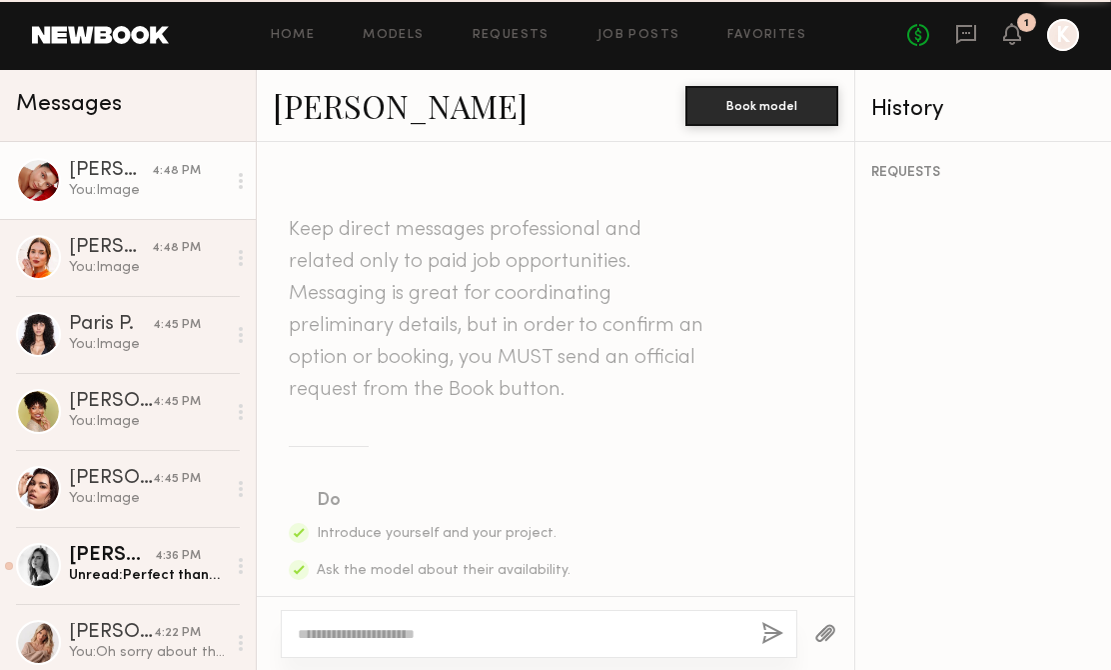
scroll to position [2868, 0]
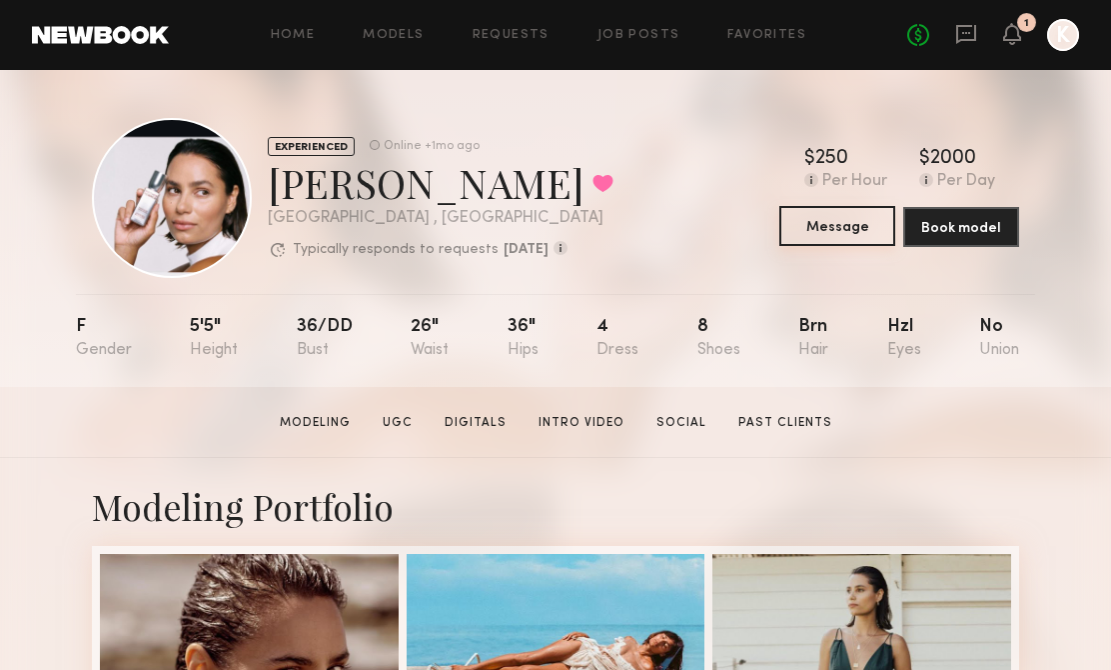
click at [858, 226] on button "Message" at bounding box center [838, 226] width 116 height 40
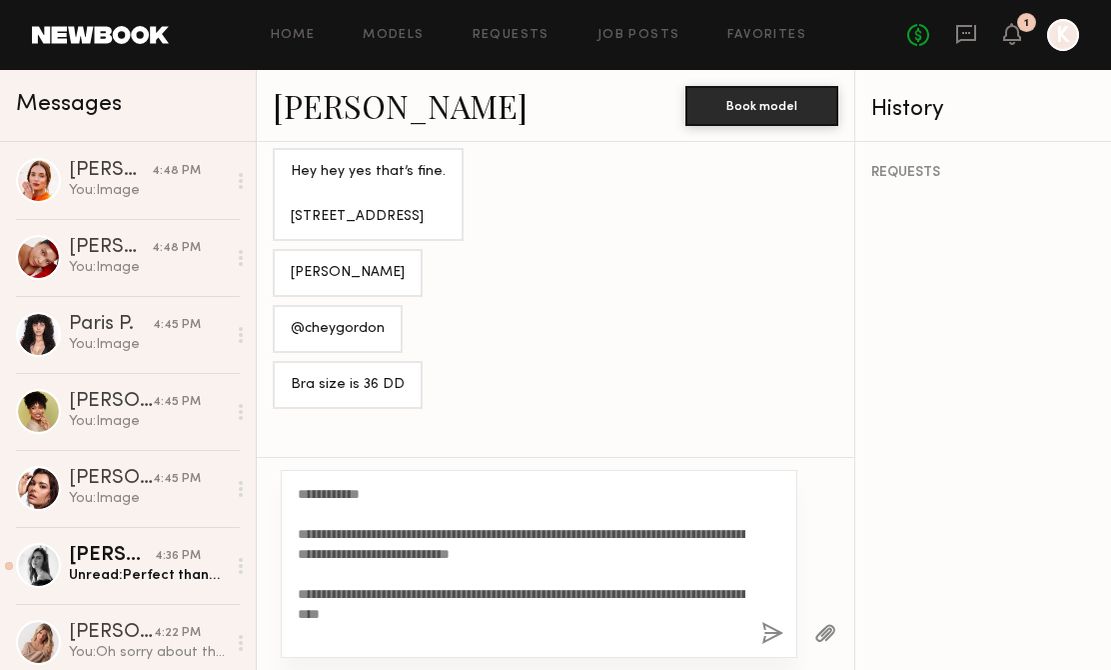
type textarea "**********"
click at [767, 636] on button "button" at bounding box center [773, 634] width 22 height 25
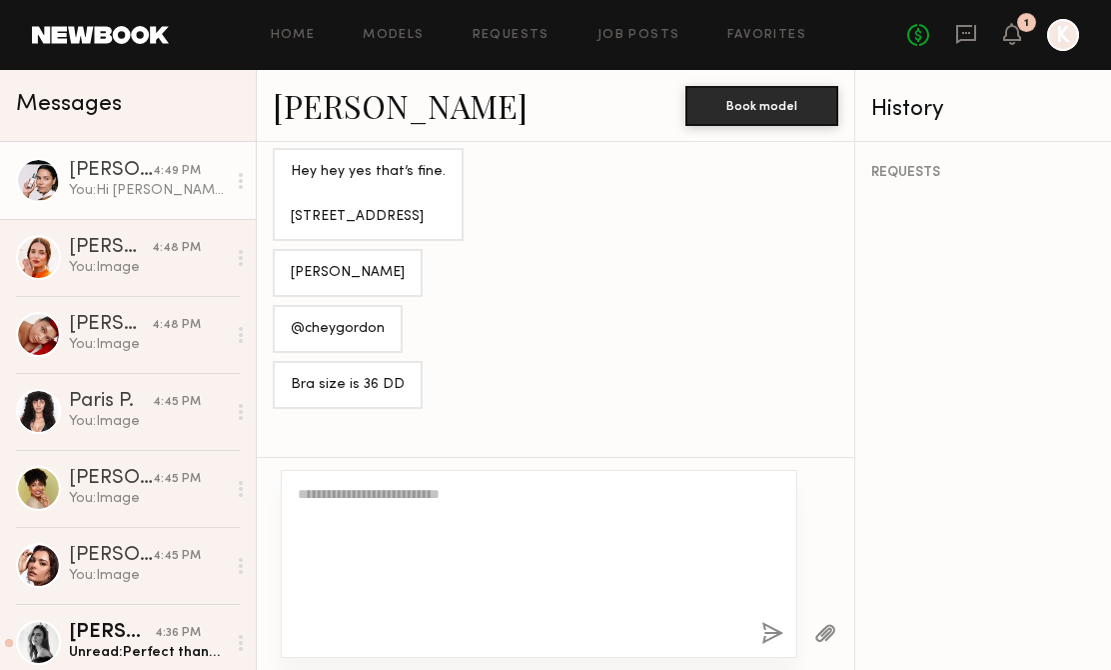
scroll to position [2245, 0]
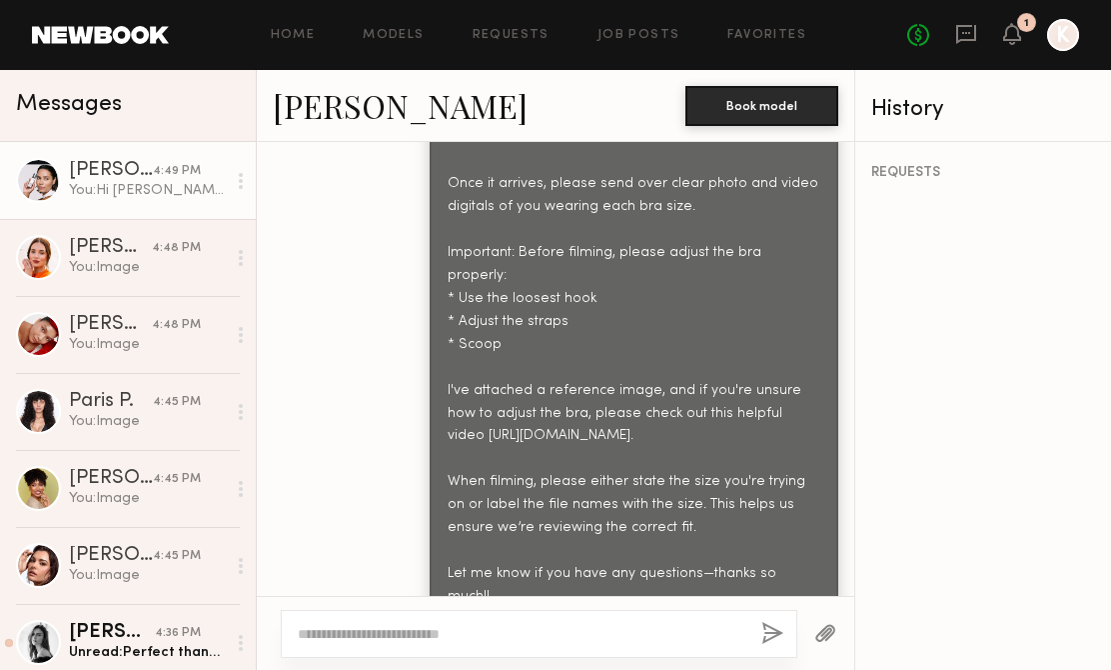
click at [823, 636] on button "button" at bounding box center [826, 634] width 22 height 25
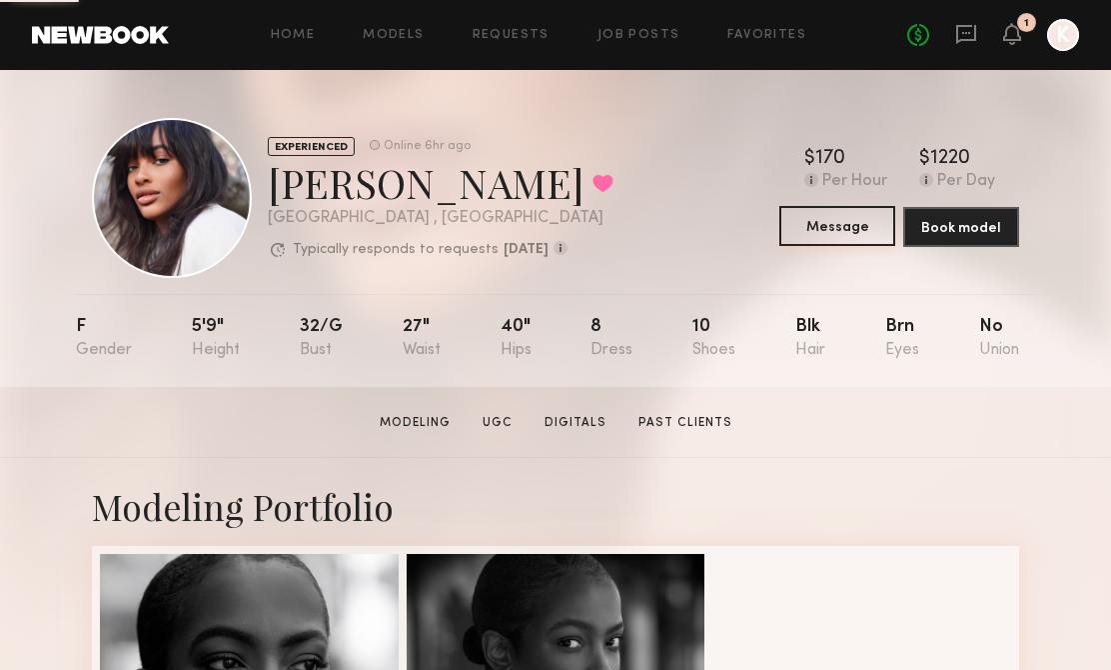
click at [812, 237] on button "Message" at bounding box center [838, 226] width 116 height 40
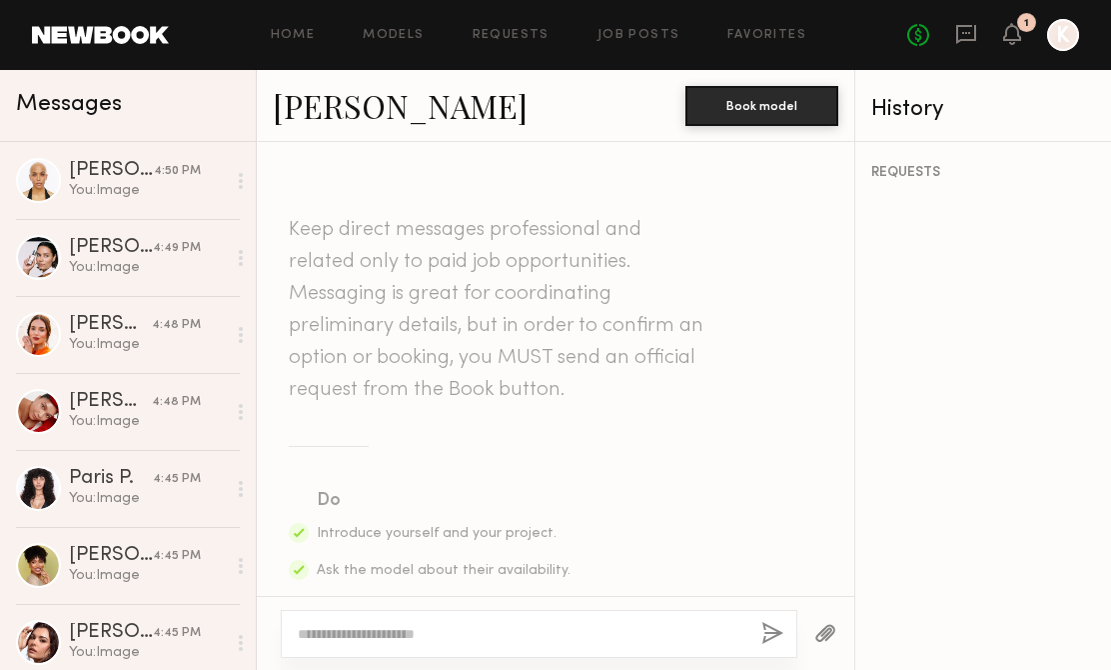
scroll to position [1853, 0]
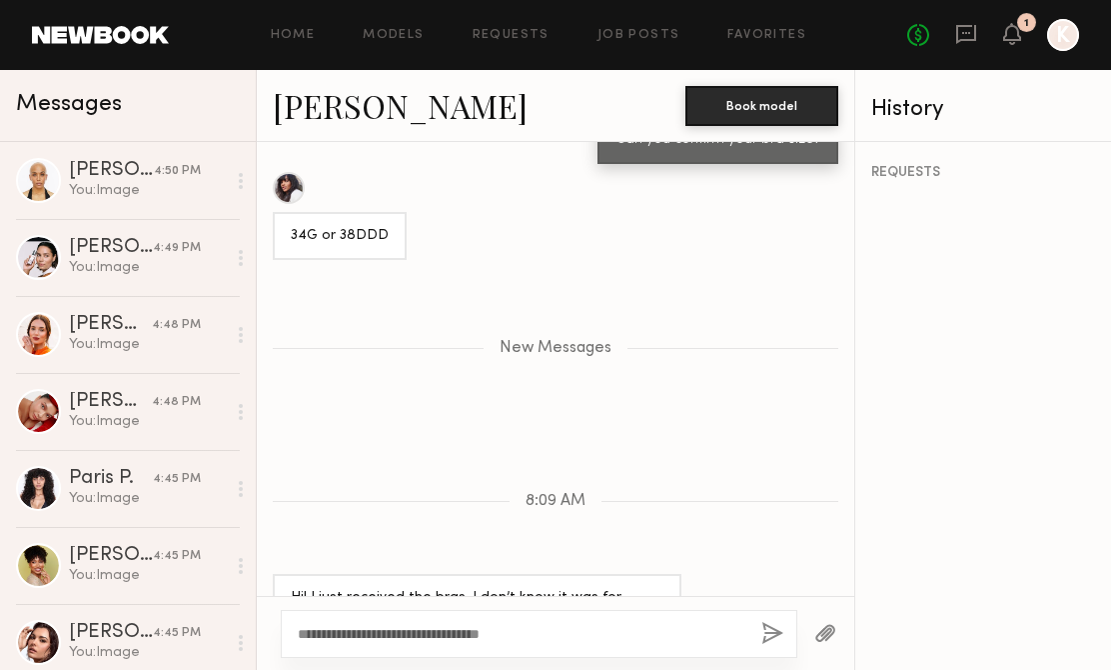
type textarea "**********"
click at [777, 632] on button "button" at bounding box center [773, 634] width 22 height 25
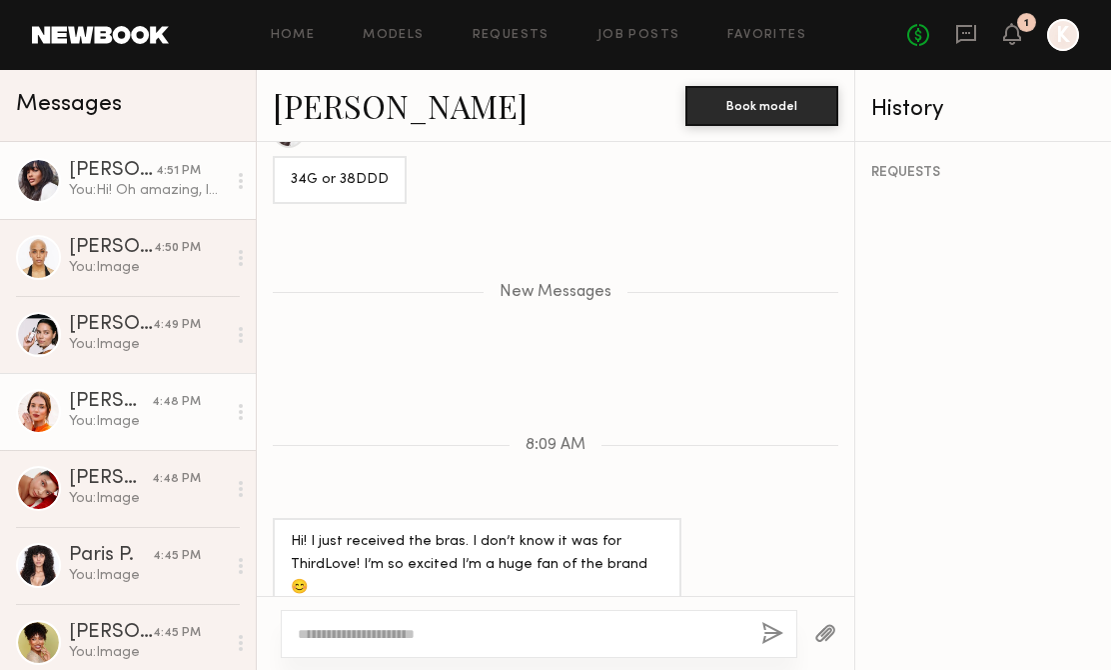
click at [131, 406] on div "[PERSON_NAME]" at bounding box center [110, 402] width 83 height 20
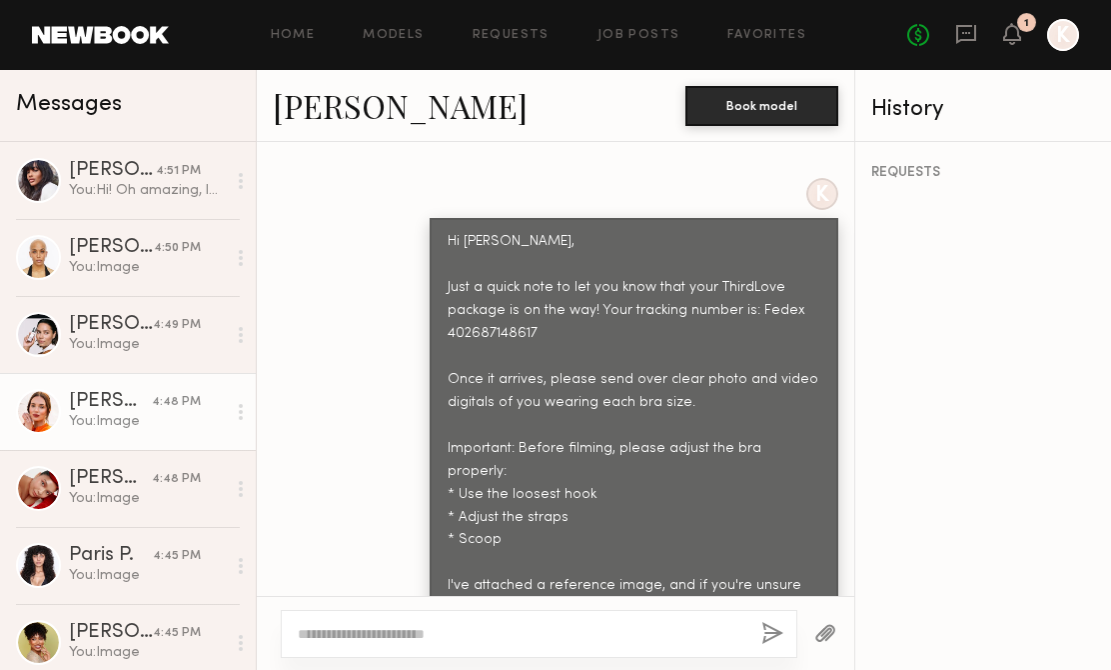
scroll to position [2191, 0]
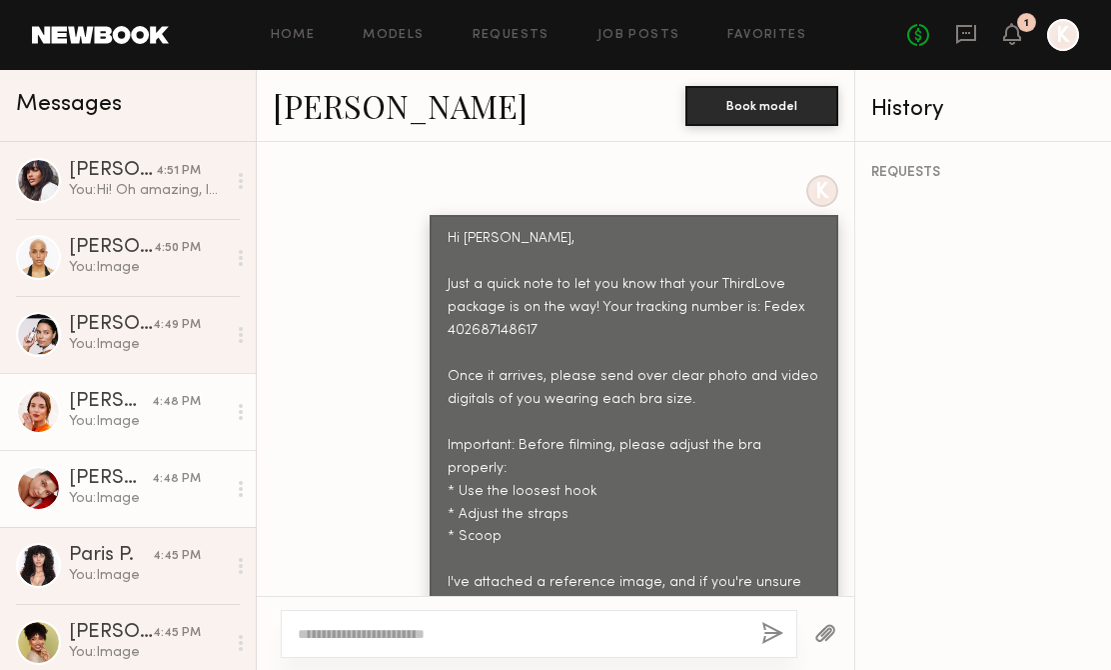
click at [93, 486] on div "[PERSON_NAME]" at bounding box center [110, 479] width 83 height 20
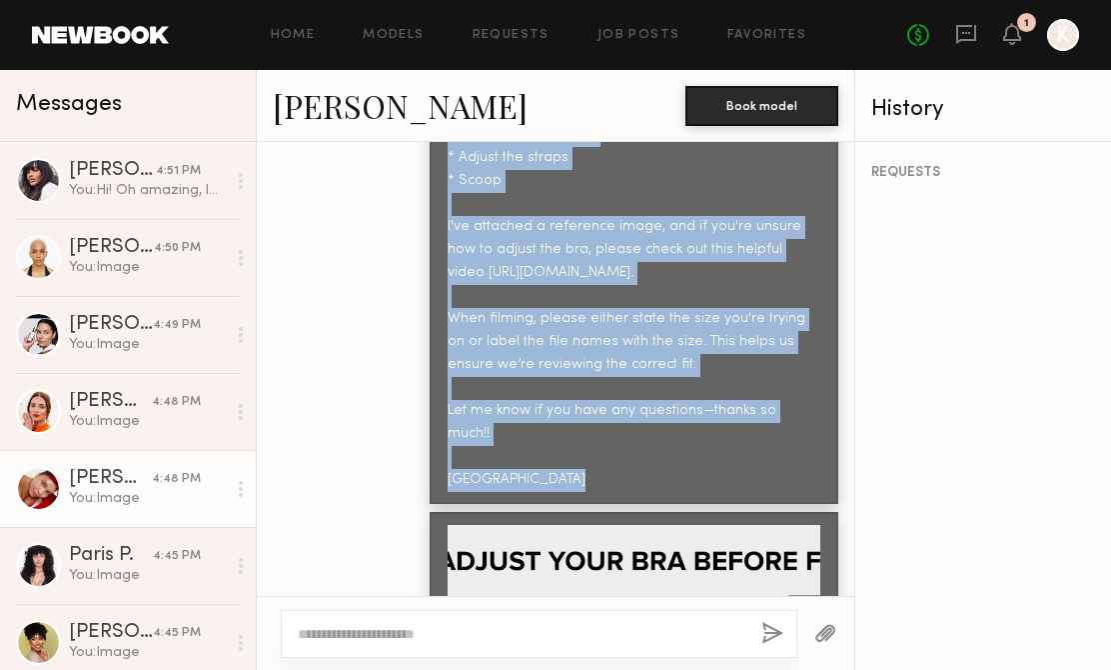
scroll to position [2777, 0]
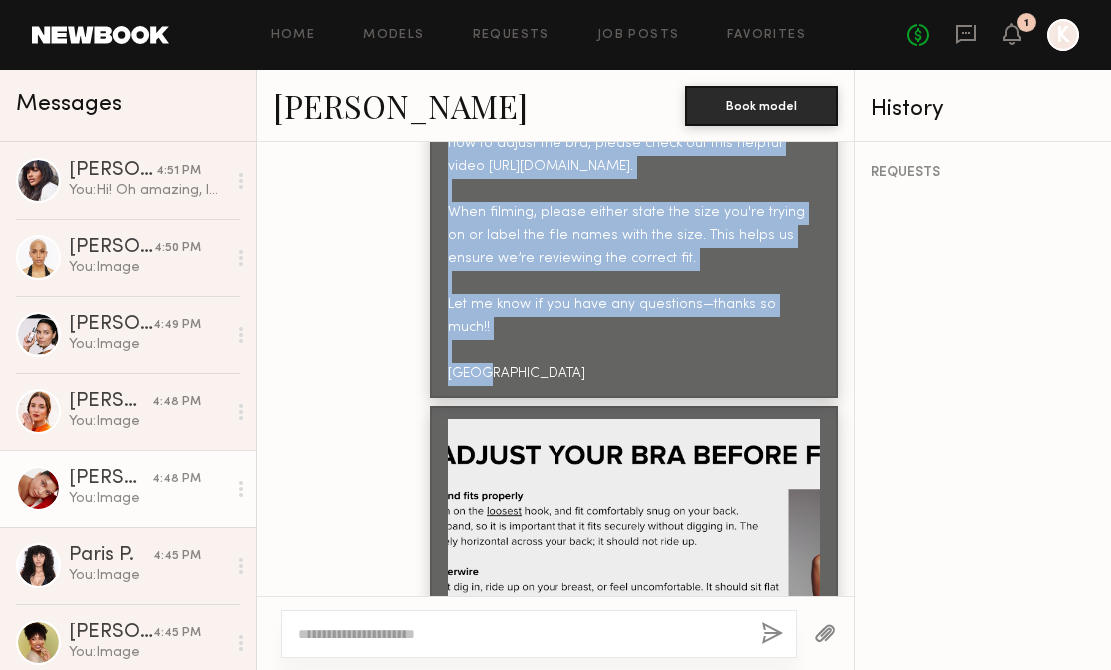
drag, startPoint x: 606, startPoint y: 258, endPoint x: 540, endPoint y: 232, distance: 70.9
click at [540, 232] on div "Hi Ann, Yes that would be great! Can you please send over clear photo and video…" at bounding box center [634, 110] width 373 height 551
copy div "Can you please send over clear photo and video digitals of you wearing each bra…"
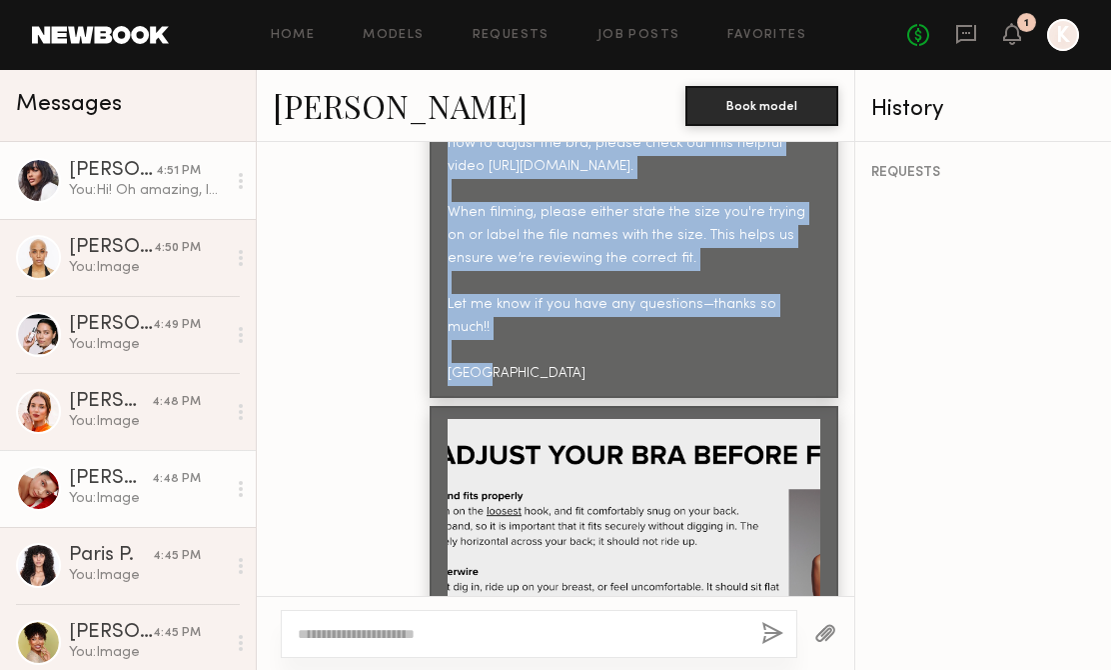
click at [89, 191] on div "You: Hi! Oh amazing, love to hear it!! :)" at bounding box center [147, 190] width 157 height 19
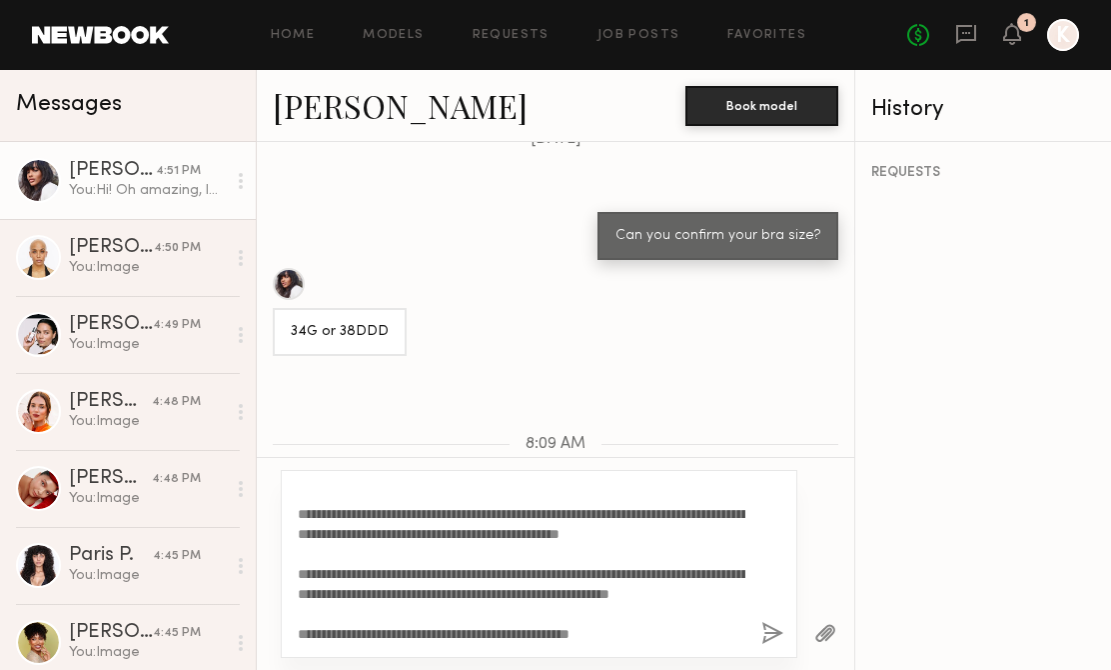
scroll to position [180, 0]
type textarea "**********"
click at [766, 636] on button "button" at bounding box center [773, 634] width 22 height 25
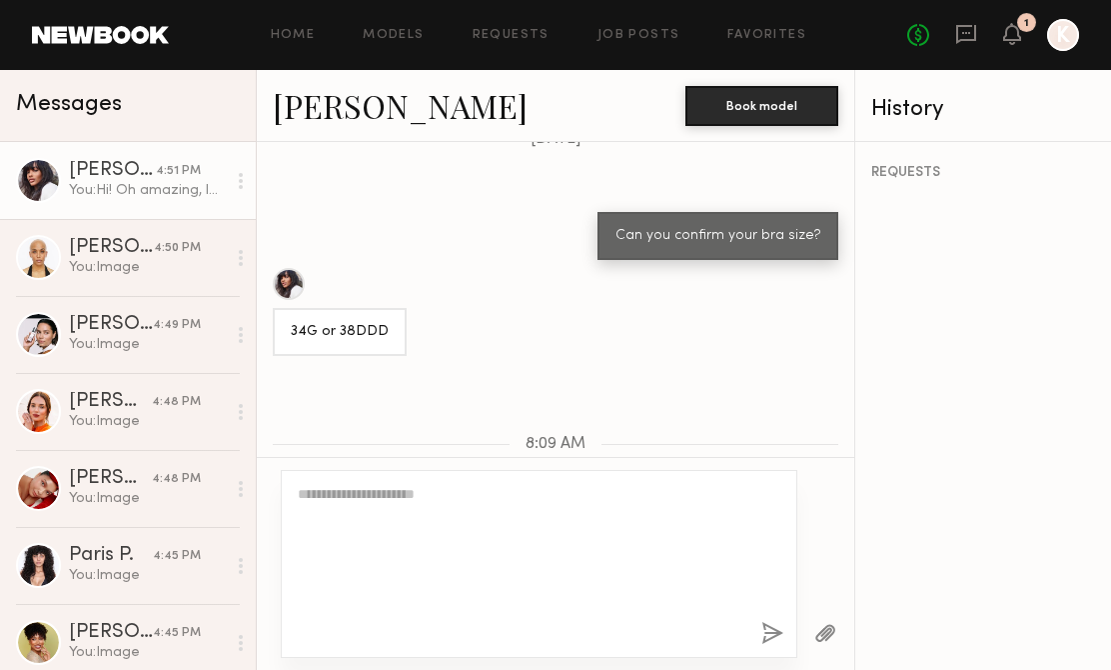
scroll to position [0, 0]
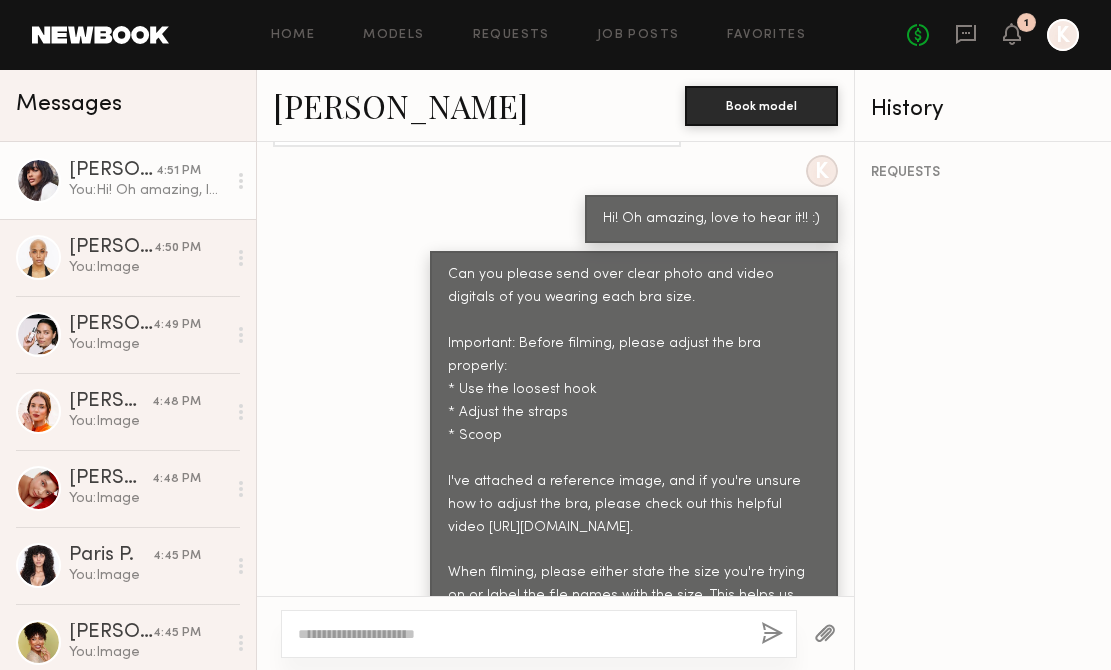
click at [819, 627] on button "button" at bounding box center [826, 634] width 22 height 25
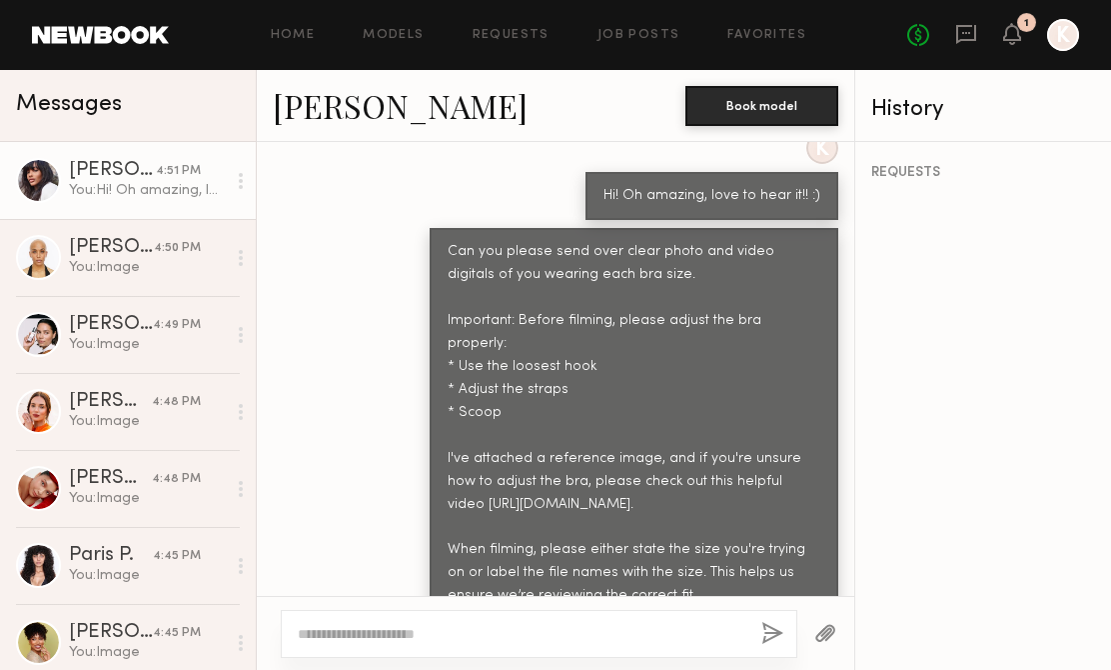
scroll to position [2627, 0]
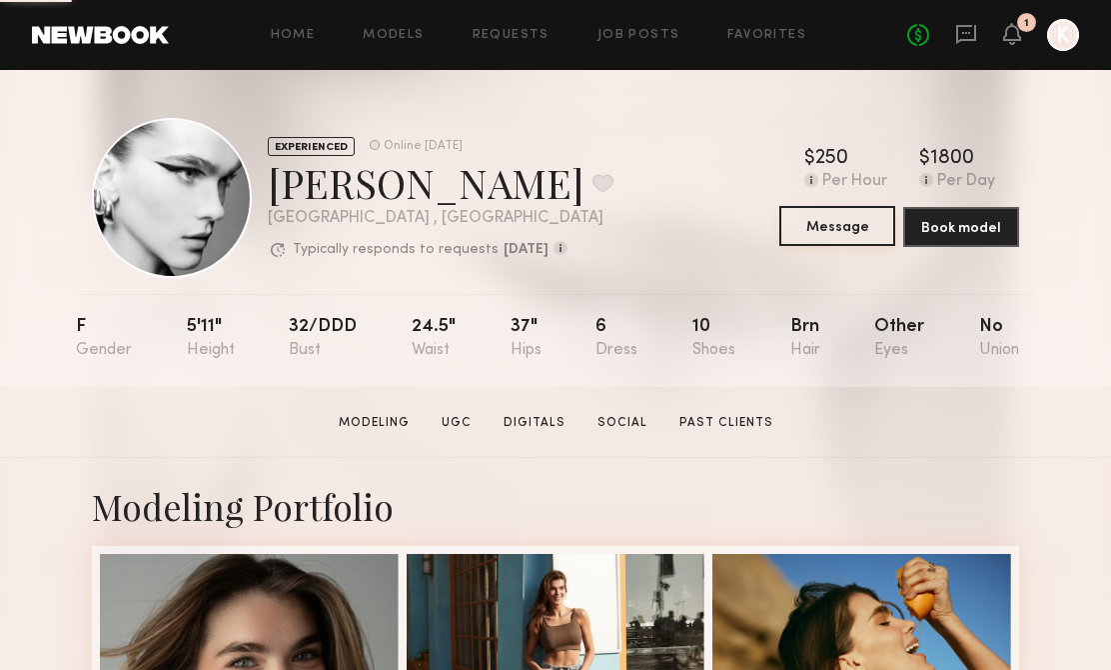
click at [815, 233] on button "Message" at bounding box center [838, 226] width 116 height 40
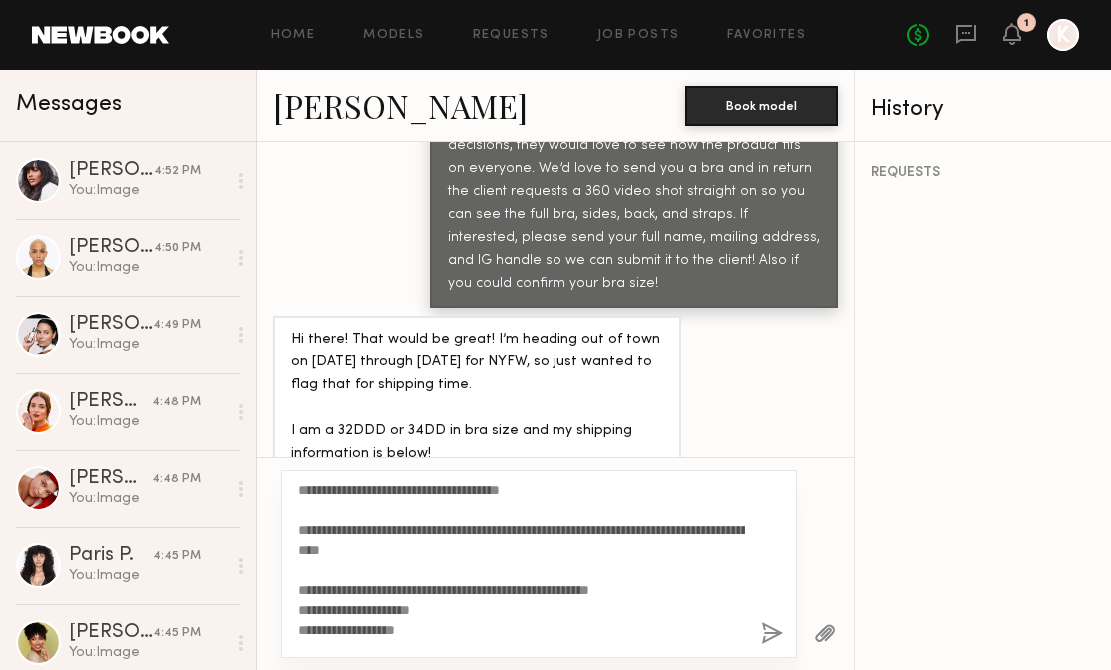
scroll to position [67, 0]
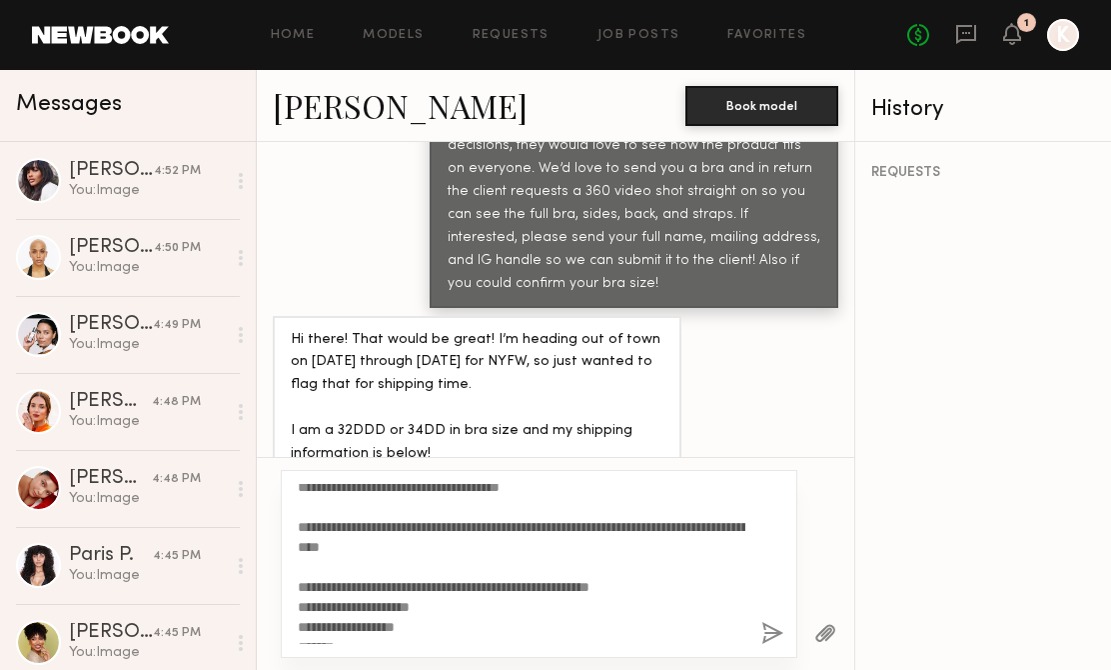
click at [390, 529] on textarea "**********" at bounding box center [522, 564] width 448 height 160
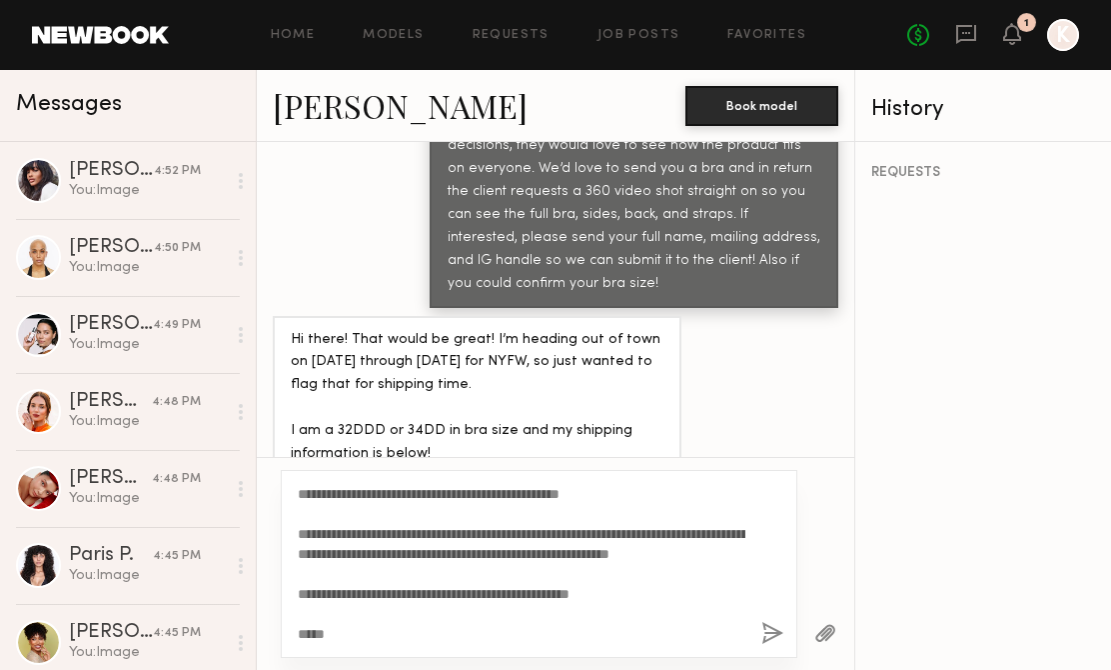
scroll to position [320, 0]
type textarea "**********"
click at [767, 632] on button "button" at bounding box center [773, 634] width 22 height 25
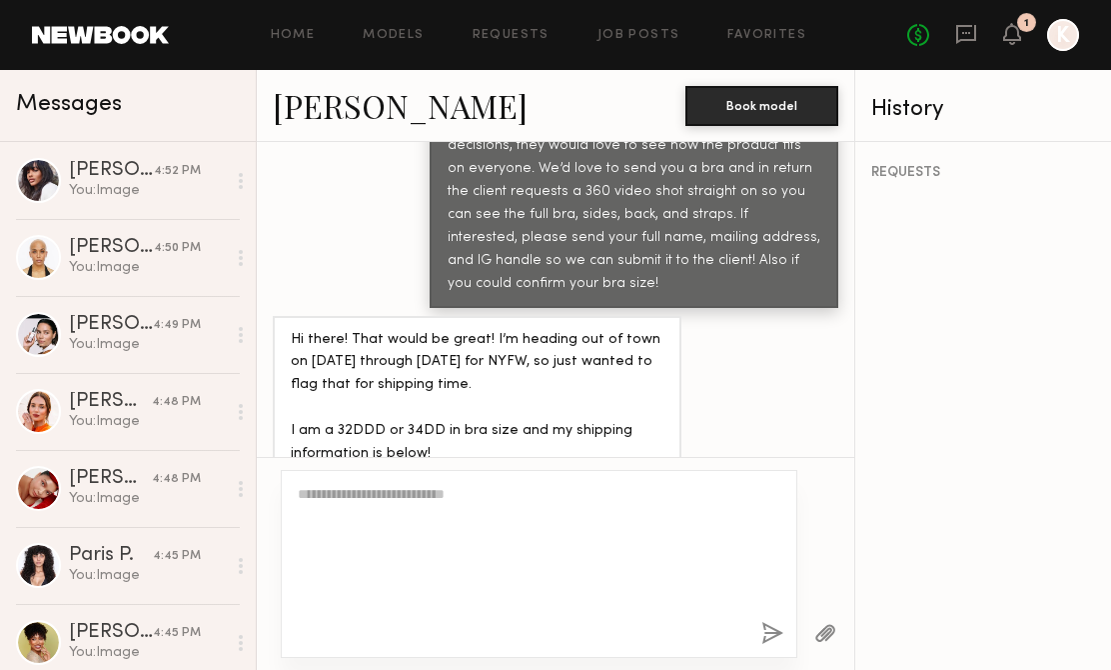
scroll to position [0, 0]
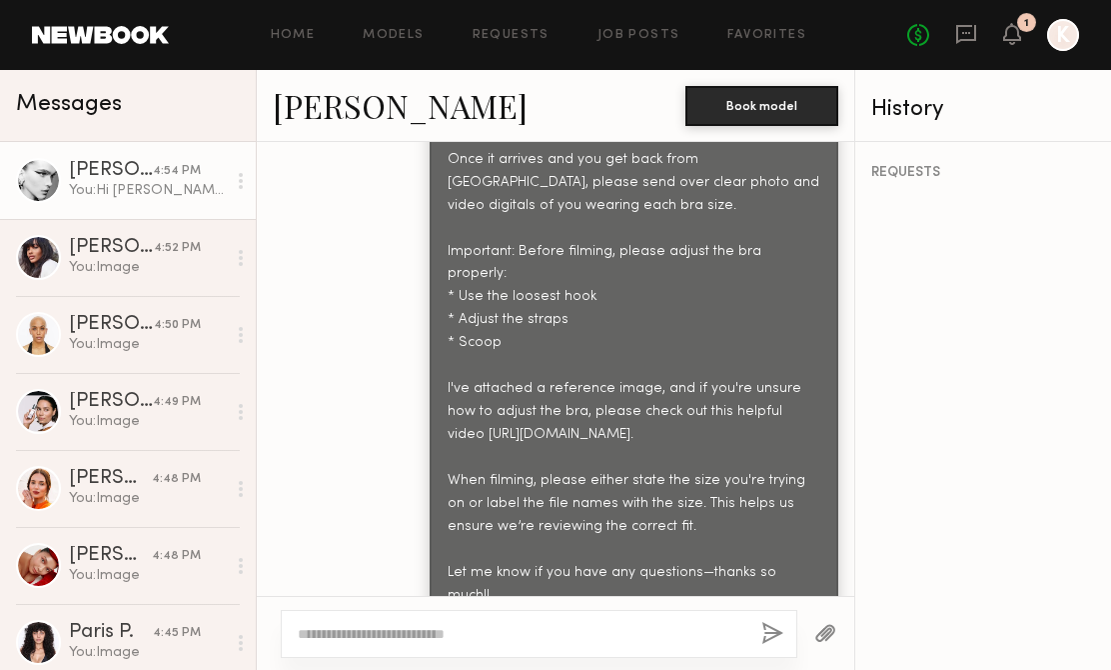
click at [821, 626] on button "button" at bounding box center [826, 634] width 22 height 25
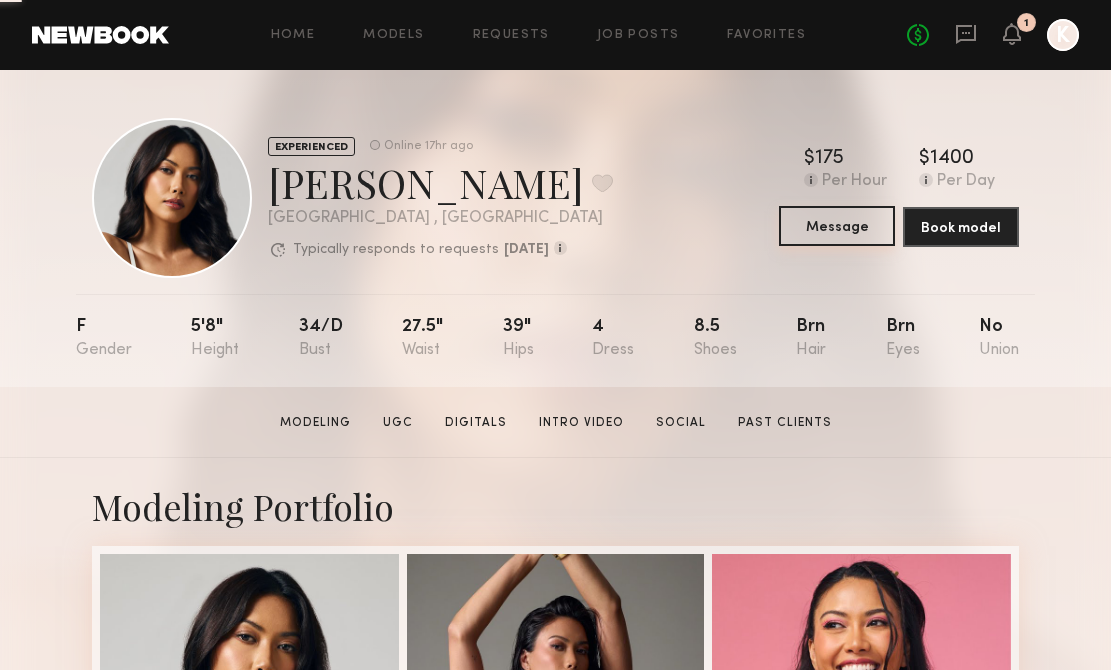
click at [832, 232] on button "Message" at bounding box center [838, 226] width 116 height 40
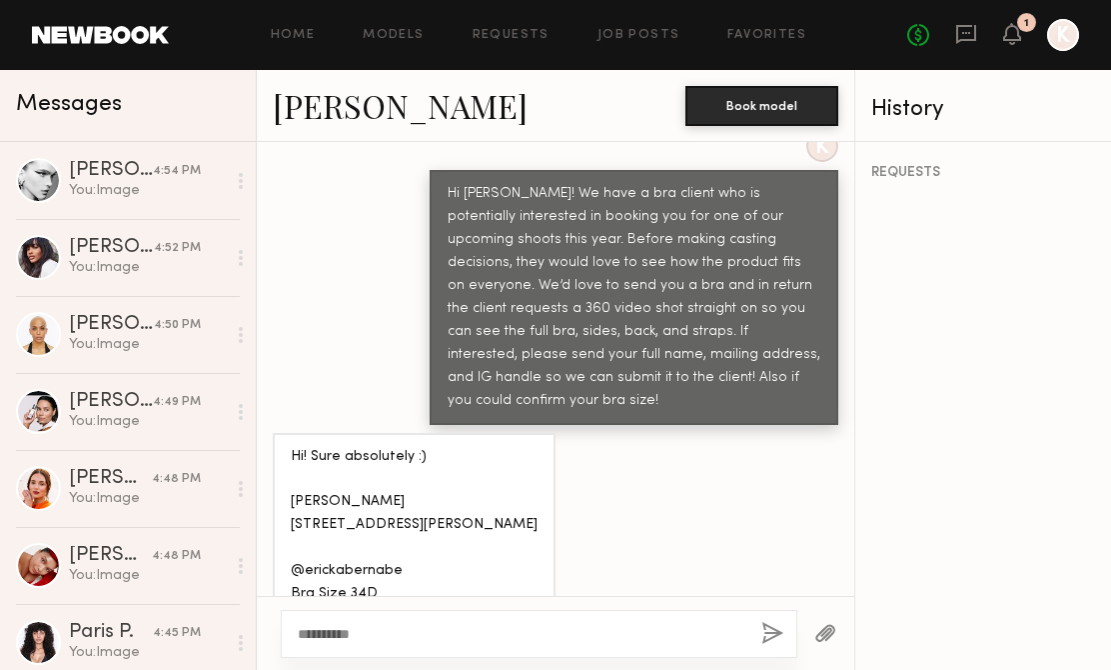
scroll to position [317, 0]
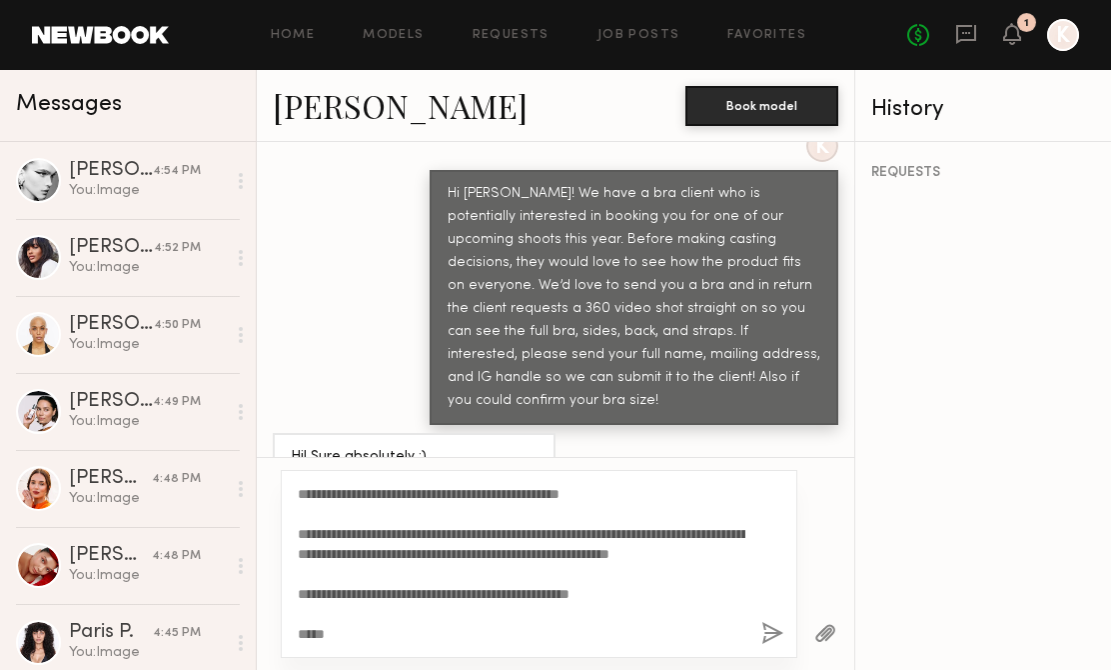
type textarea "**********"
click at [763, 631] on button "button" at bounding box center [773, 634] width 22 height 25
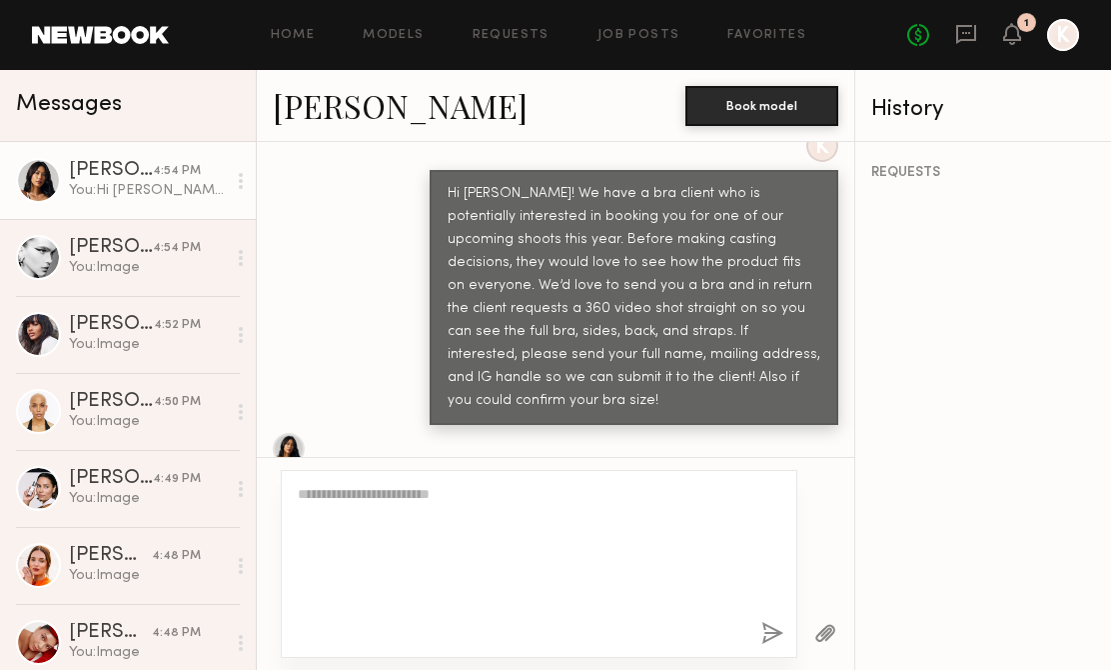
scroll to position [0, 0]
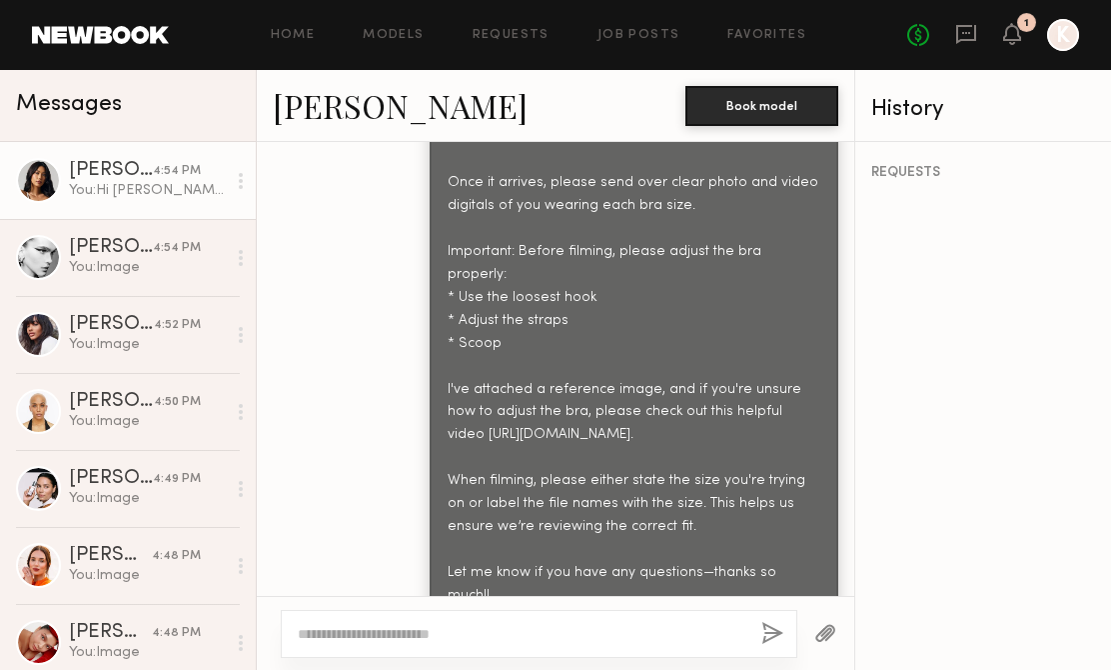
click at [827, 634] on button "button" at bounding box center [826, 634] width 22 height 25
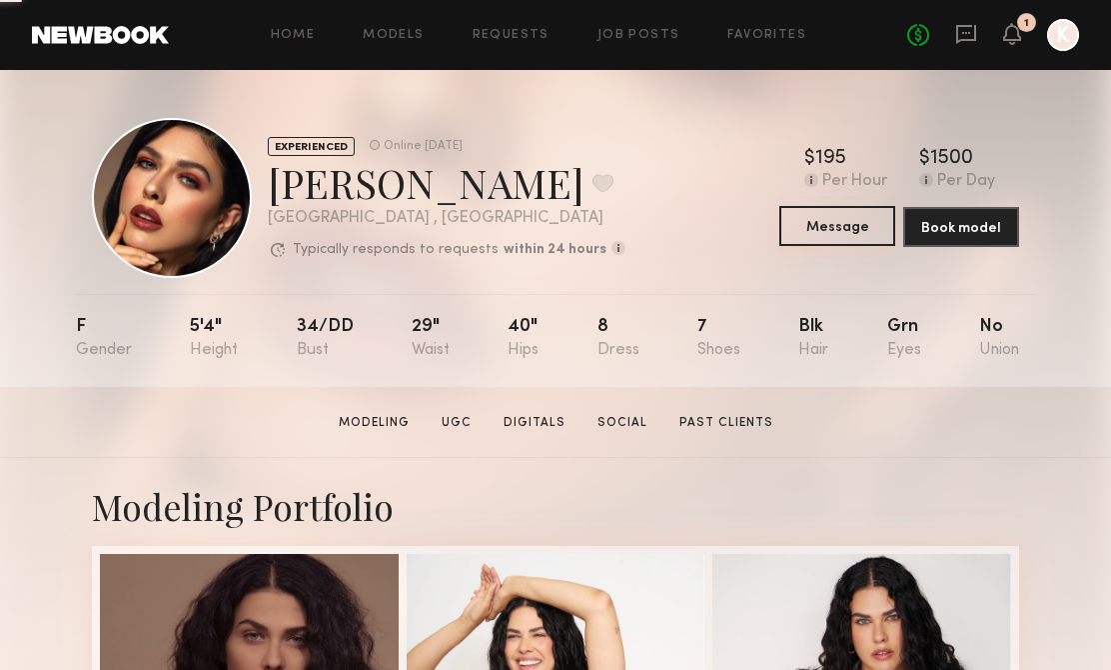
click at [837, 231] on button "Message" at bounding box center [838, 226] width 116 height 40
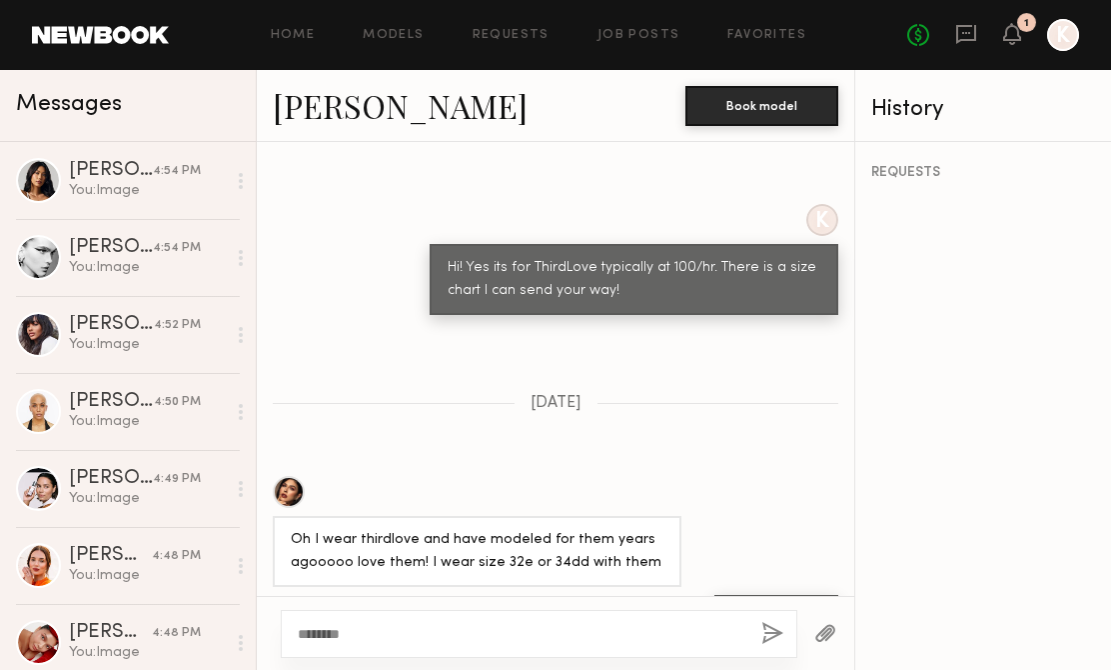
scroll to position [317, 0]
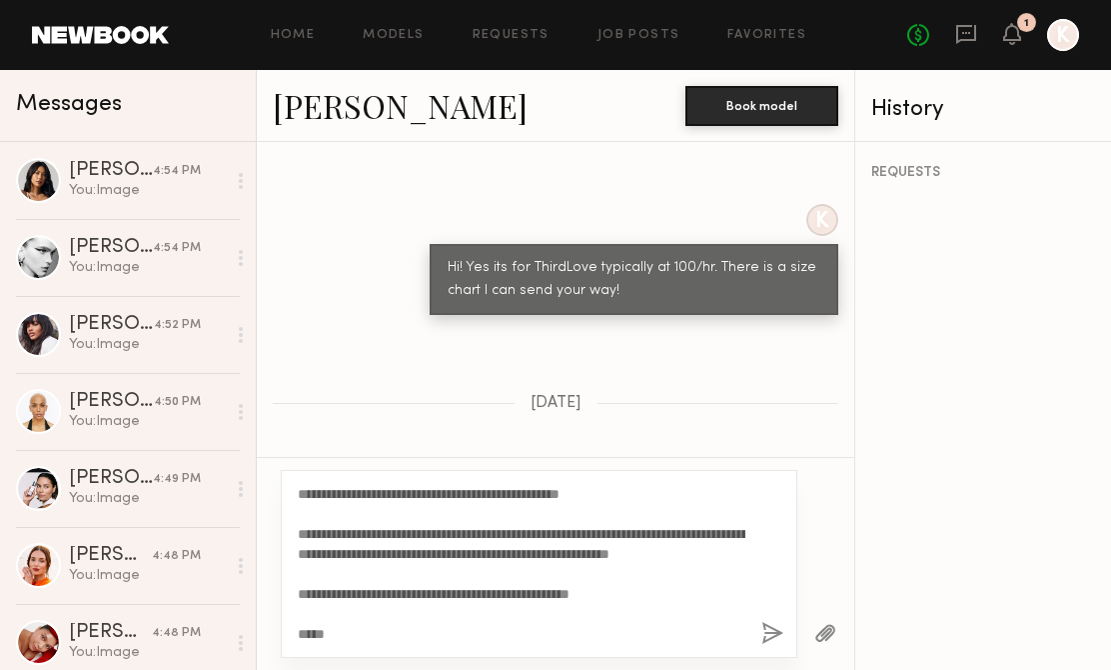
type textarea "**********"
click at [767, 622] on button "button" at bounding box center [773, 634] width 22 height 25
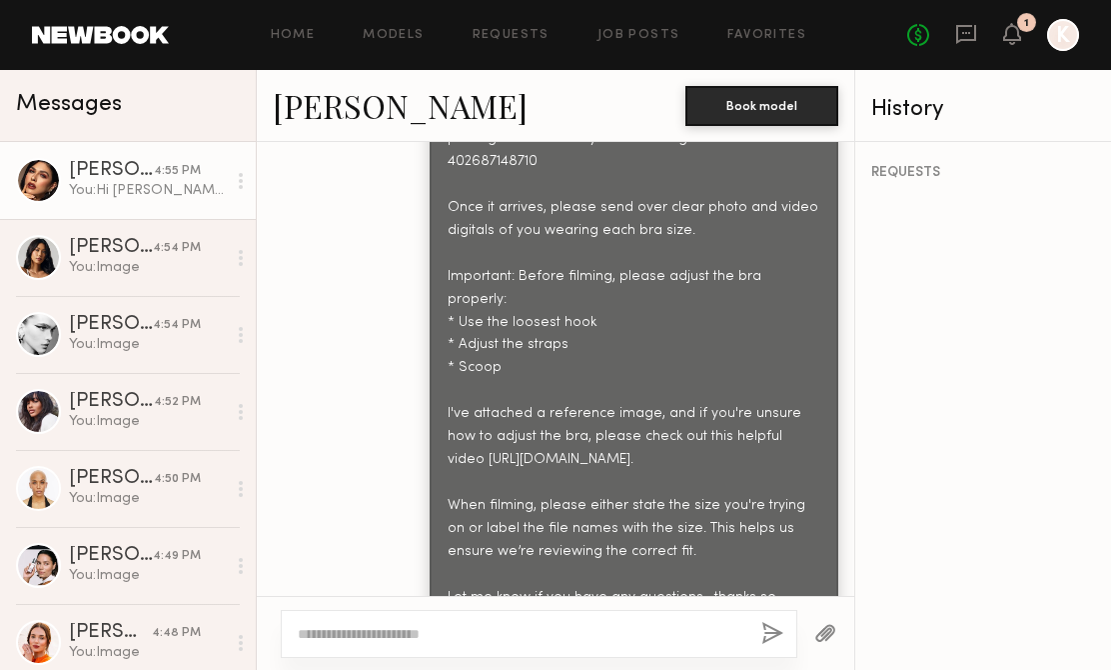
scroll to position [0, 0]
click at [832, 627] on button "button" at bounding box center [826, 634] width 22 height 25
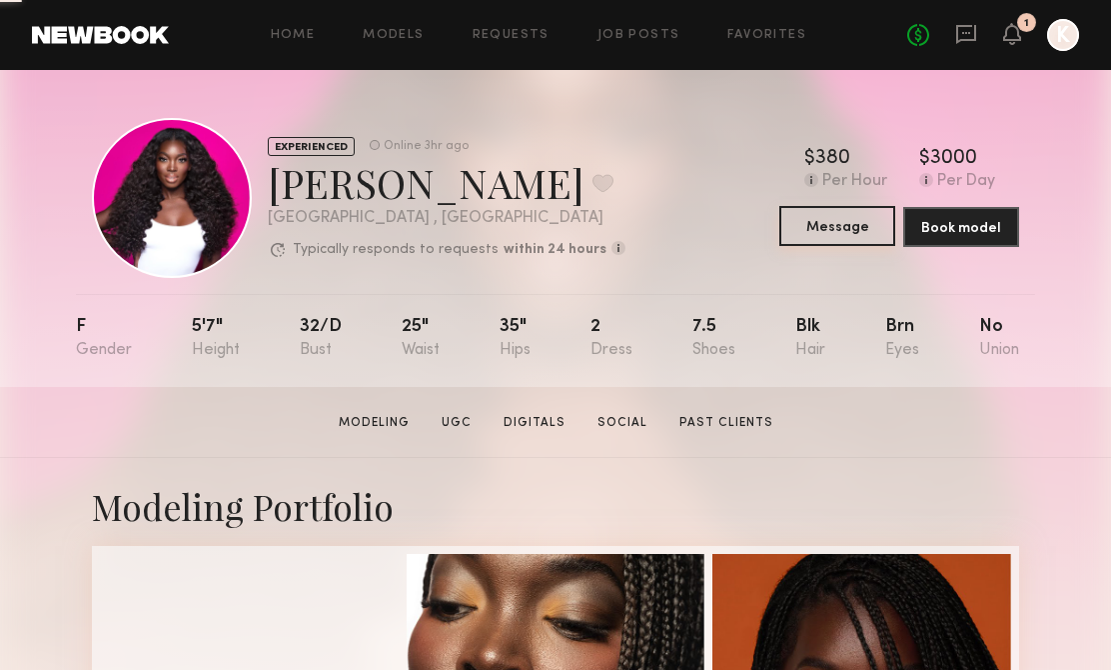
click at [816, 226] on button "Message" at bounding box center [838, 226] width 116 height 40
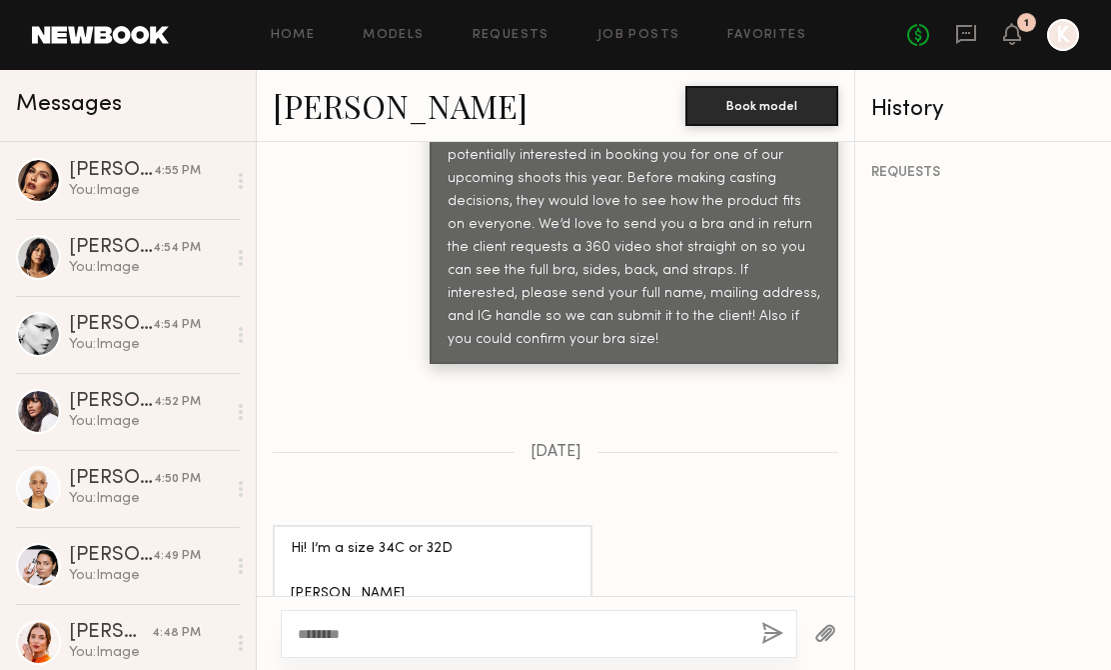
scroll to position [1055, 0]
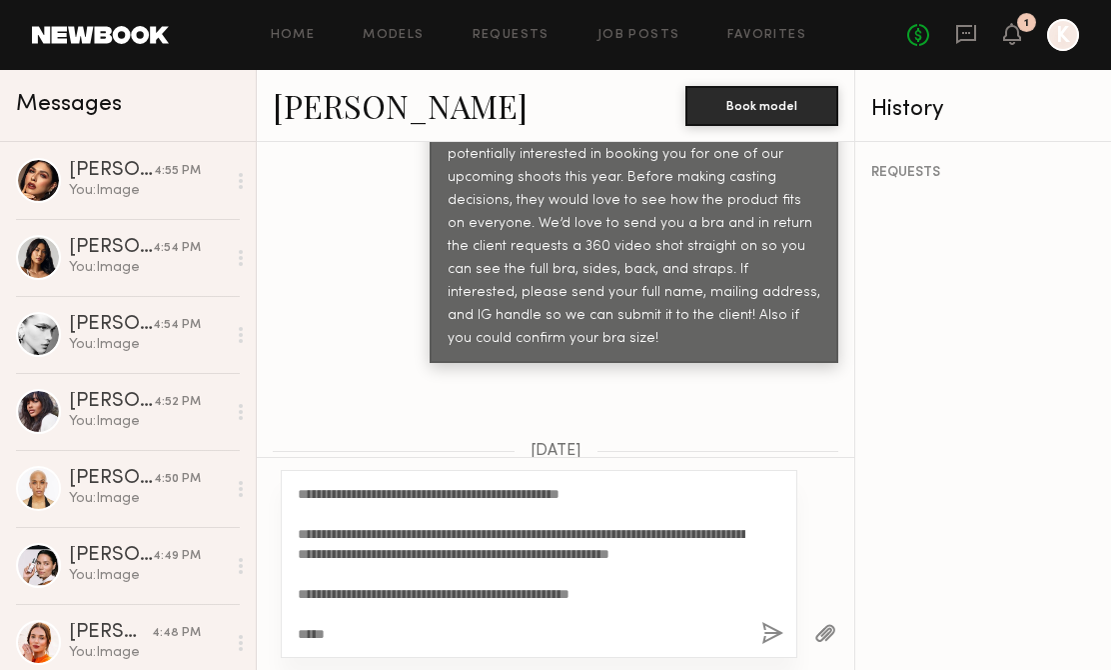
type textarea "**********"
click at [770, 632] on button "button" at bounding box center [773, 634] width 22 height 25
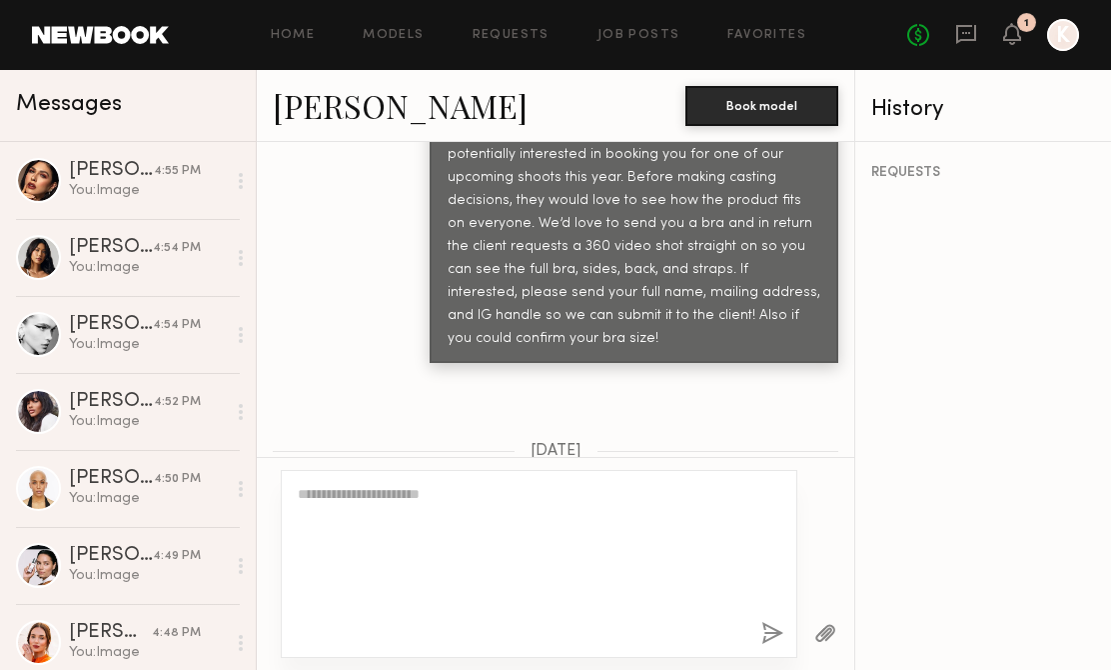
scroll to position [0, 0]
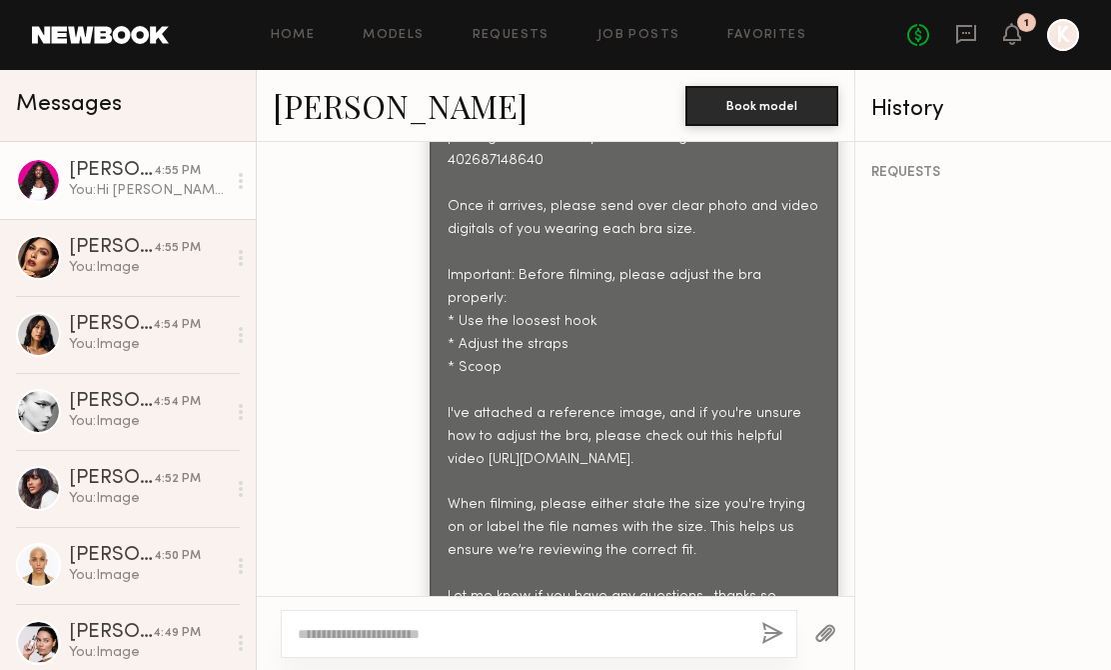
click at [821, 635] on button "button" at bounding box center [826, 634] width 22 height 25
